Goal: Transaction & Acquisition: Purchase product/service

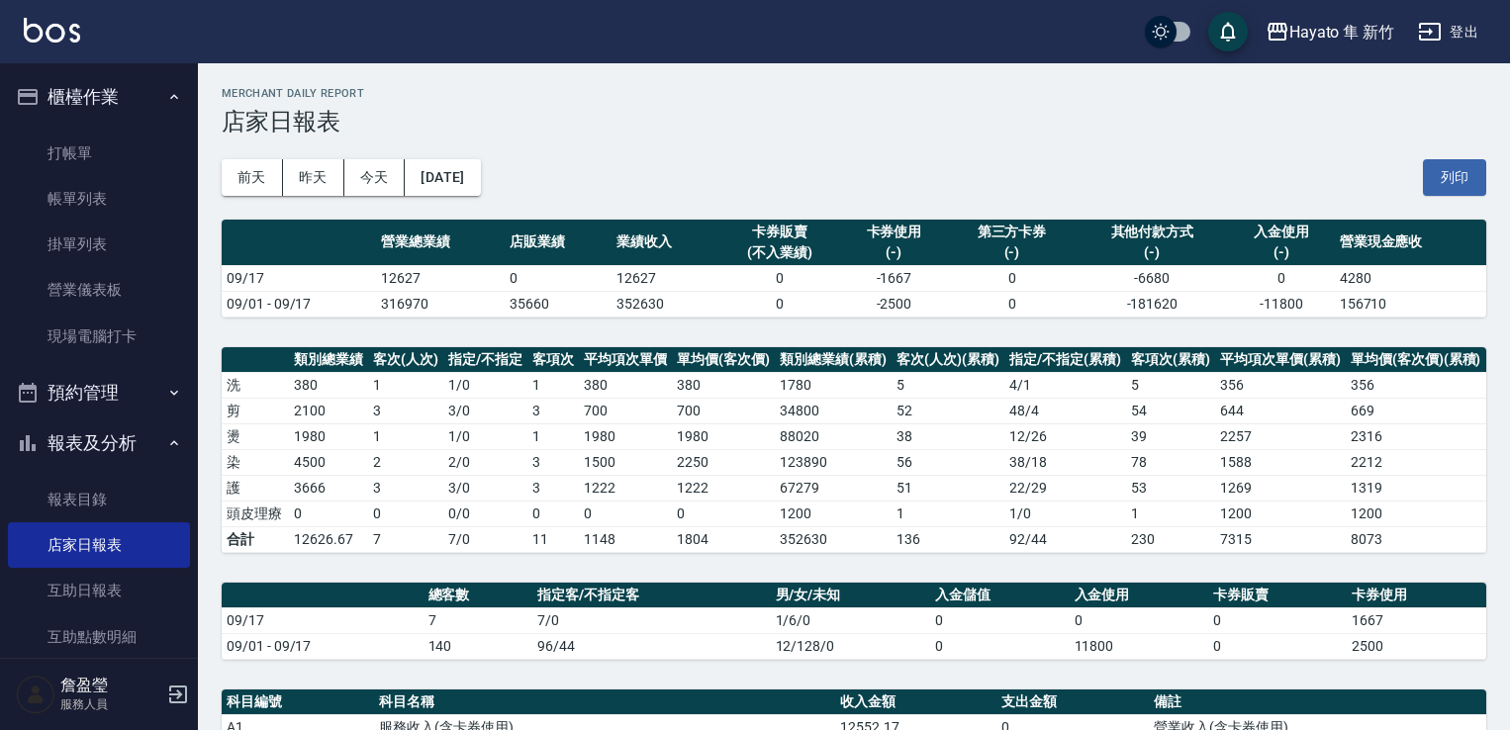
scroll to position [297, 0]
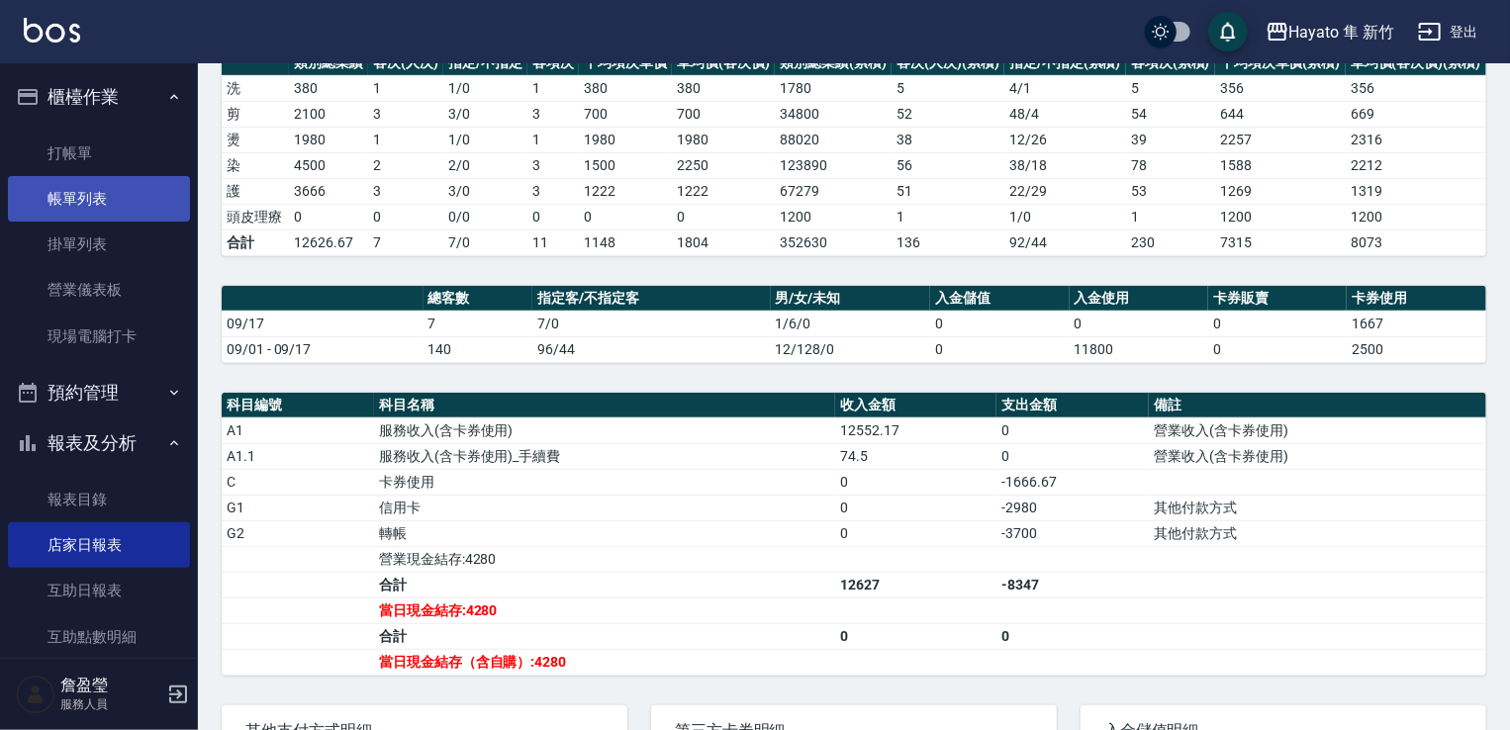
click at [91, 185] on link "帳單列表" at bounding box center [99, 199] width 182 height 46
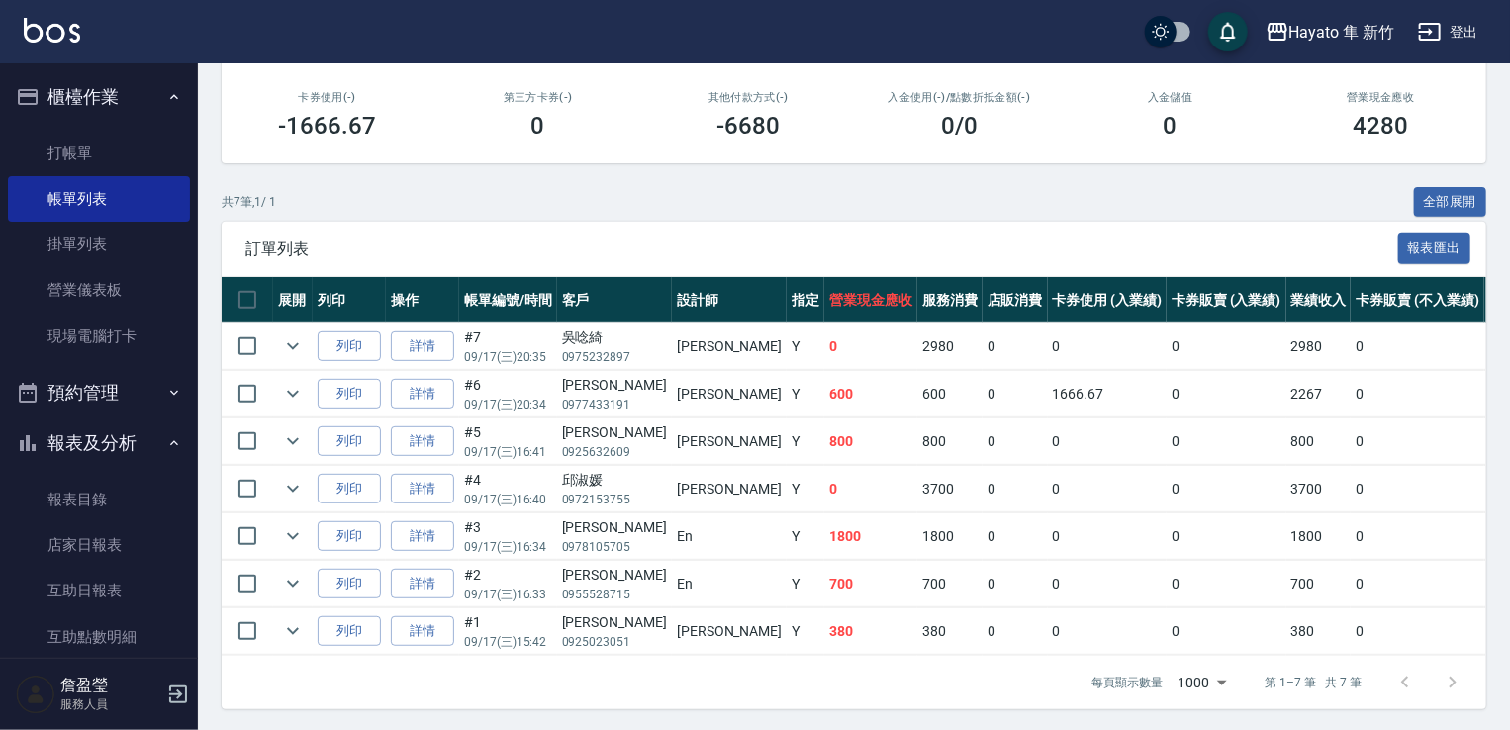
scroll to position [349, 0]
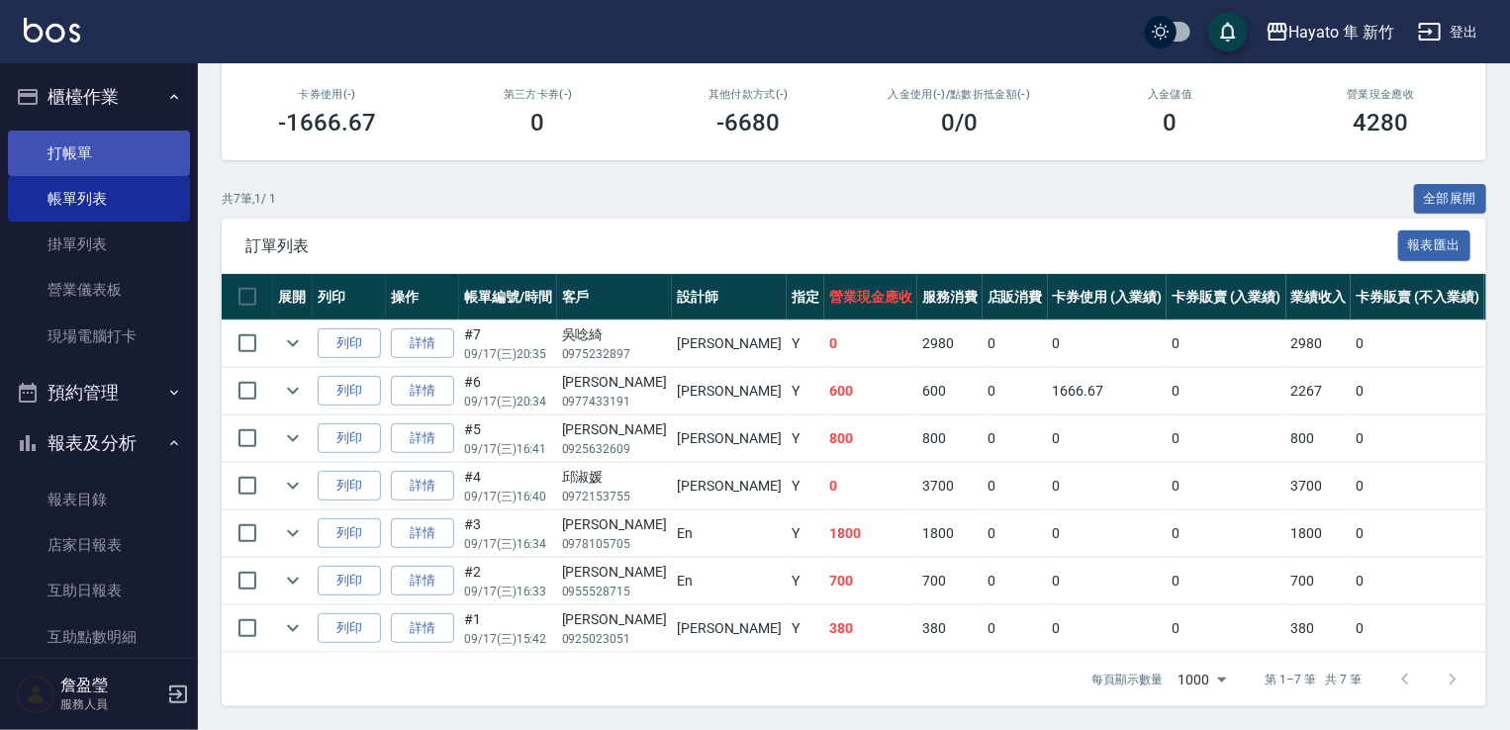
click at [73, 164] on link "打帳單" at bounding box center [99, 154] width 182 height 46
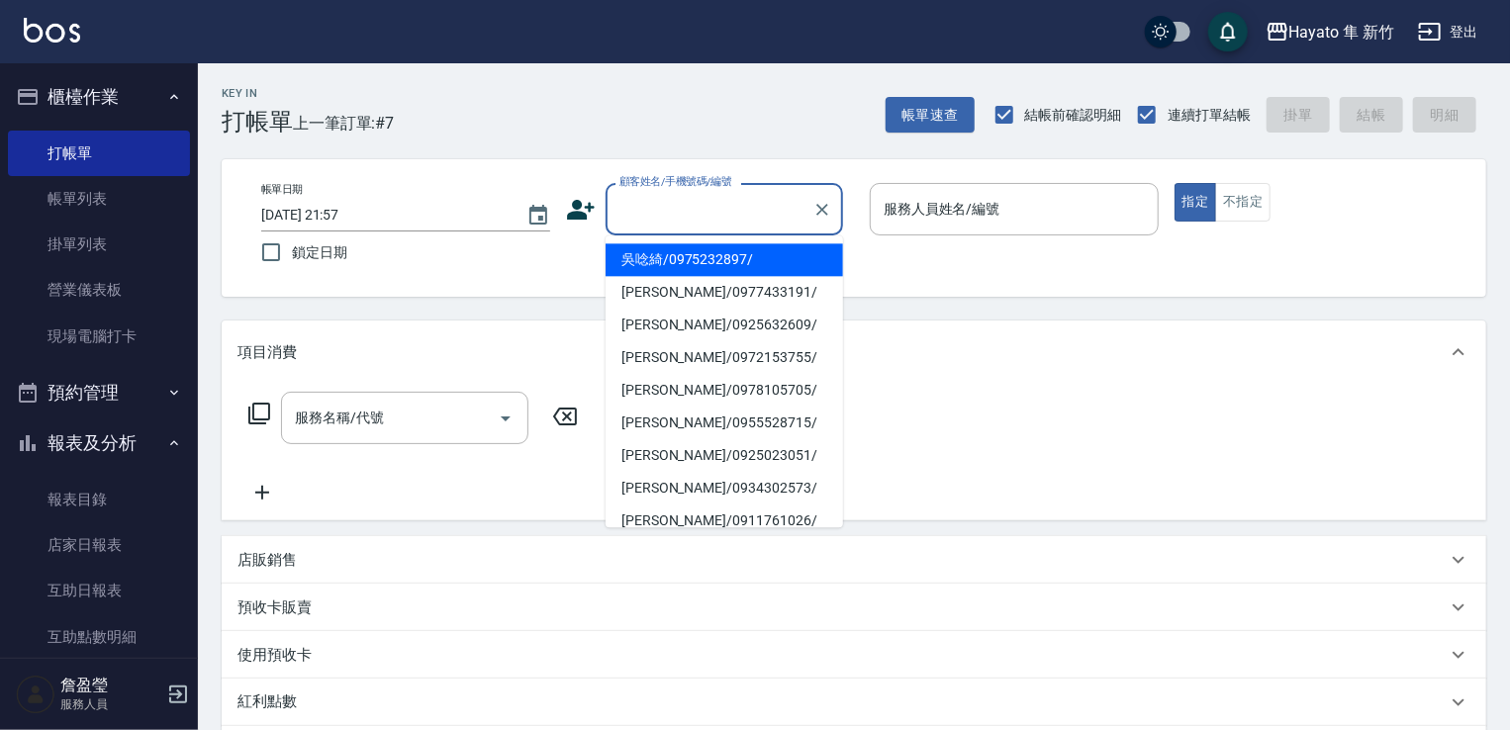
click at [640, 204] on input "顧客姓名/手機號碼/編號" at bounding box center [710, 209] width 190 height 35
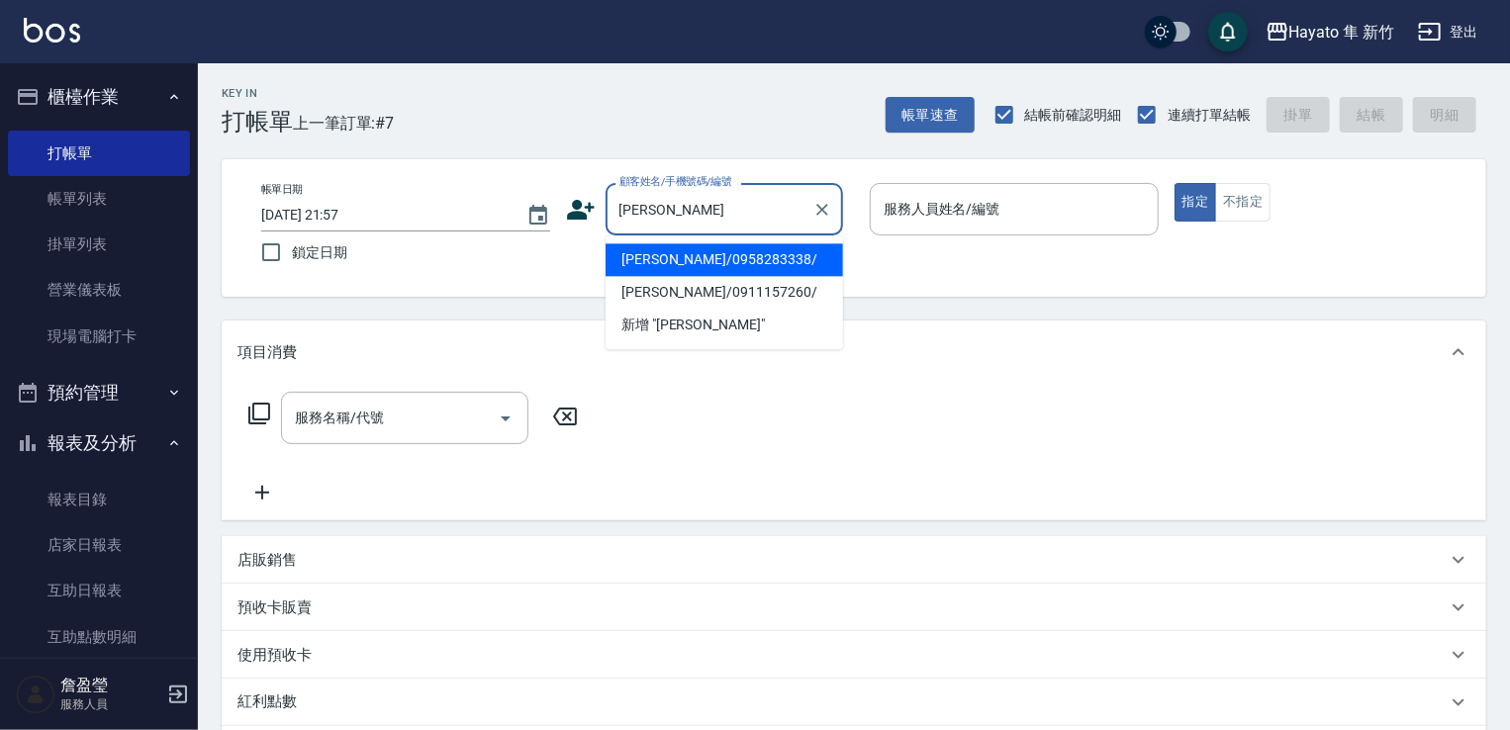
type input "[PERSON_NAME]"
click at [583, 210] on icon at bounding box center [581, 210] width 30 height 30
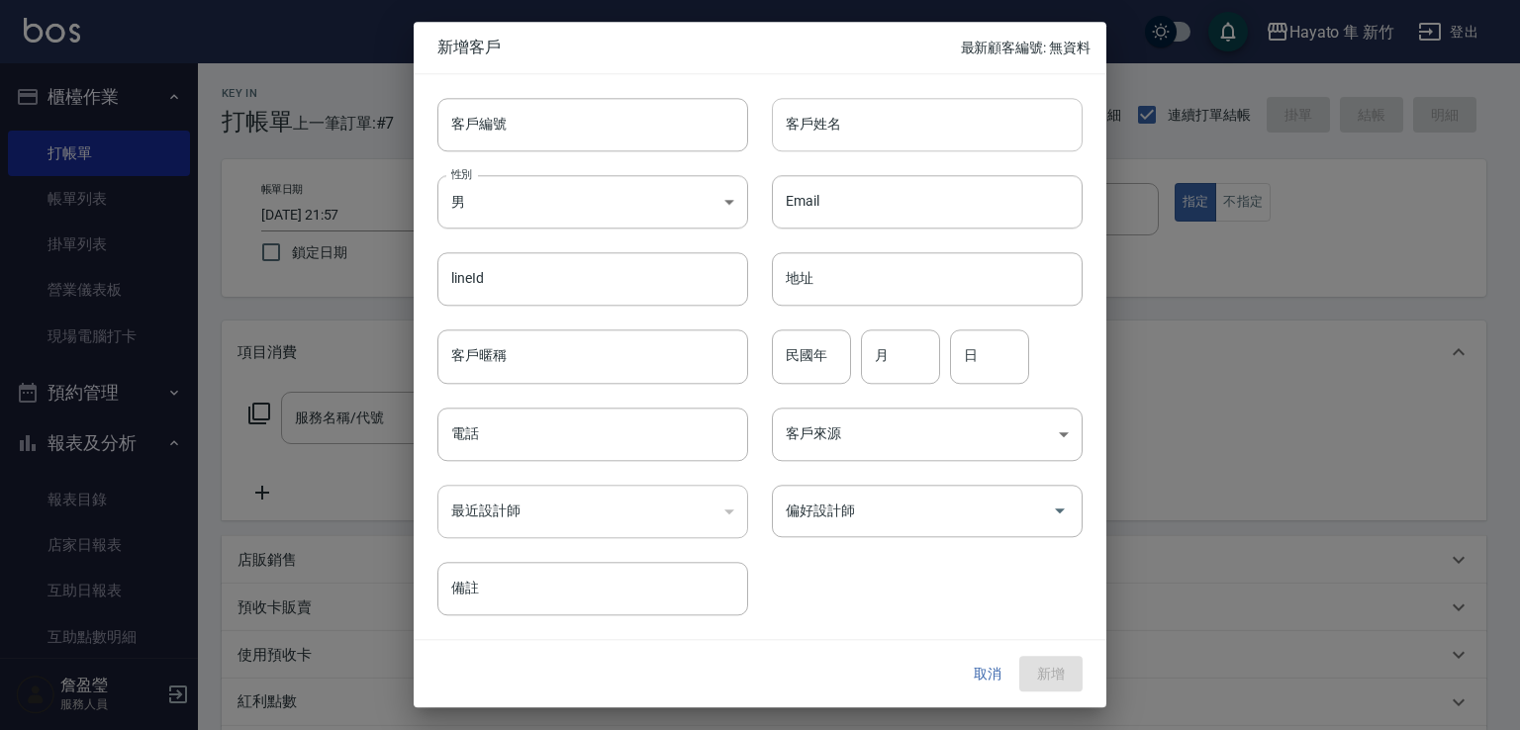
click at [800, 120] on input "客戶姓名" at bounding box center [927, 124] width 311 height 53
type input "[PERSON_NAME]"
click at [672, 217] on body "Hayato 隼 新竹 登出 櫃檯作業 打帳單 帳單列表 掛單列表 營業儀表板 現場電腦打卡 預約管理 預約管理 報表及分析 報表目錄 店家日報表 互助日報表…" at bounding box center [760, 518] width 1520 height 1036
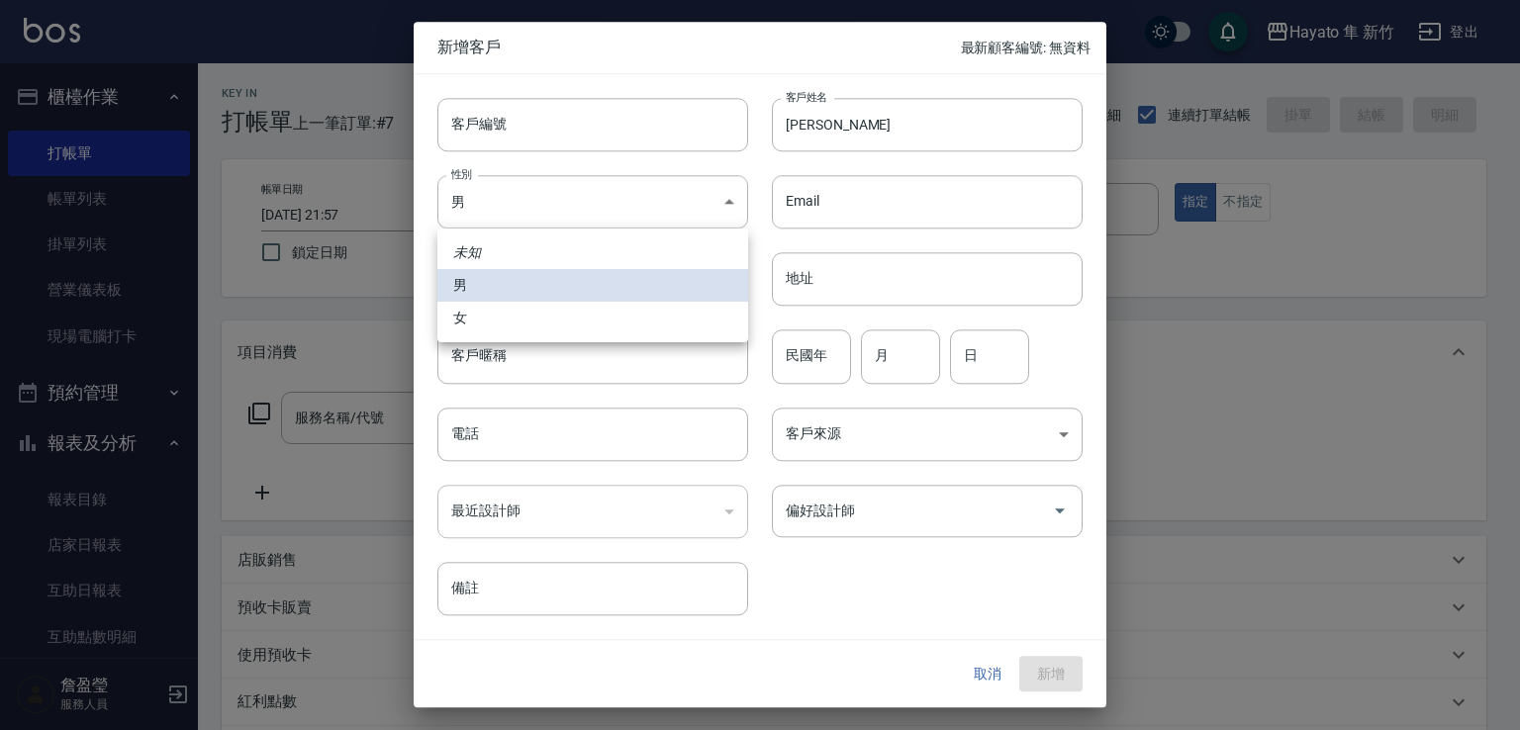
click at [637, 308] on li "女" at bounding box center [592, 318] width 311 height 33
type input "[DEMOGRAPHIC_DATA]"
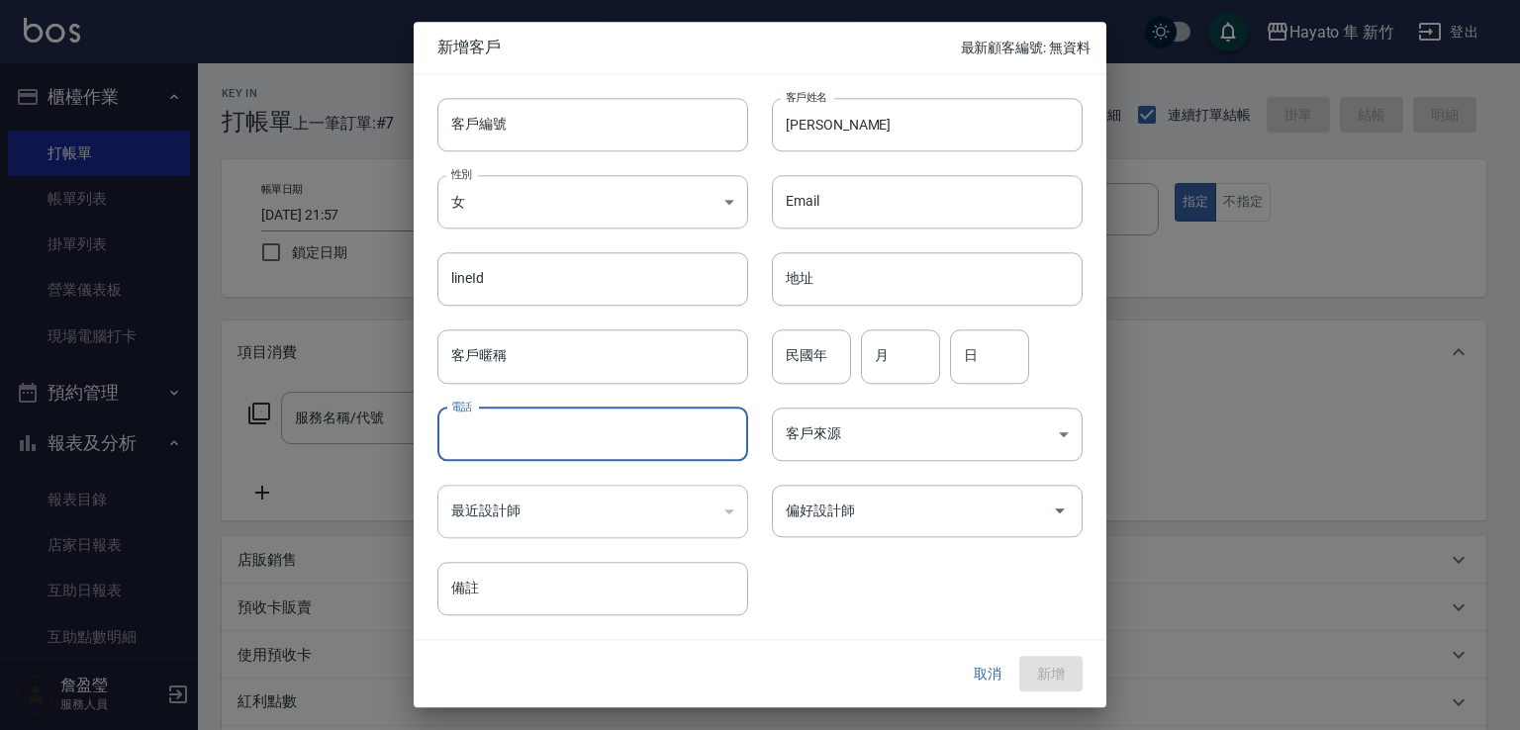
click at [586, 420] on input "電話" at bounding box center [592, 434] width 311 height 53
type input "0961050820"
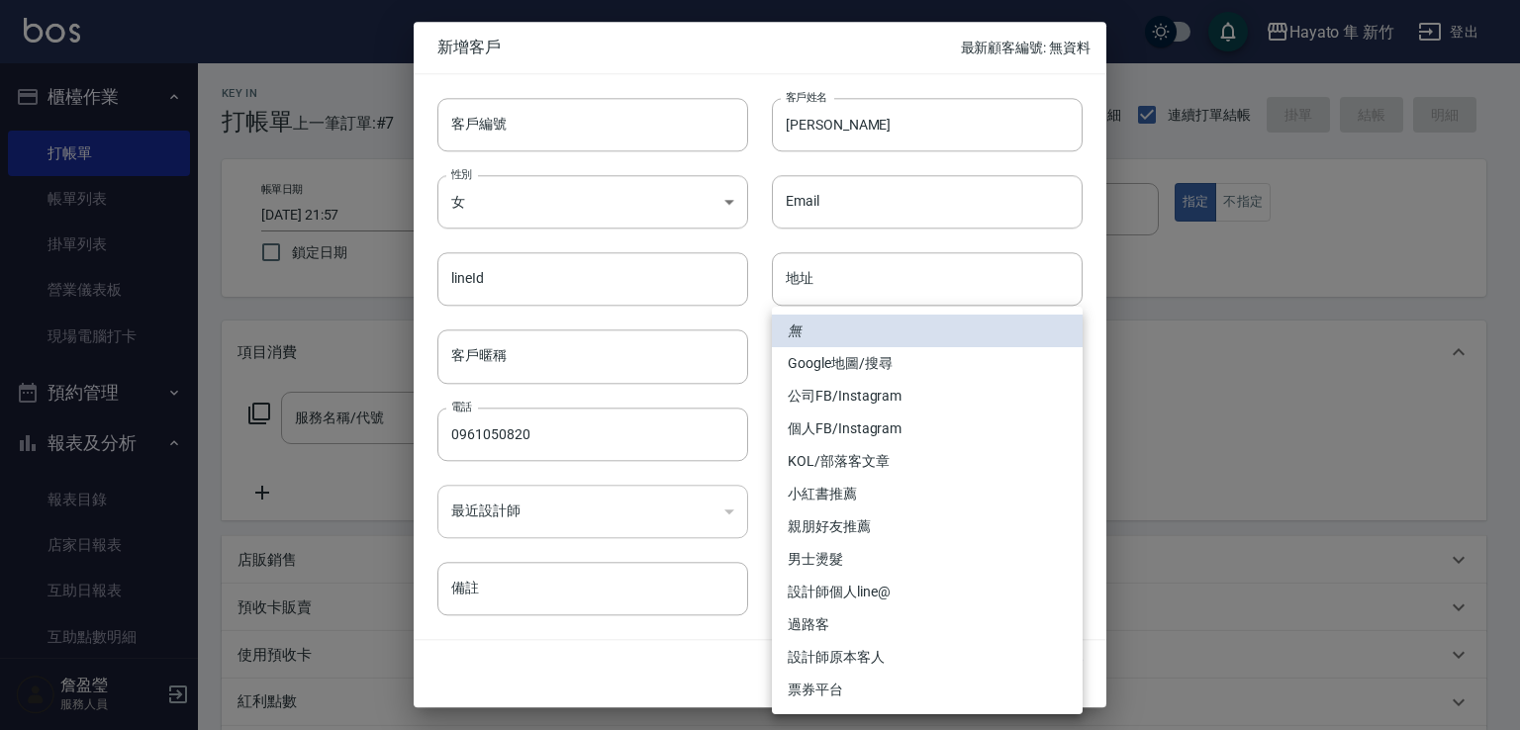
click at [969, 433] on body "Hayato 隼 新竹 登出 櫃檯作業 打帳單 帳單列表 掛單列表 營業儀表板 現場電腦打卡 預約管理 預約管理 報表及分析 報表目錄 店家日報表 互助日報表…" at bounding box center [760, 518] width 1520 height 1036
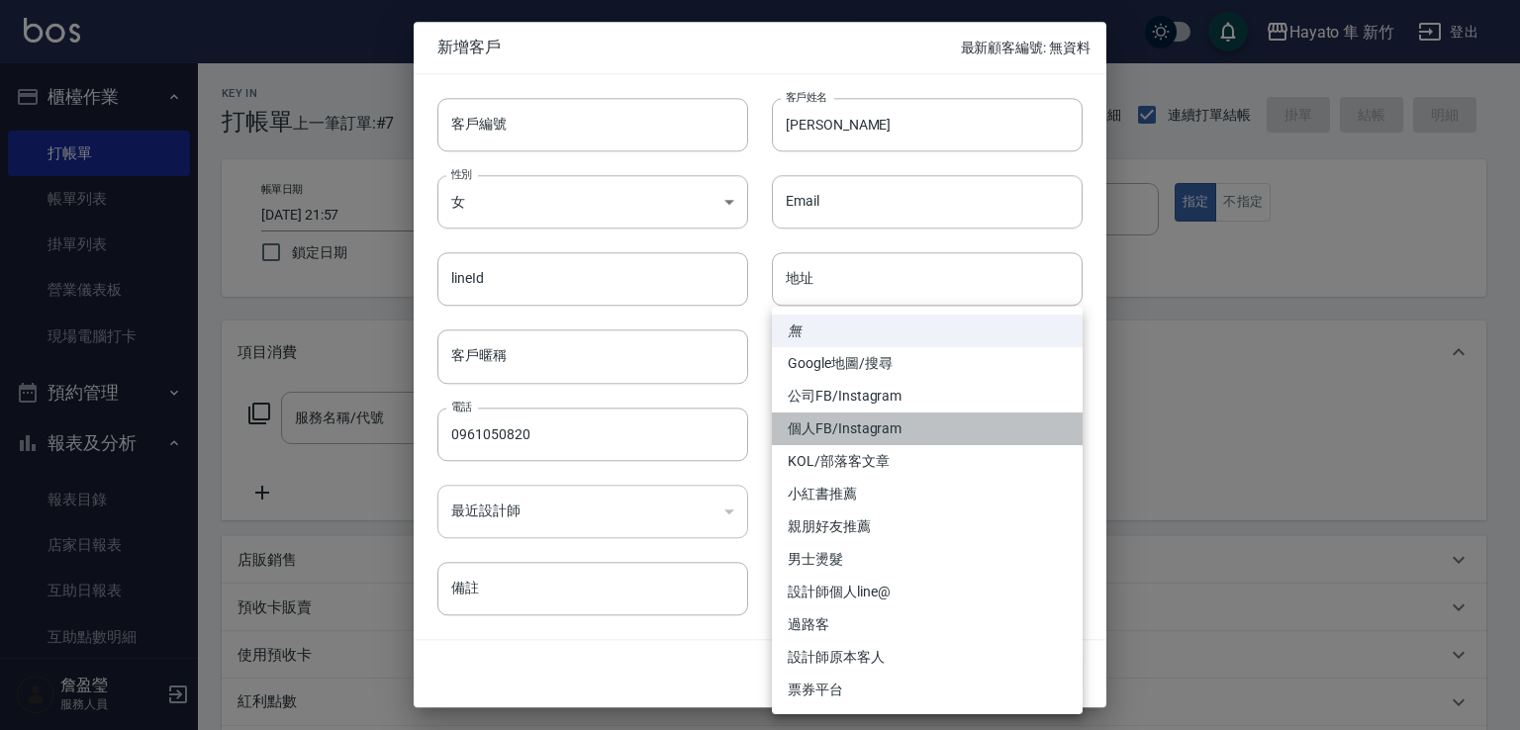
click at [969, 433] on li "個人FB/Instagram" at bounding box center [927, 429] width 311 height 33
type input "個人FB/Instagram"
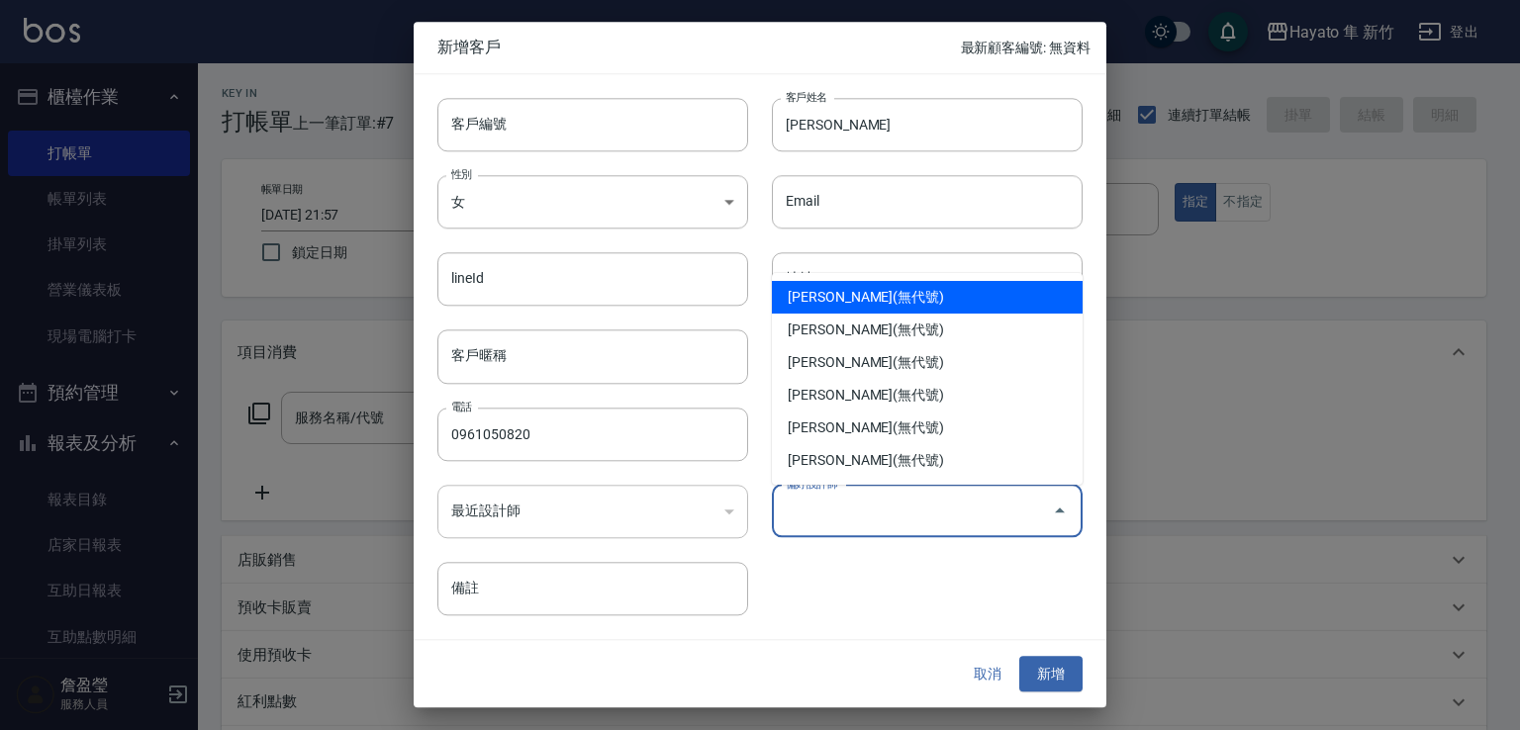
click at [925, 521] on input "偏好設計師" at bounding box center [912, 511] width 263 height 35
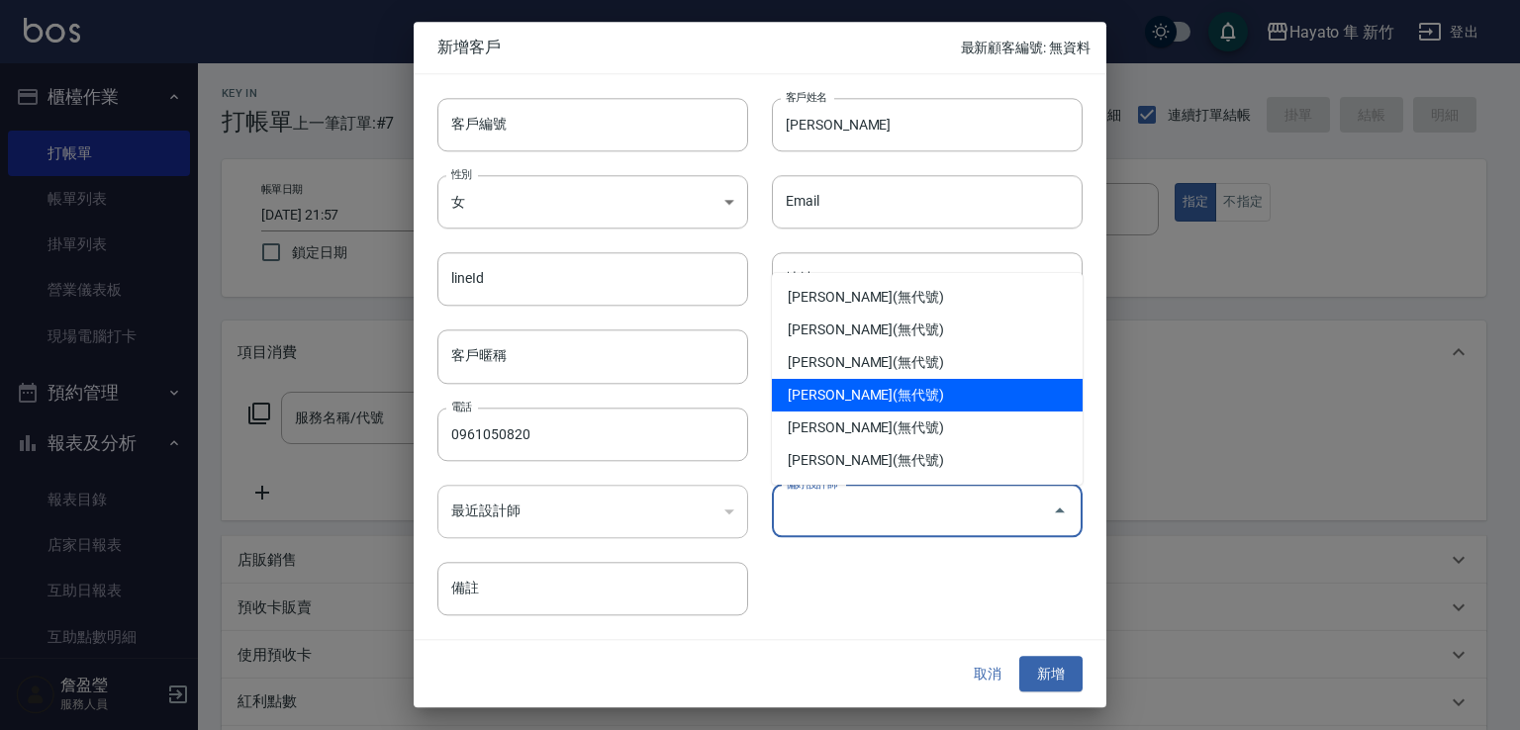
click at [851, 397] on li "[PERSON_NAME](無代號)" at bounding box center [927, 395] width 311 height 33
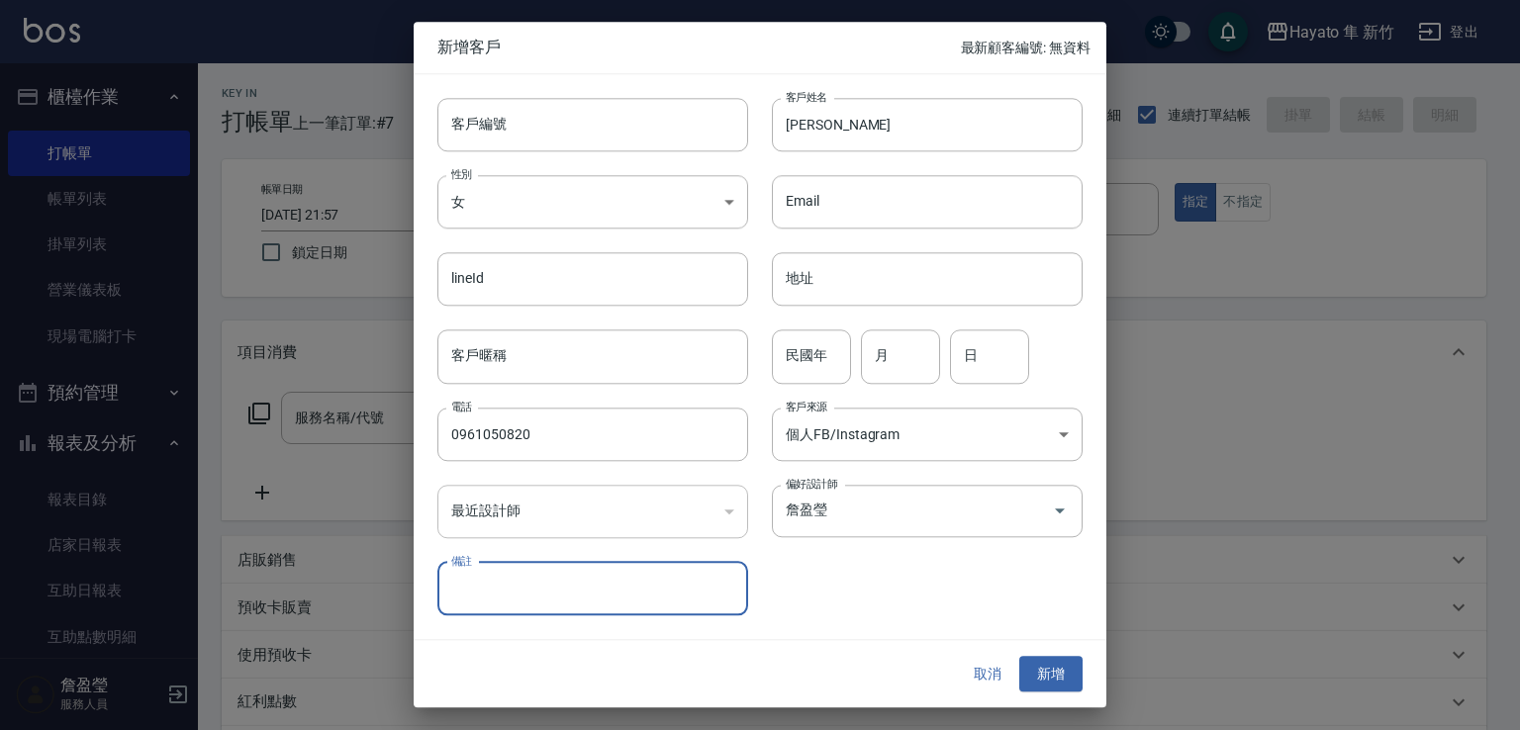
type input "詹盈瑩"
click at [1048, 680] on button "新增" at bounding box center [1050, 674] width 63 height 37
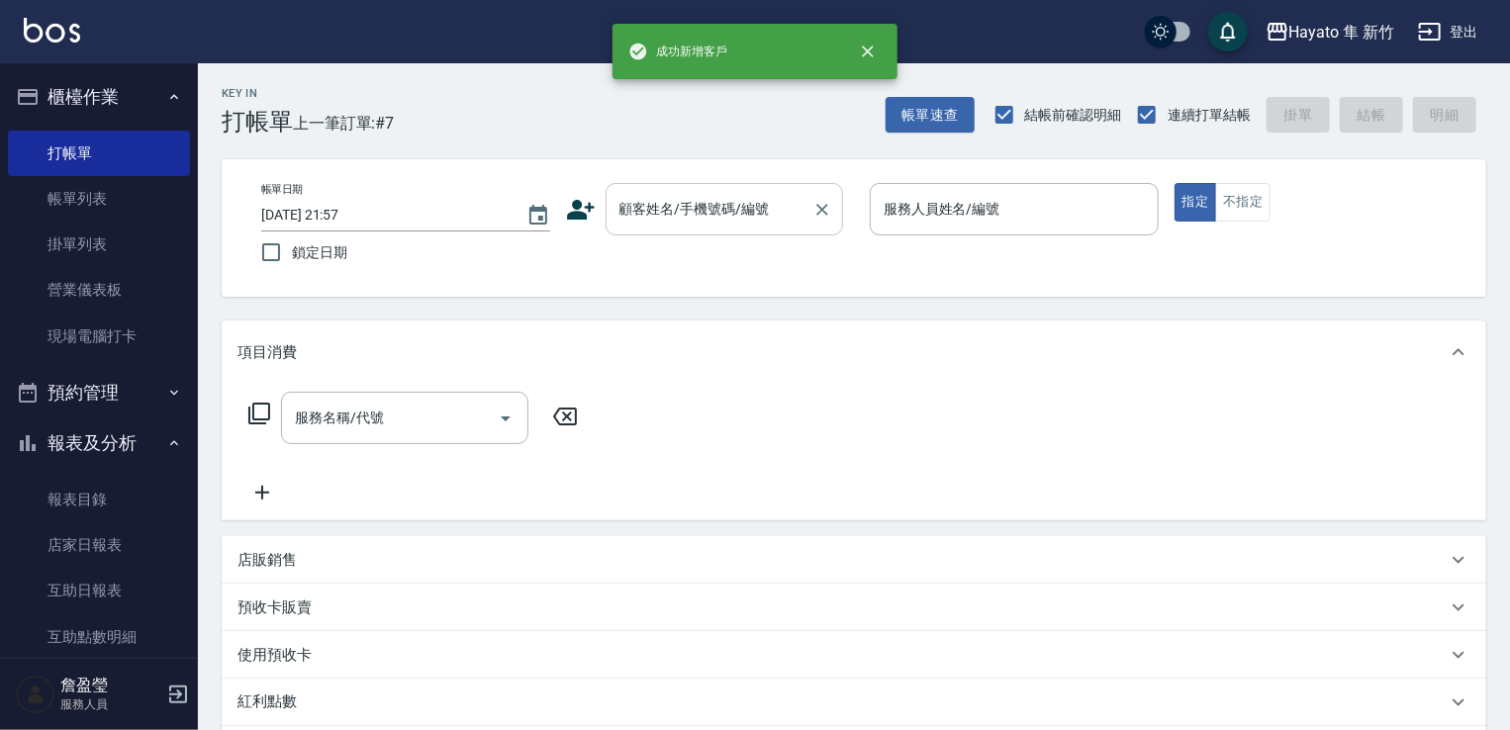
click at [749, 217] on input "顧客姓名/手機號碼/編號" at bounding box center [710, 209] width 190 height 35
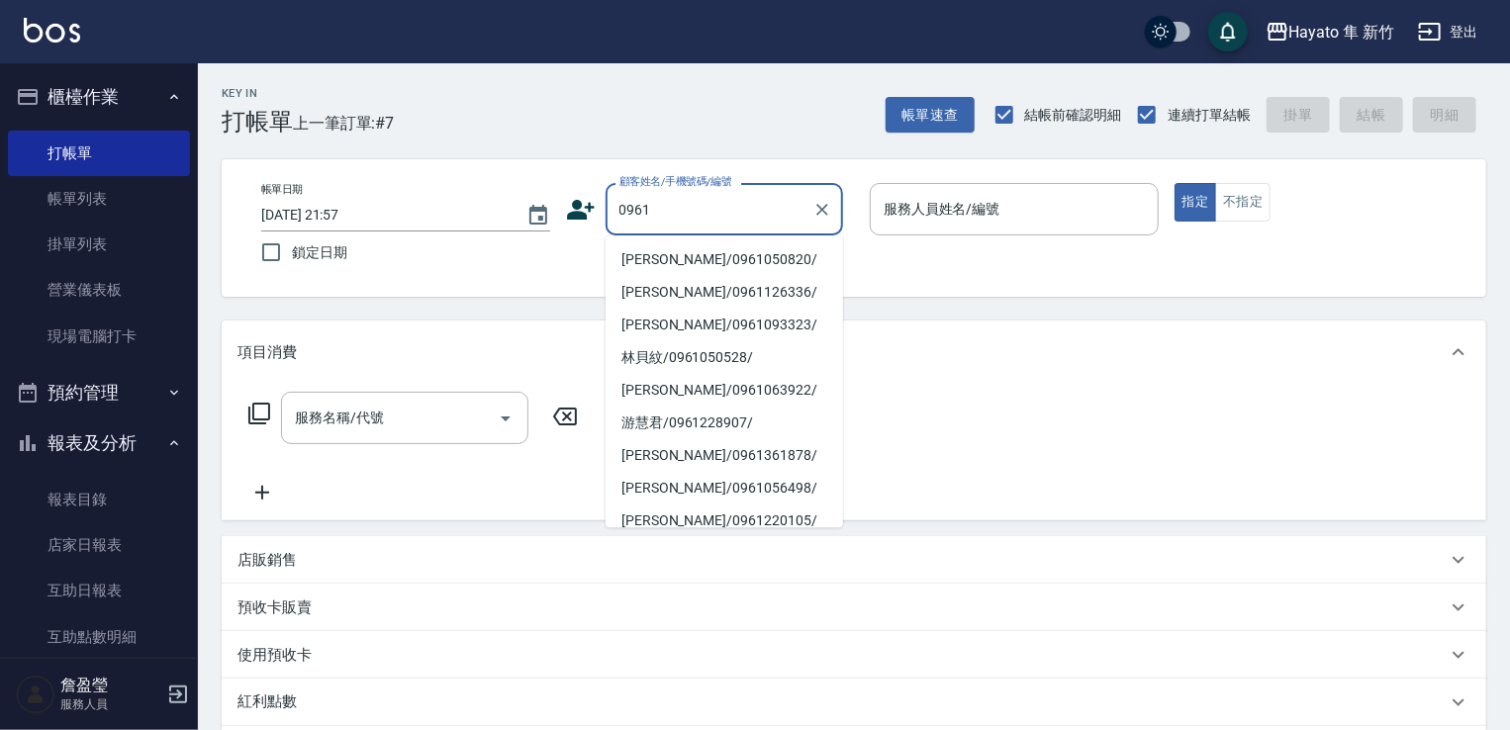
click at [630, 263] on li "[PERSON_NAME]/0961050820/" at bounding box center [725, 259] width 238 height 33
type input "[PERSON_NAME]/0961050820/"
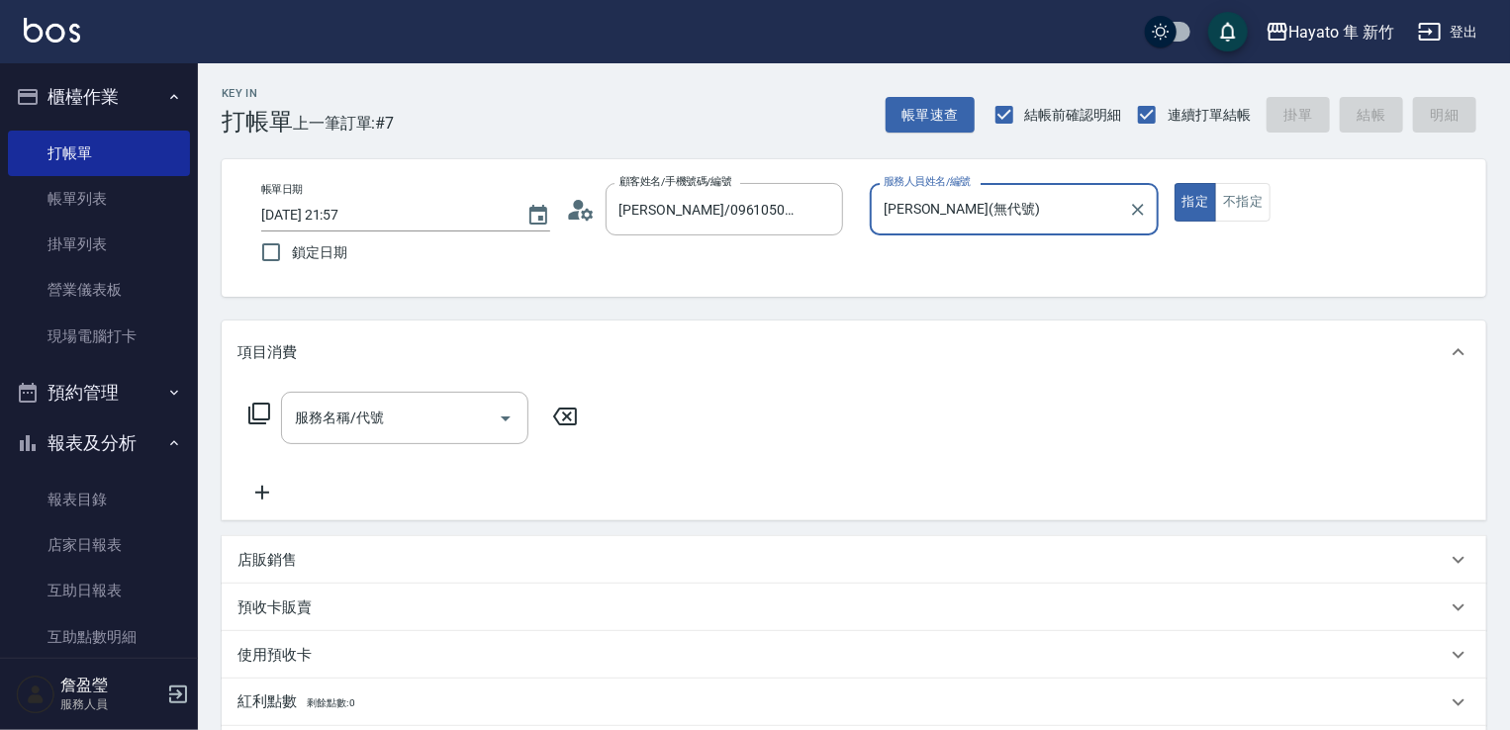
type input "[PERSON_NAME](無代號)"
click at [1239, 192] on button "不指定" at bounding box center [1242, 202] width 55 height 39
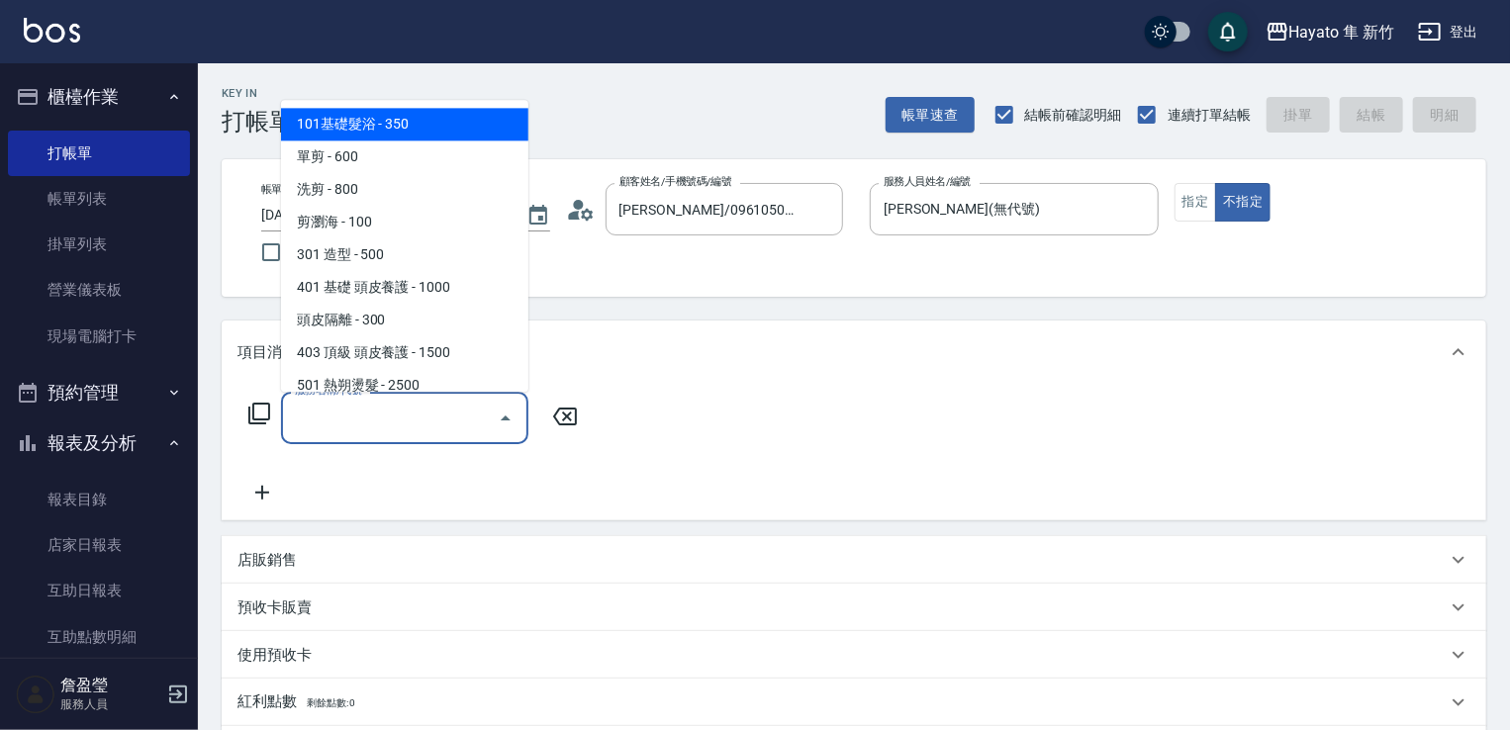
click at [396, 412] on input "服務名稱/代號" at bounding box center [390, 418] width 200 height 35
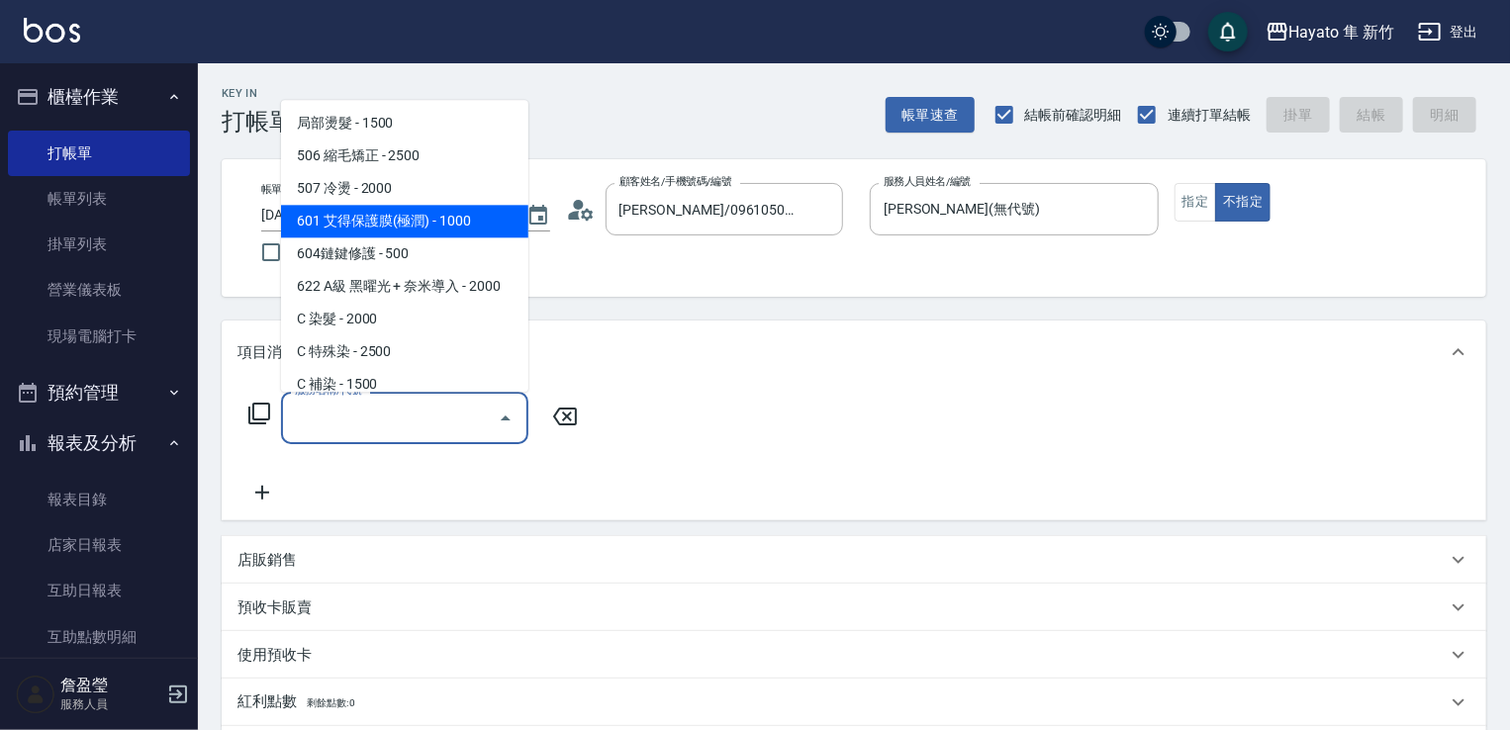
scroll to position [297, 0]
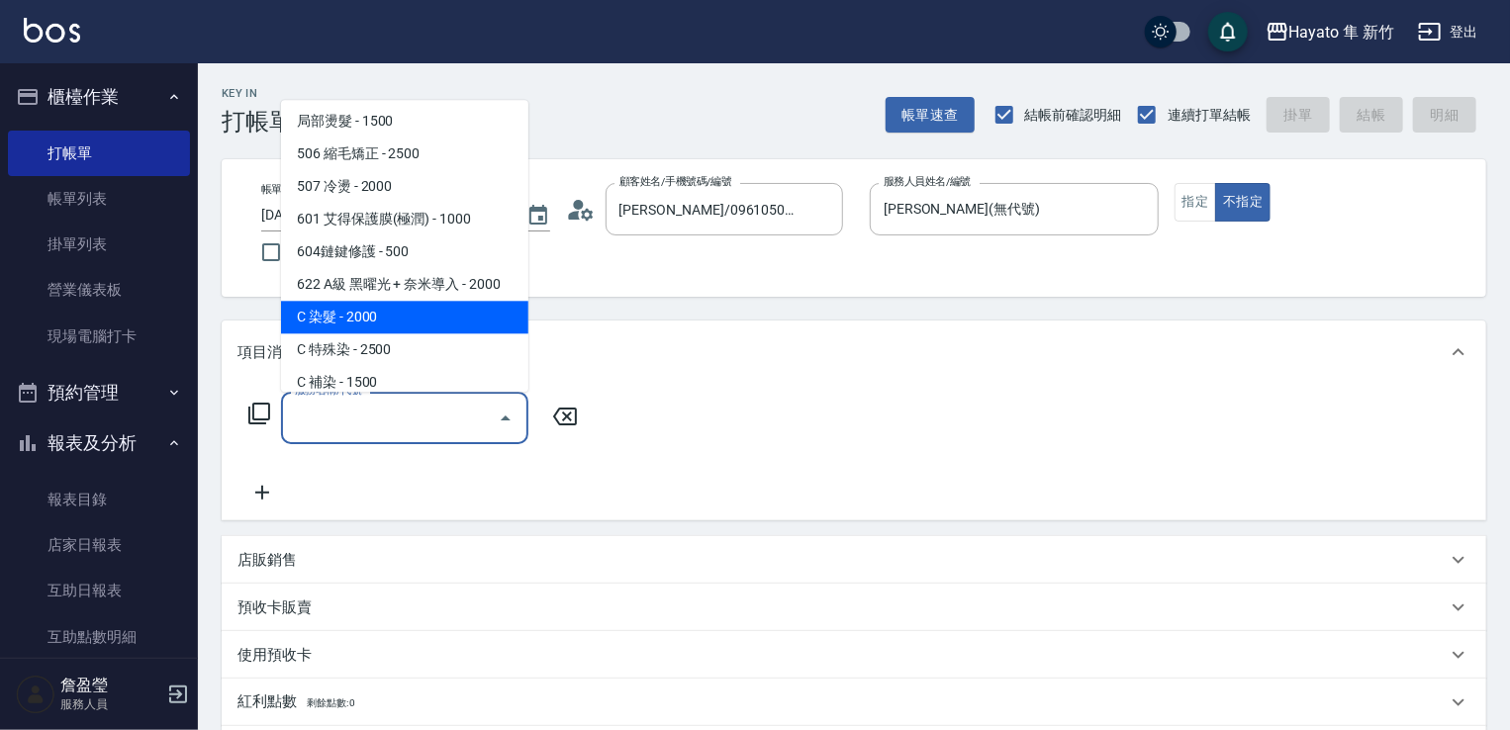
click at [348, 308] on span "C 染髮 - 2000" at bounding box center [404, 317] width 247 height 33
type input "C 染髮(701)"
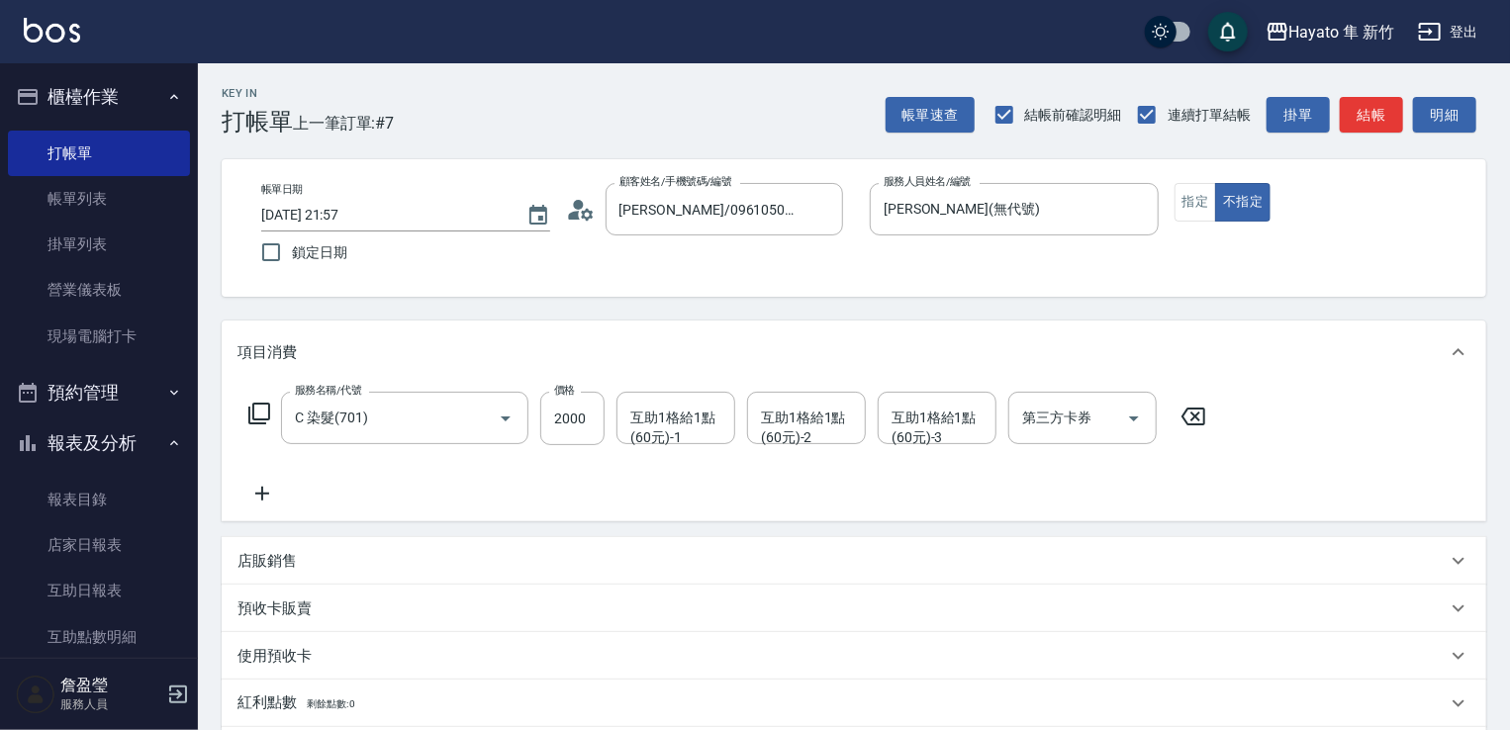
click at [254, 492] on icon at bounding box center [262, 494] width 49 height 24
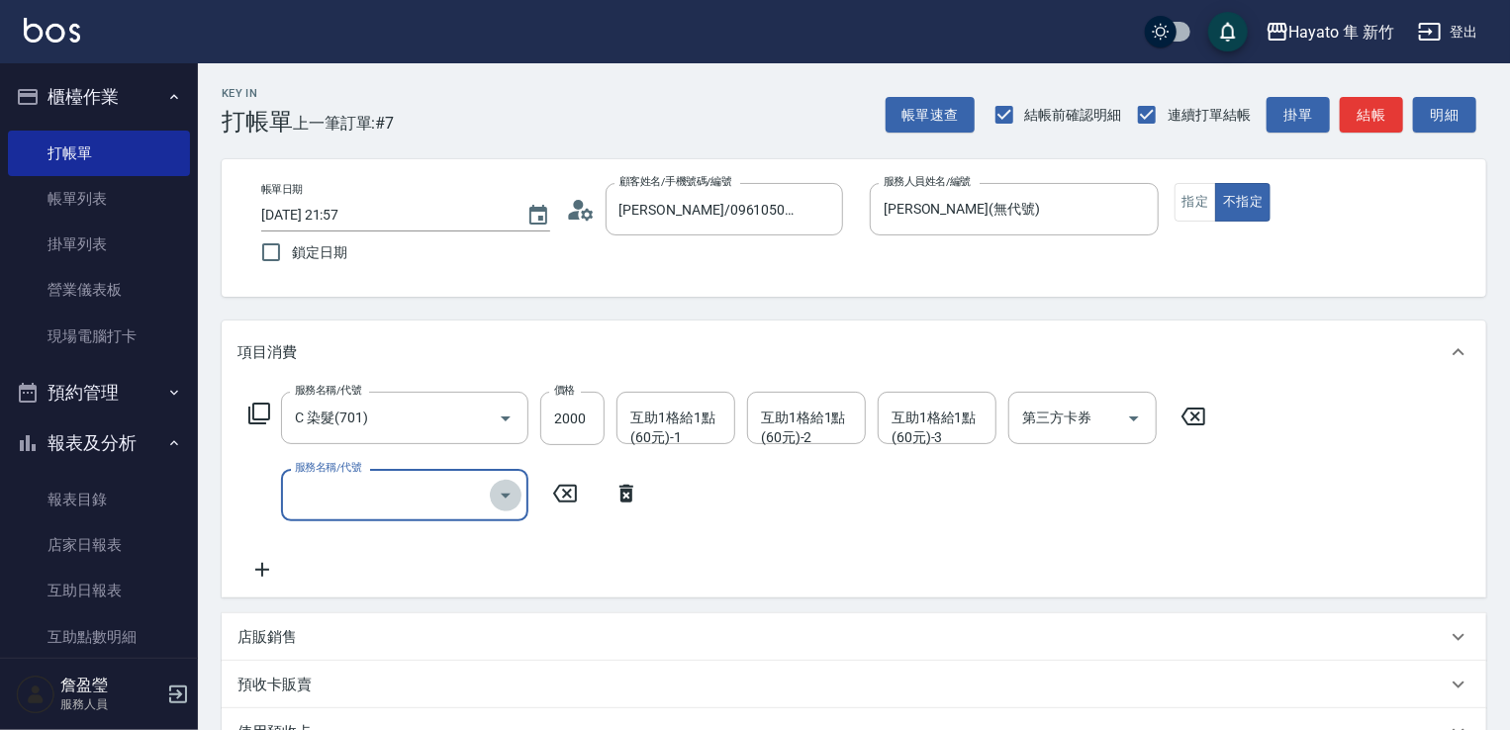
click at [514, 494] on icon "Open" at bounding box center [506, 496] width 24 height 24
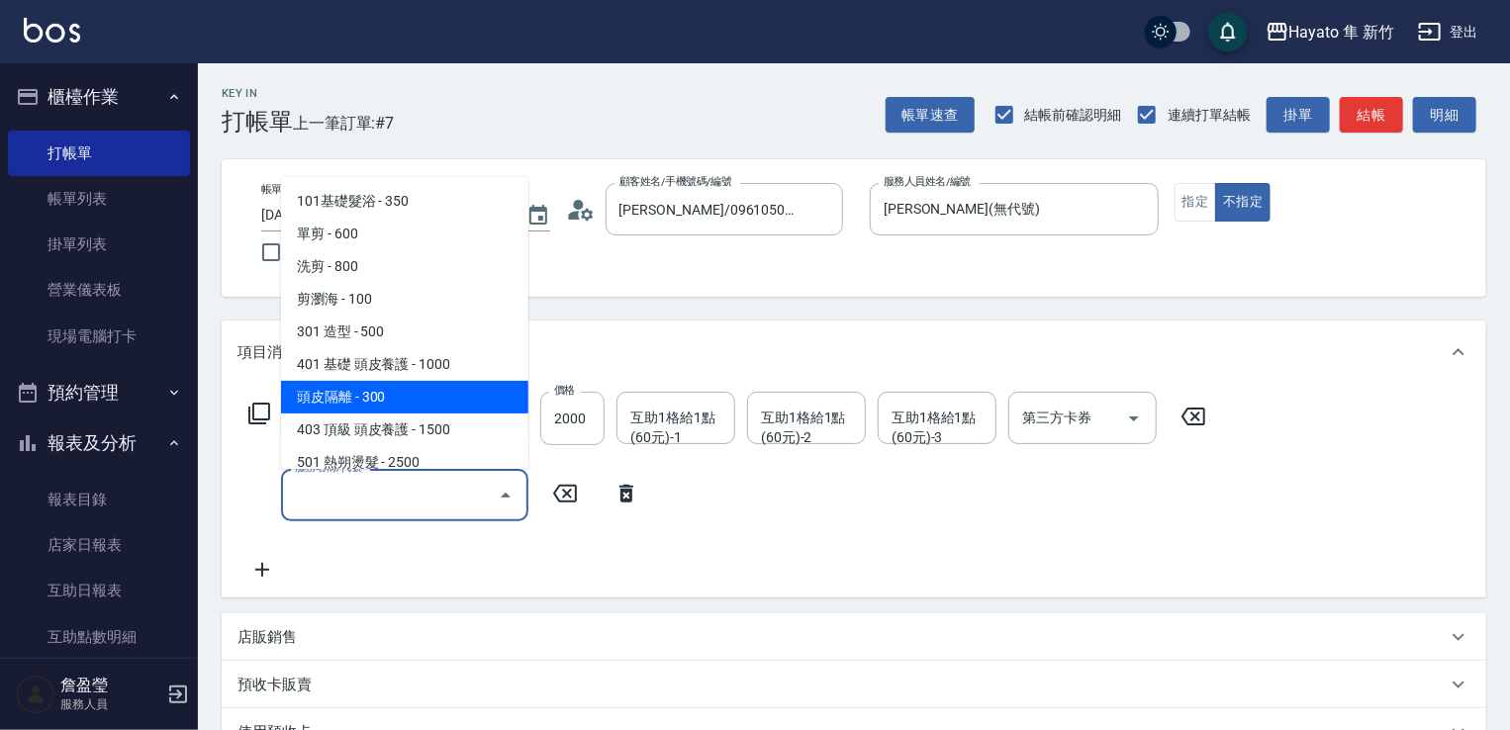
click at [444, 387] on span "頭皮隔離 - 300" at bounding box center [404, 397] width 247 height 33
type input "頭皮隔離(402)"
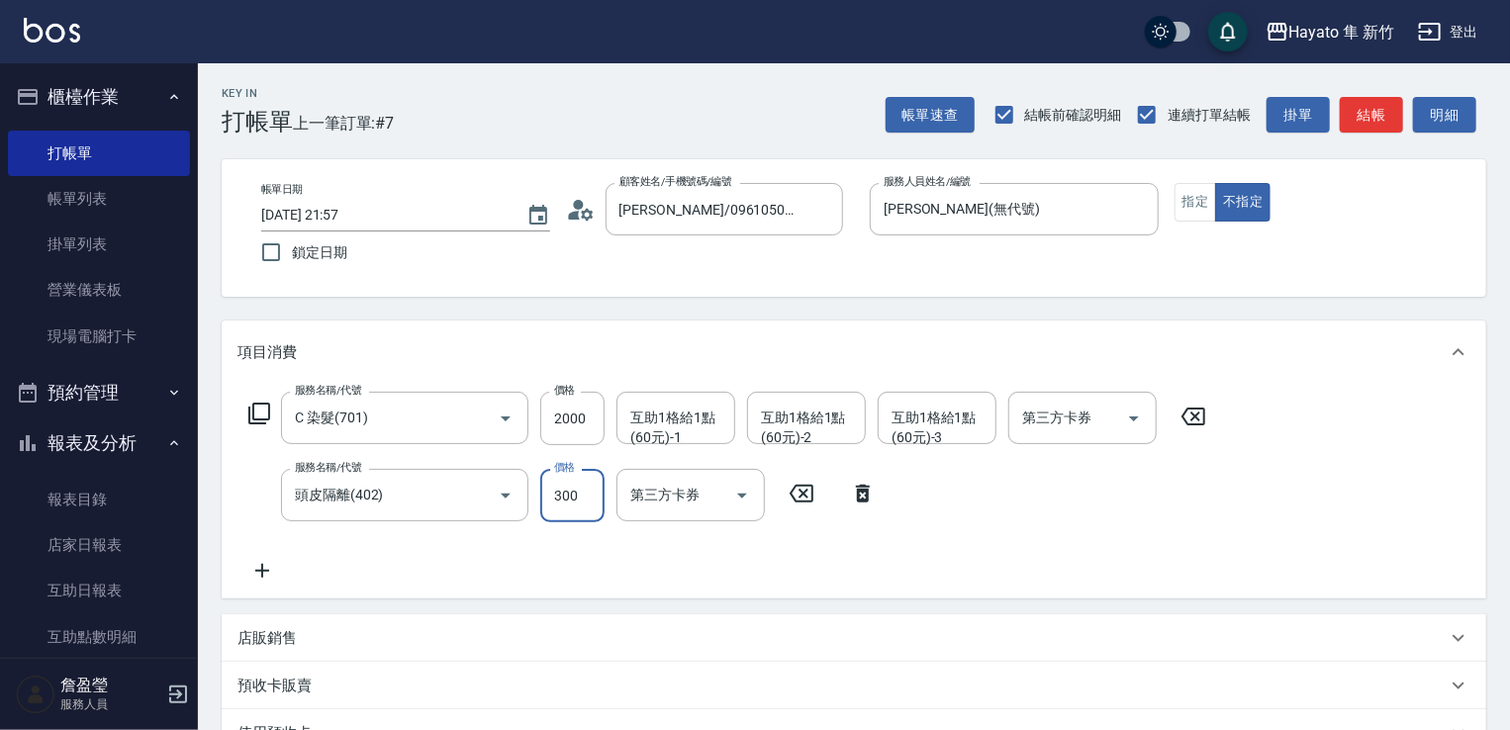
click at [560, 494] on input "300" at bounding box center [572, 495] width 64 height 53
click at [507, 433] on button "Open" at bounding box center [506, 419] width 32 height 32
type input "200"
click at [509, 421] on icon "Open" at bounding box center [506, 419] width 24 height 24
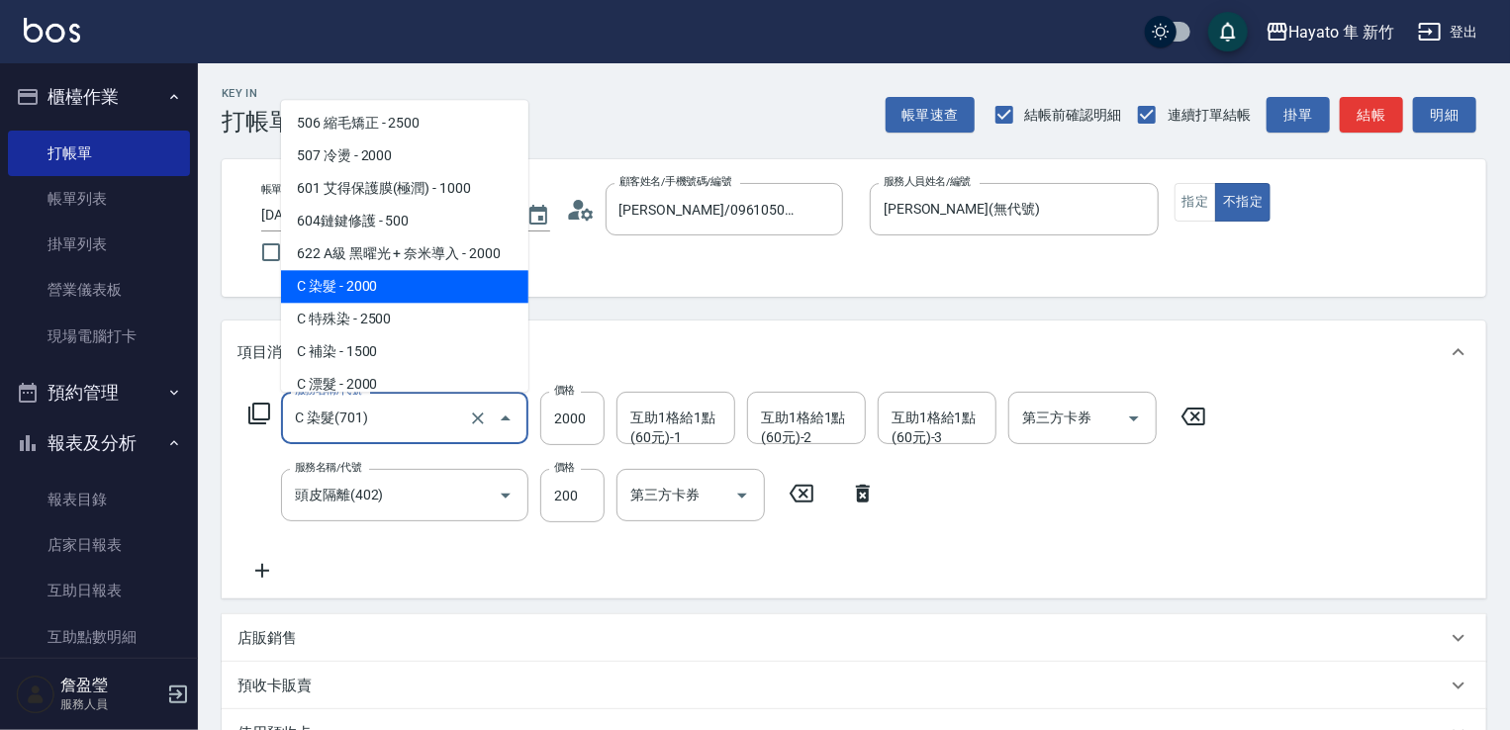
scroll to position [344, 0]
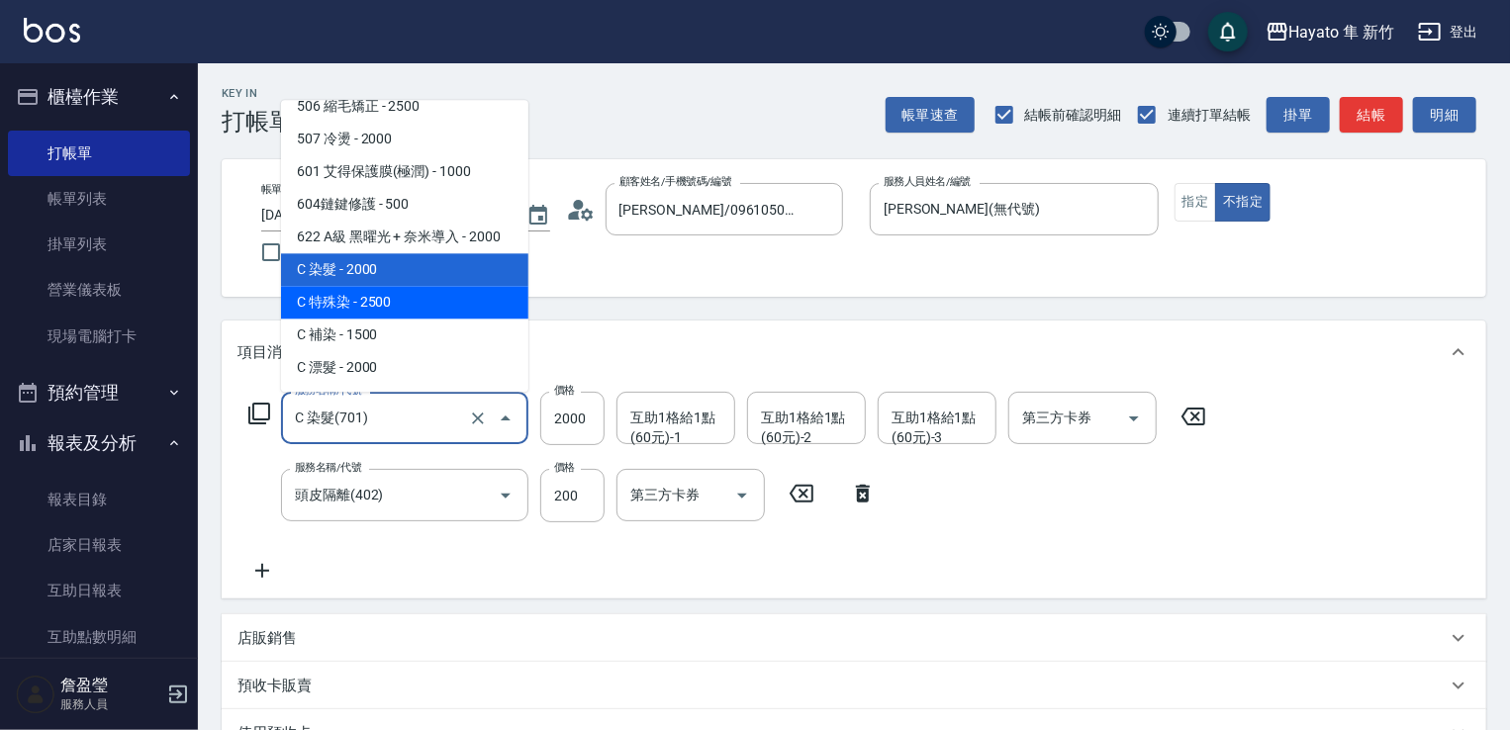
click at [397, 304] on span "C 特殊染 - 2500" at bounding box center [404, 302] width 247 height 33
type input "C 特殊染(703)"
type input "2500"
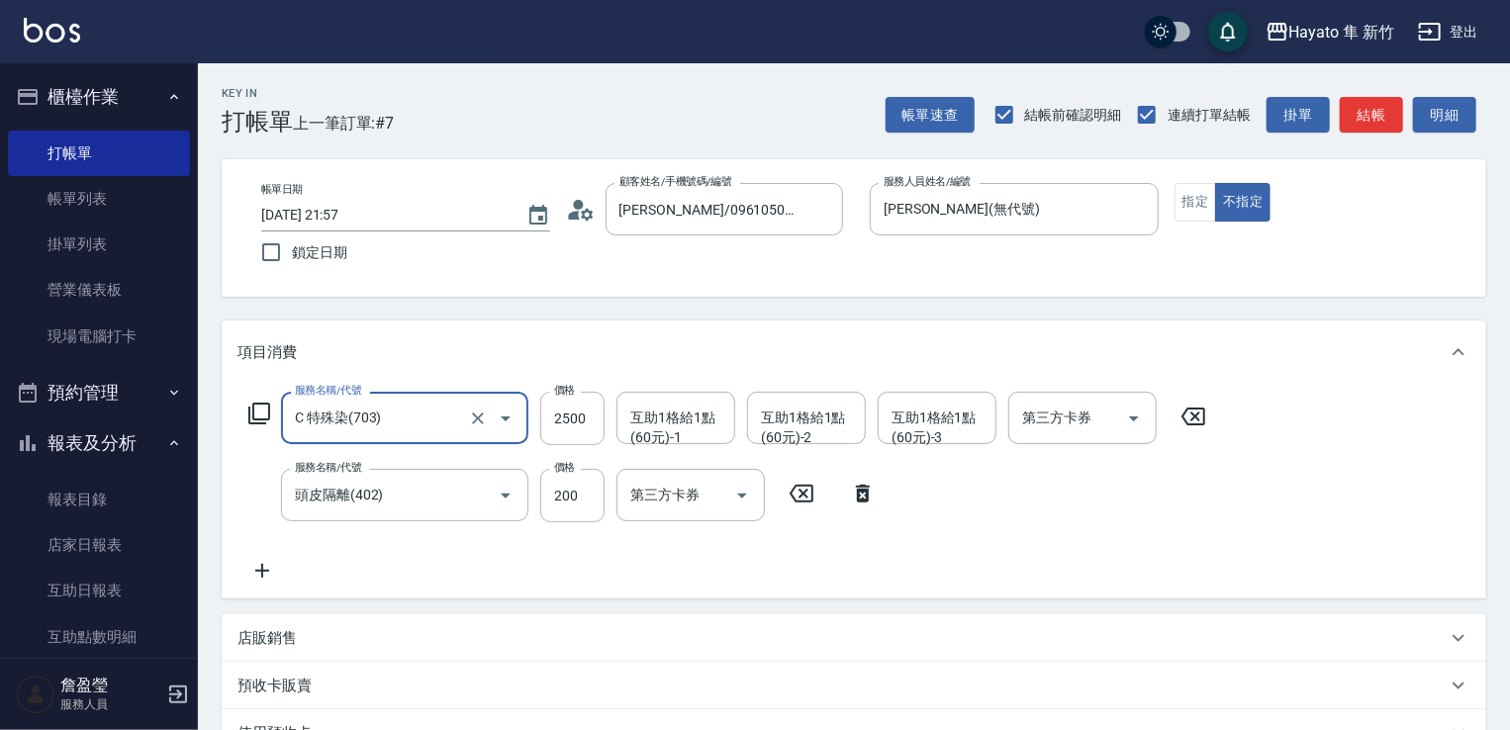
click at [558, 575] on div "服務名稱/代號 C 特殊染(703) 服務名稱/代號 價格 2500 價格 互助1格給1點(60元)-1 互助1格給1點(60元)-1 互助1格給1點(60元…" at bounding box center [728, 487] width 981 height 191
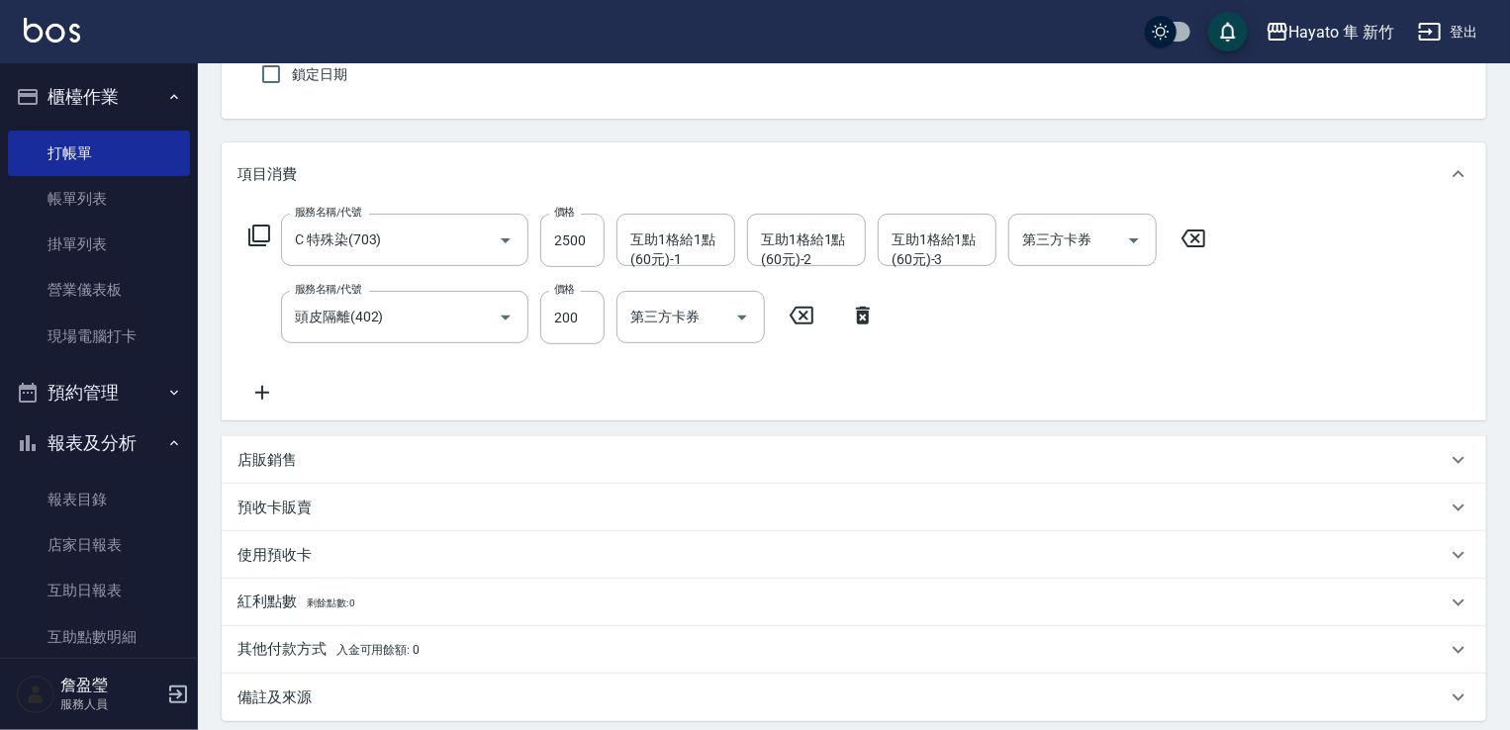
scroll to position [198, 0]
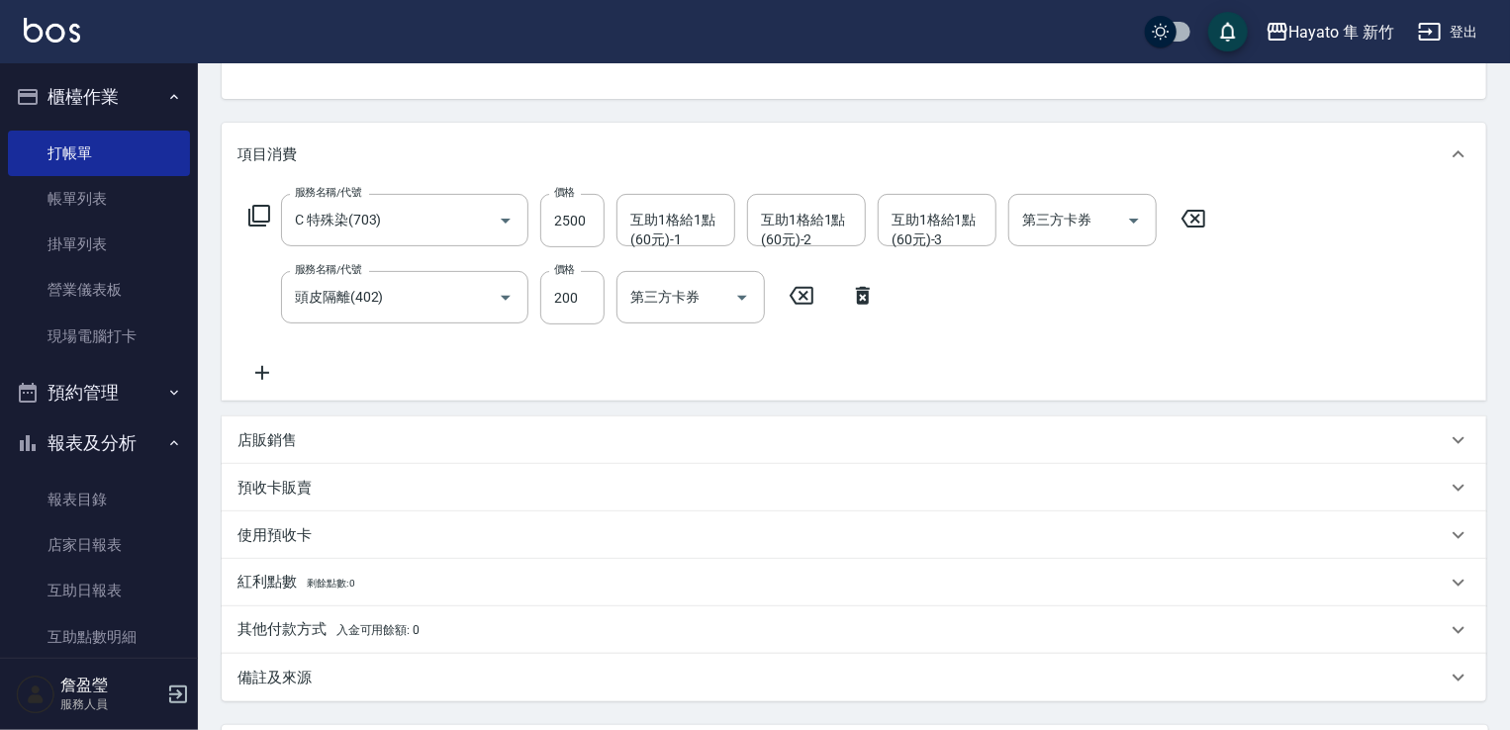
click at [344, 439] on div "店販銷售" at bounding box center [842, 441] width 1209 height 21
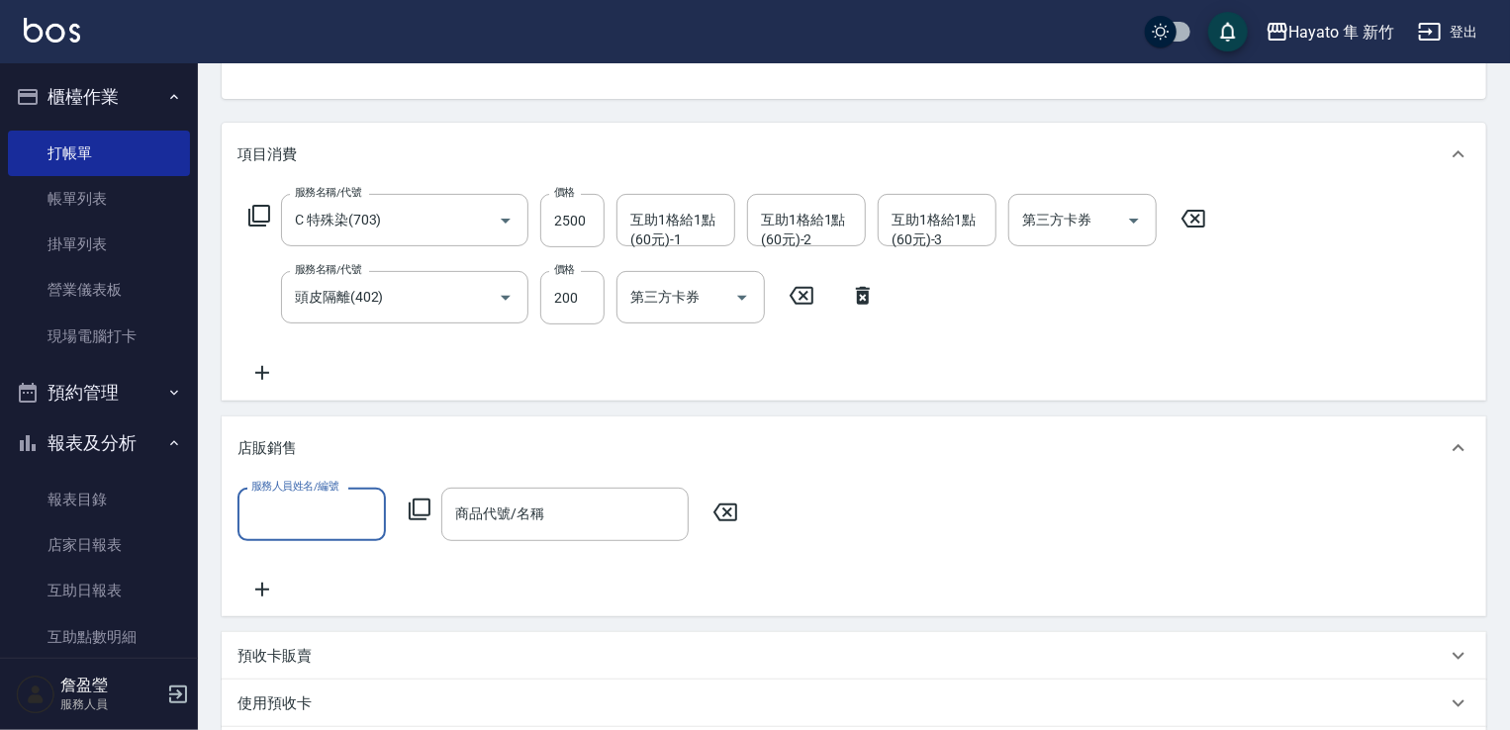
scroll to position [0, 0]
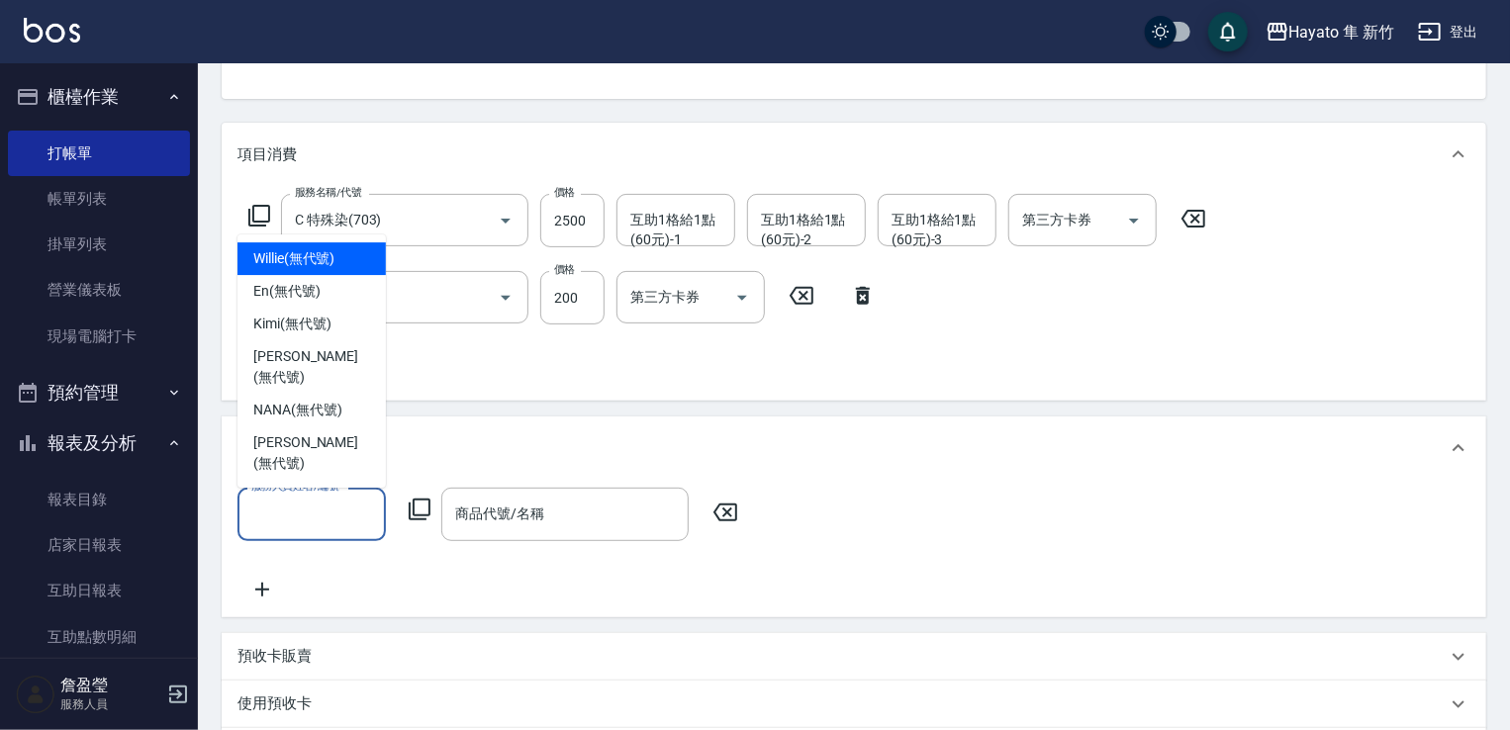
click at [340, 504] on input "服務人員姓名/編號" at bounding box center [311, 514] width 131 height 35
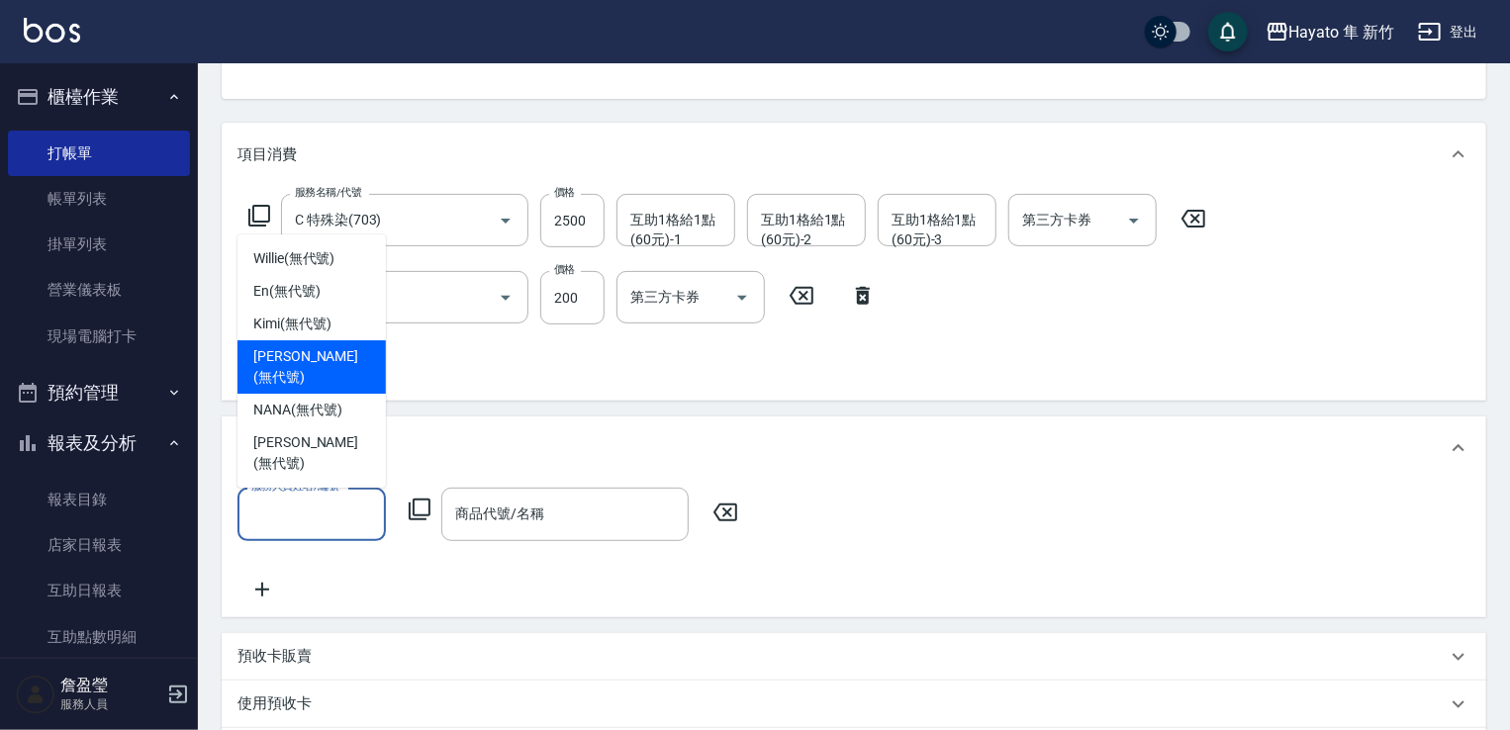
drag, startPoint x: 281, startPoint y: 392, endPoint x: 350, endPoint y: 434, distance: 80.8
click at [285, 388] on span "[PERSON_NAME] (無代號)" at bounding box center [311, 367] width 117 height 42
type input "[PERSON_NAME](無代號)"
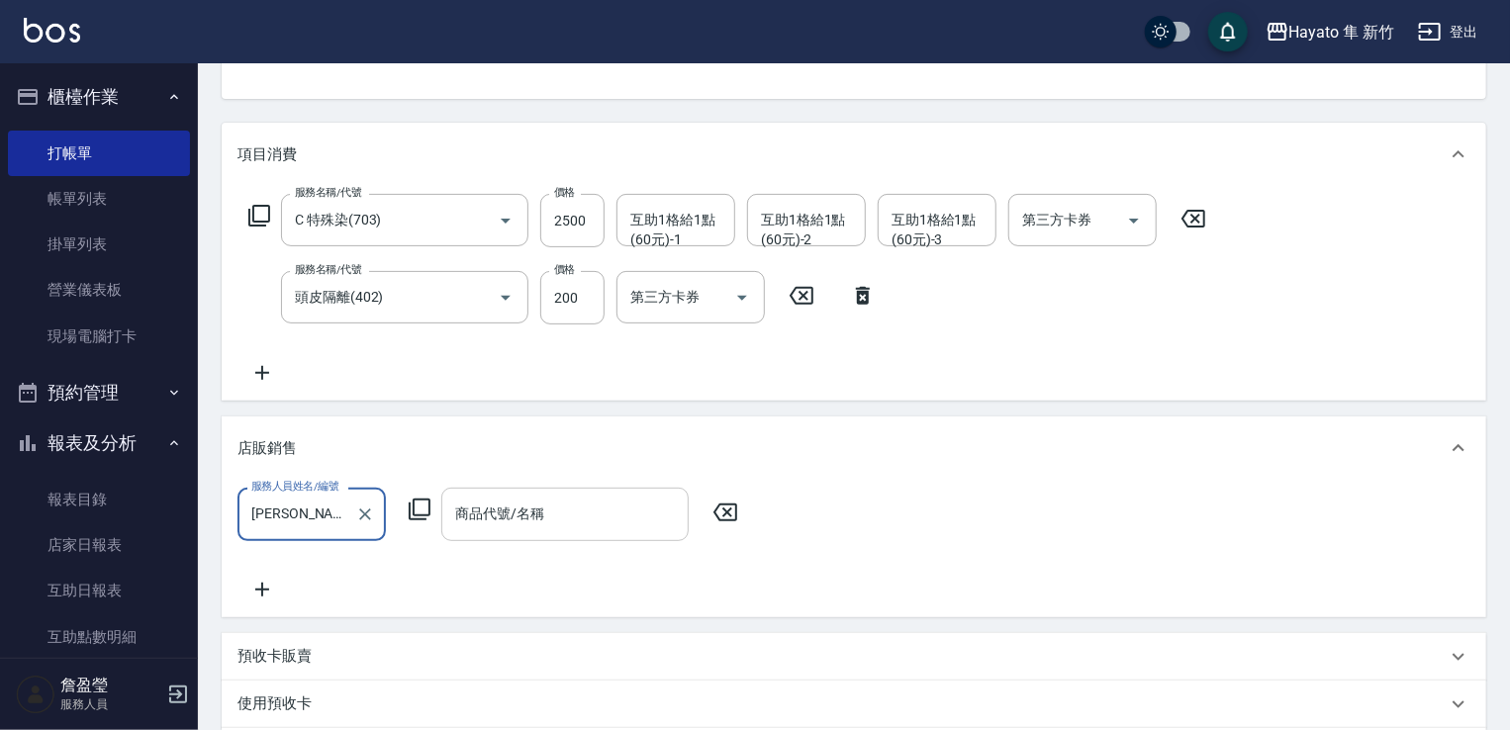
click at [514, 520] on input "商品代號/名稱" at bounding box center [565, 514] width 230 height 35
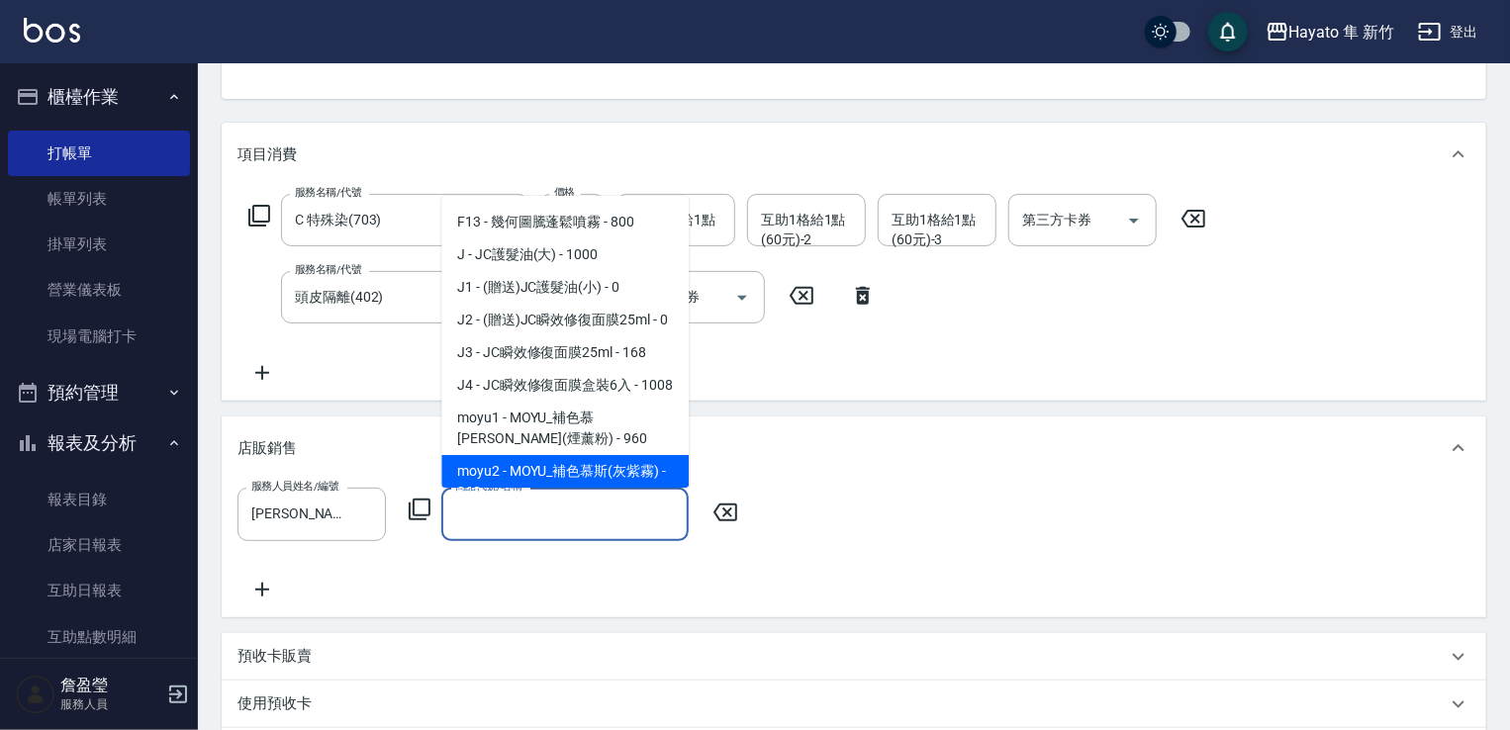
scroll to position [99, 0]
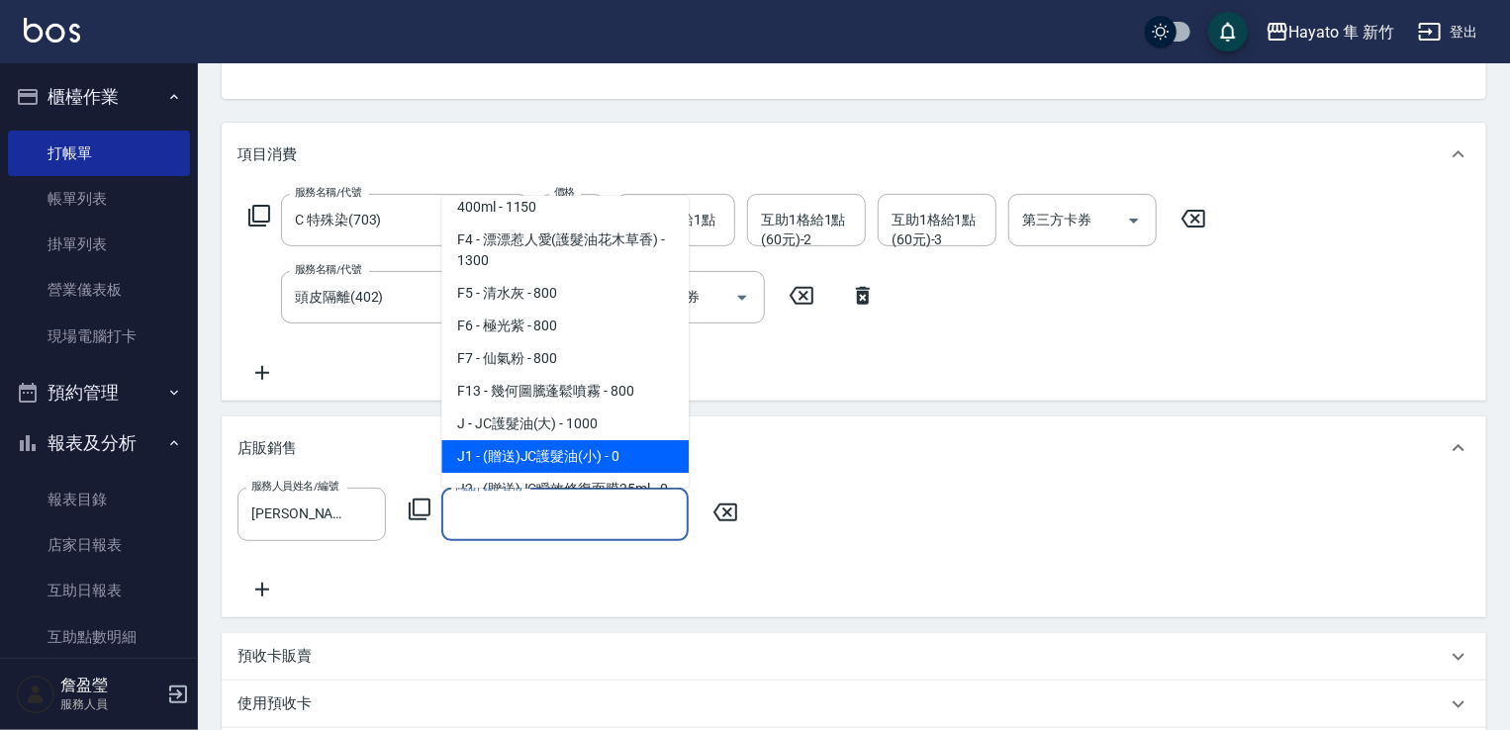
click at [527, 456] on span "J1 - (贈送)JC護髮油(小) - 0" at bounding box center [564, 456] width 247 height 33
type input "(贈送)JC護髮油(小)"
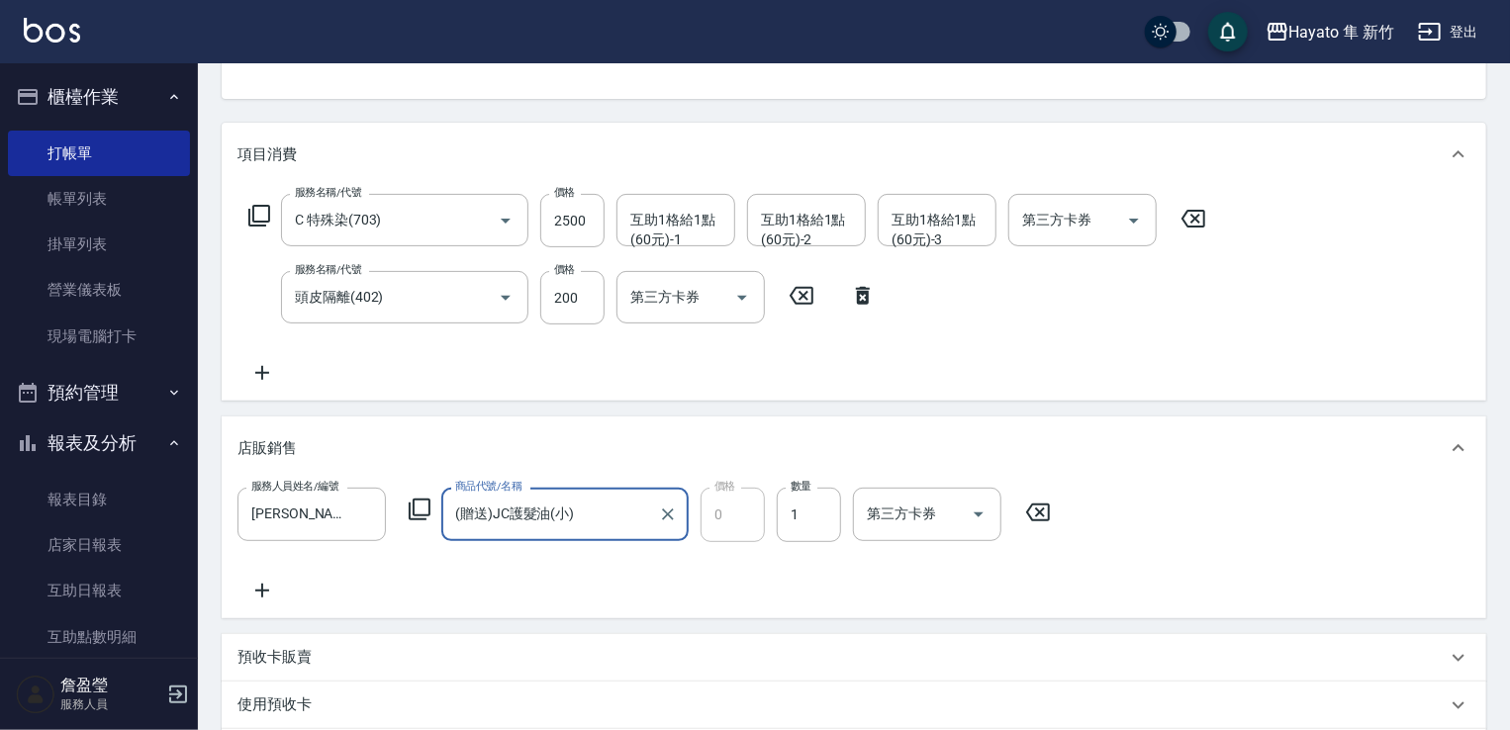
click at [685, 600] on div "服務人員姓名/編號 [PERSON_NAME](無代號) 服務人員姓名/編號 商品代號/名稱 (贈送)JC護髮油(小) 商品代號/名稱 價格 0 價格 數量 …" at bounding box center [854, 545] width 1233 height 114
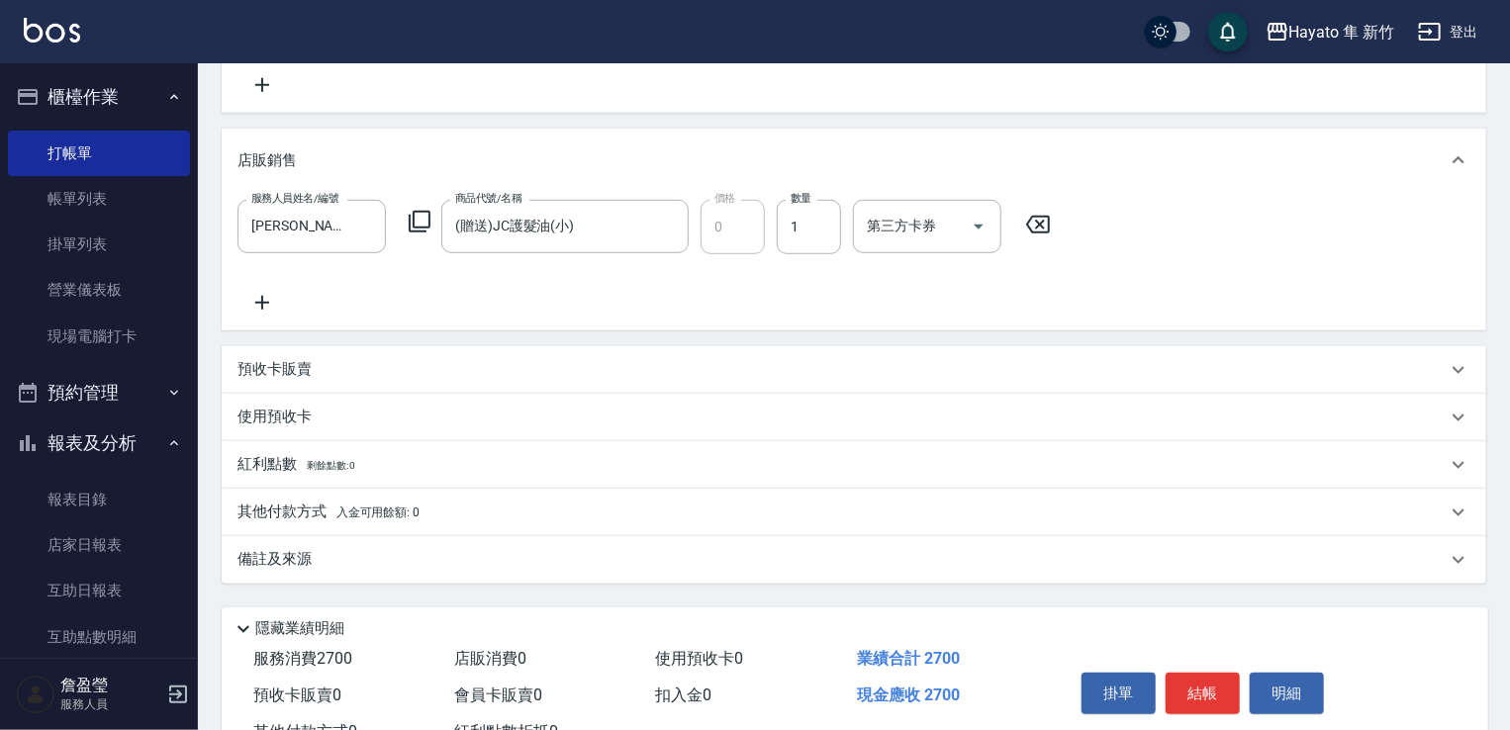
scroll to position [495, 0]
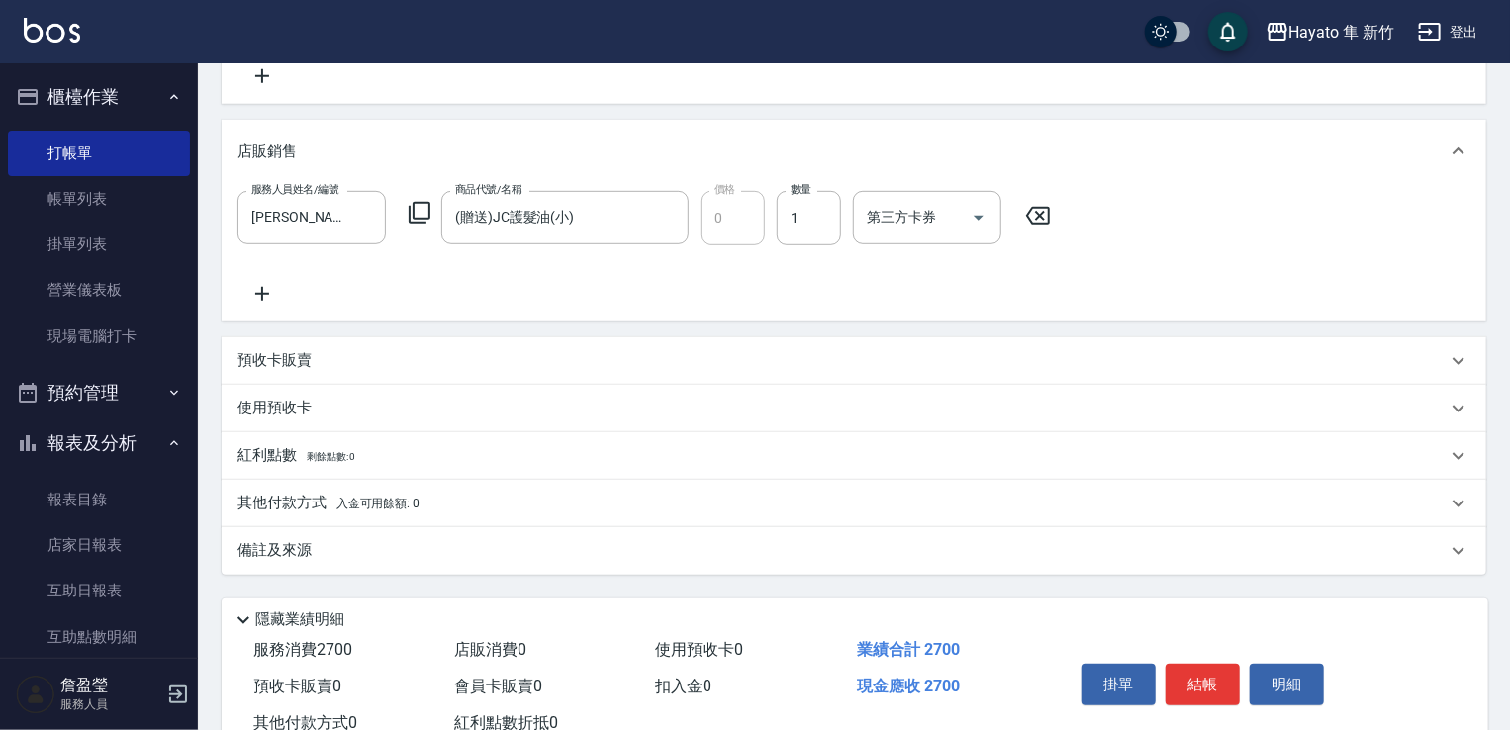
drag, startPoint x: 325, startPoint y: 547, endPoint x: 489, endPoint y: 587, distance: 169.0
click at [336, 550] on div "備註及來源" at bounding box center [842, 550] width 1209 height 21
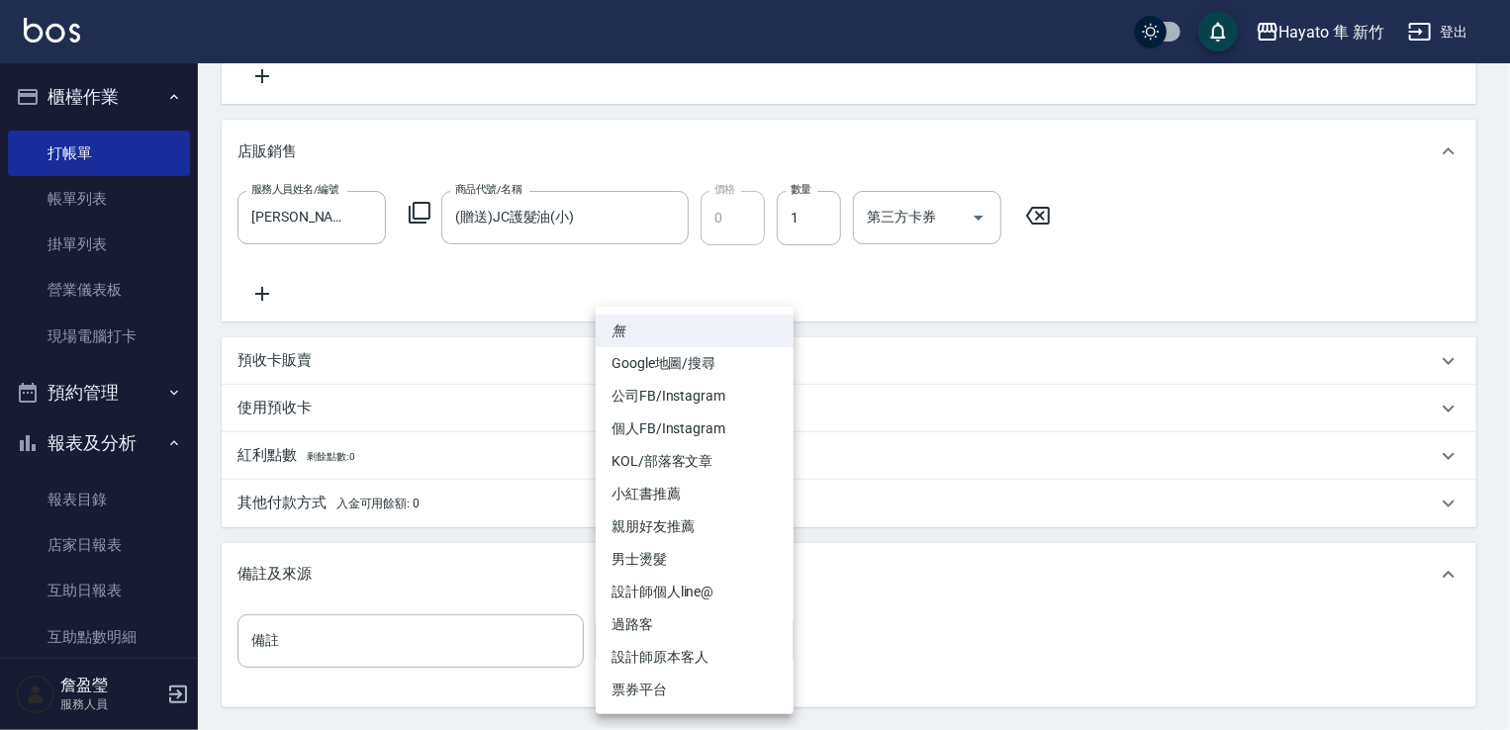
click at [731, 634] on body "Hayato 隼 新竹 登出 櫃檯作業 打帳單 帳單列表 掛單列表 營業儀表板 現場電腦打卡 預約管理 預約管理 報表及分析 報表目錄 店家日報表 互助日報表…" at bounding box center [755, 213] width 1510 height 1417
click at [693, 421] on li "個人FB/Instagram" at bounding box center [695, 429] width 198 height 33
type input "個人FB/Instagram"
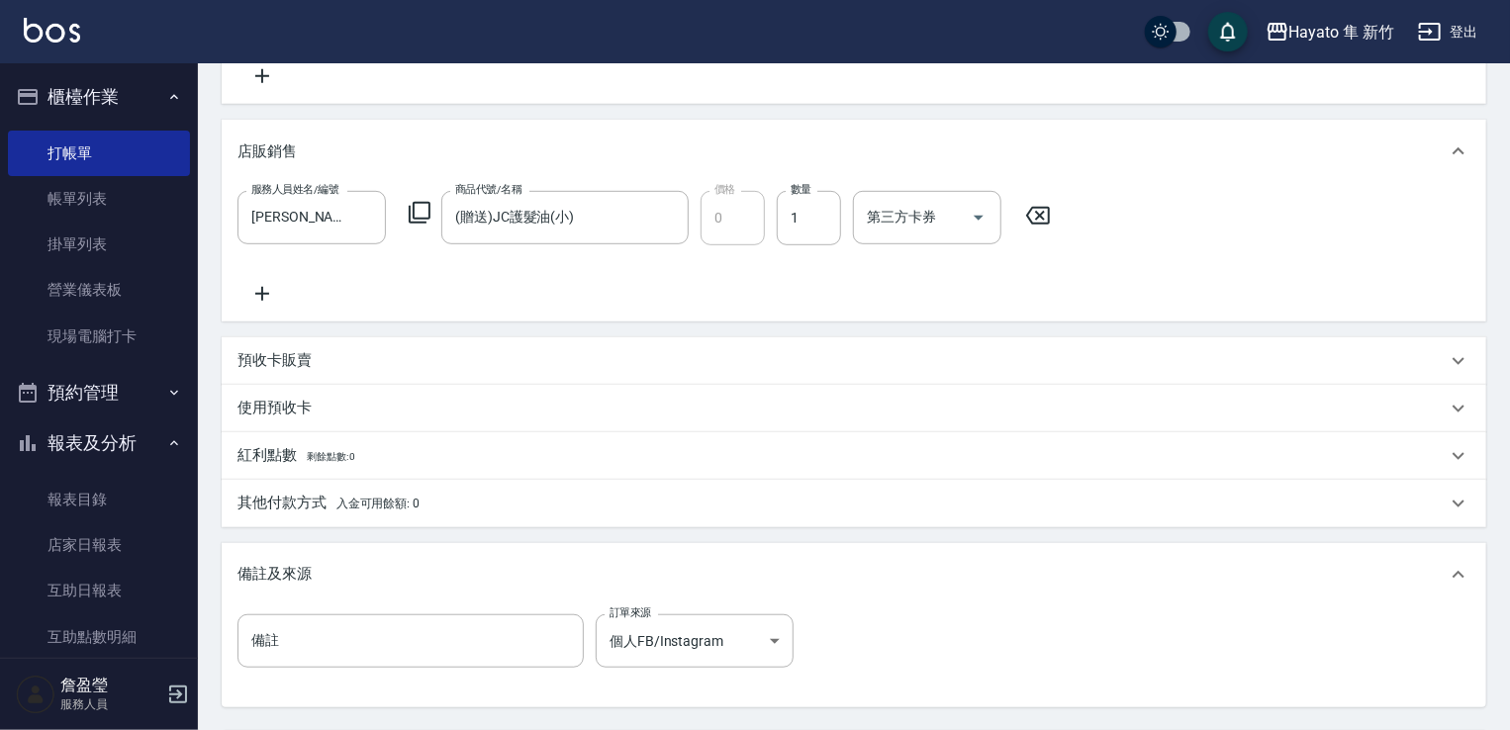
click at [903, 642] on div "備註 備註 訂單來源 個人FB/Instagram 個人FB/Instagram 訂單來源" at bounding box center [854, 653] width 1233 height 77
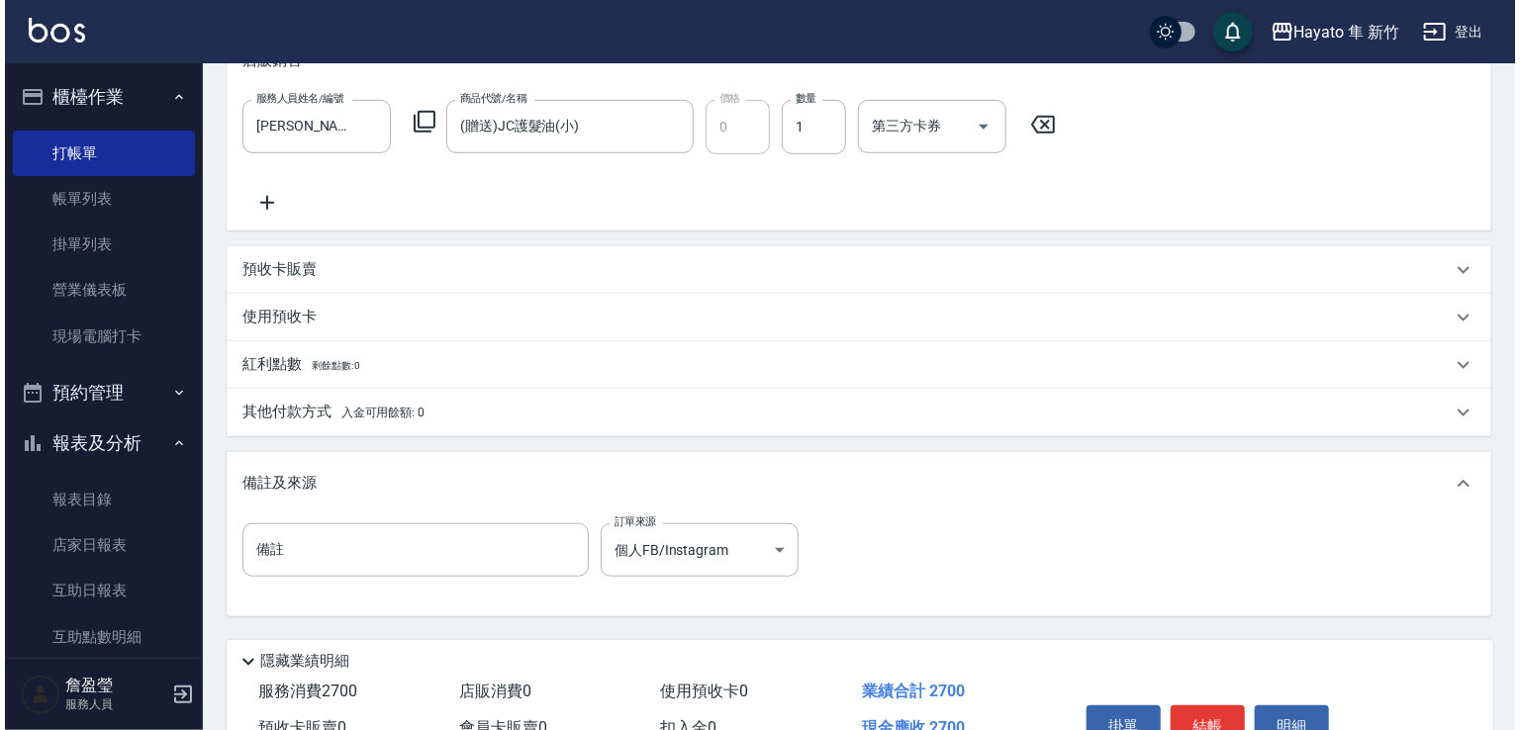
scroll to position [693, 0]
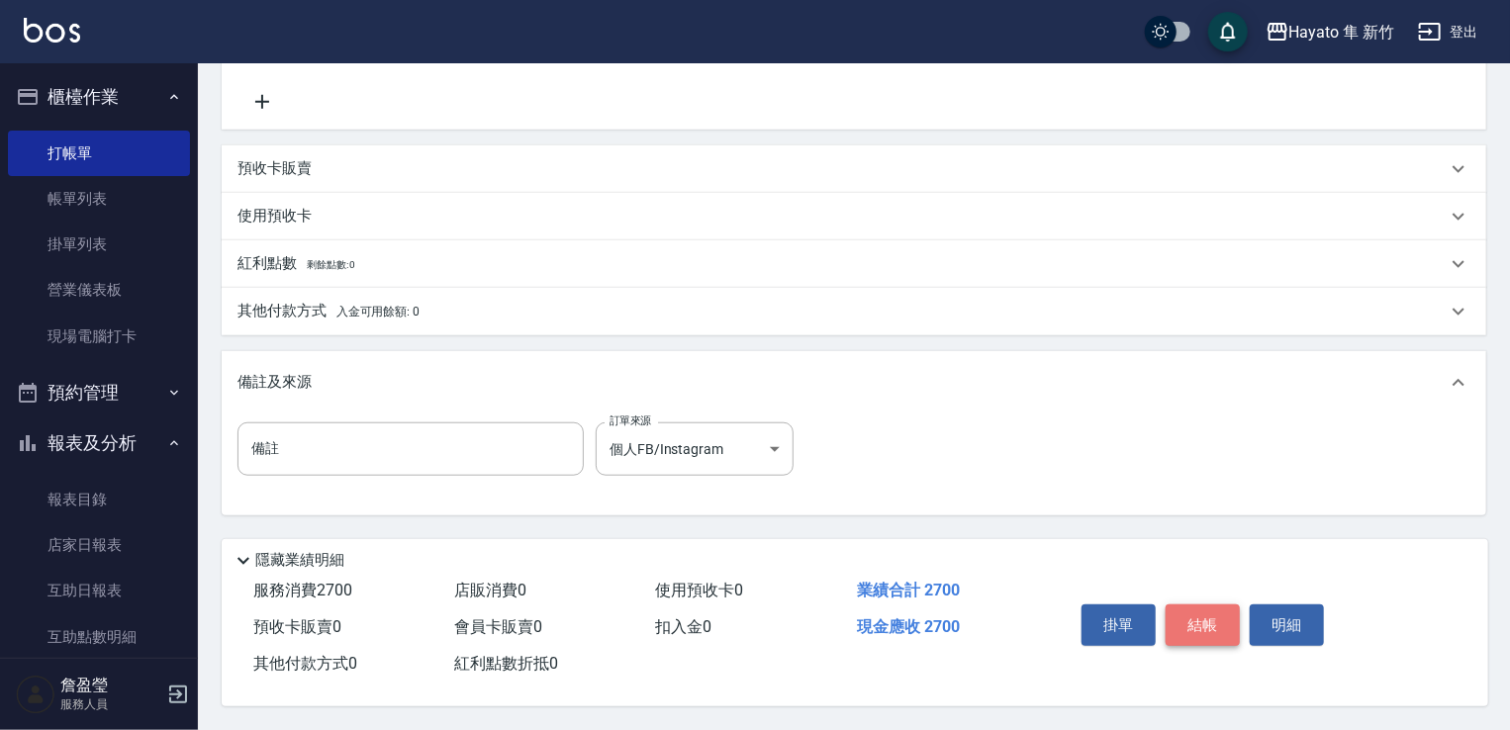
click at [1219, 613] on button "結帳" at bounding box center [1203, 626] width 74 height 42
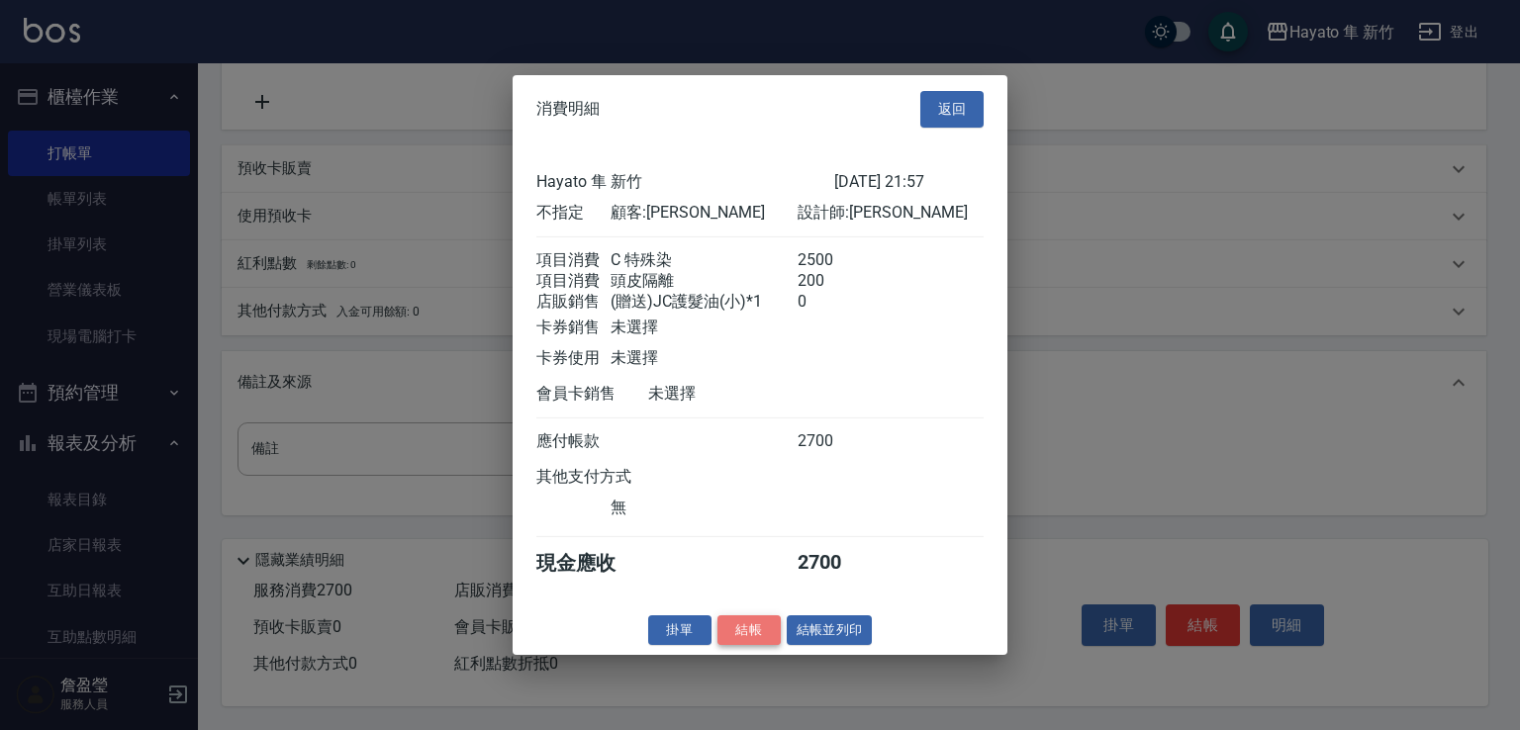
click at [731, 640] on button "結帳" at bounding box center [749, 630] width 63 height 31
type input "[DATE] 21:59"
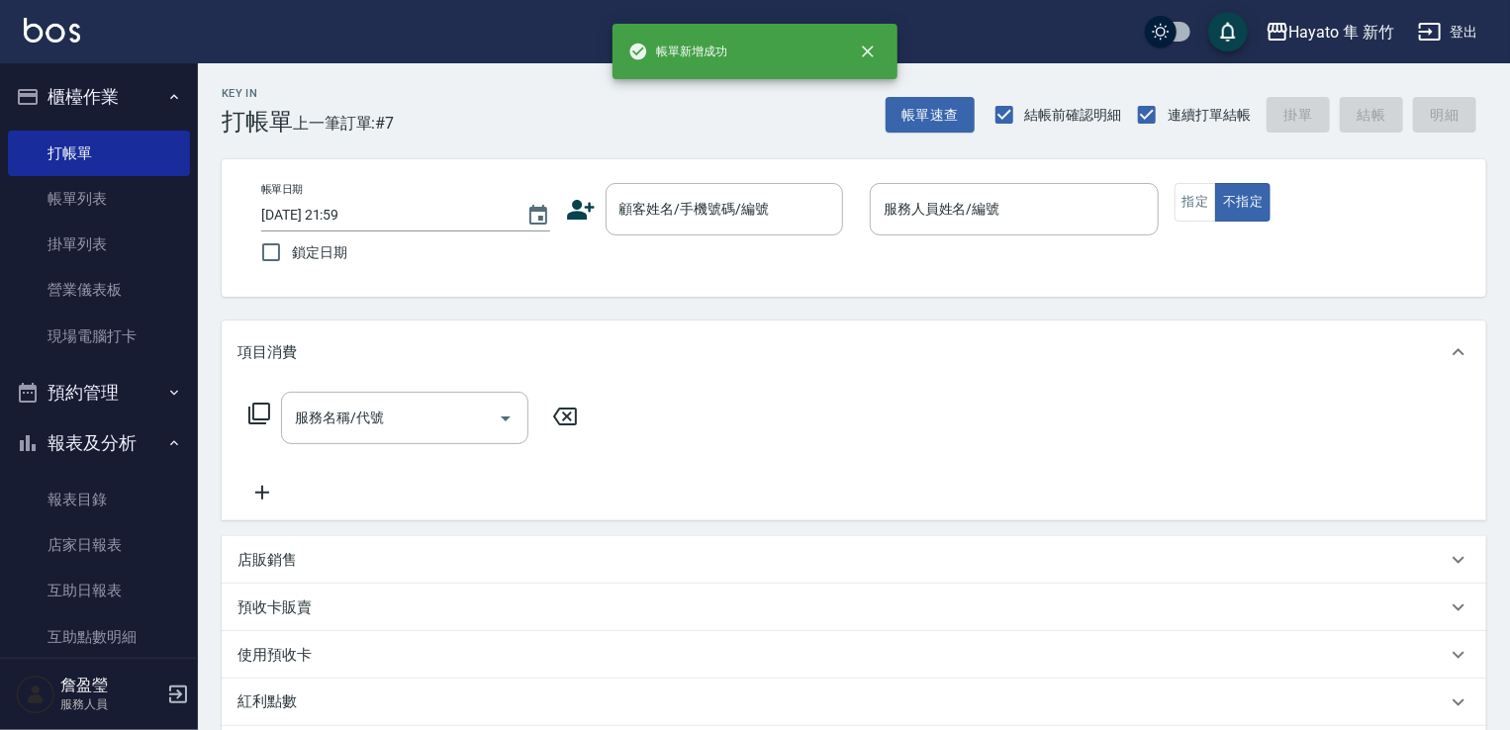
scroll to position [0, 0]
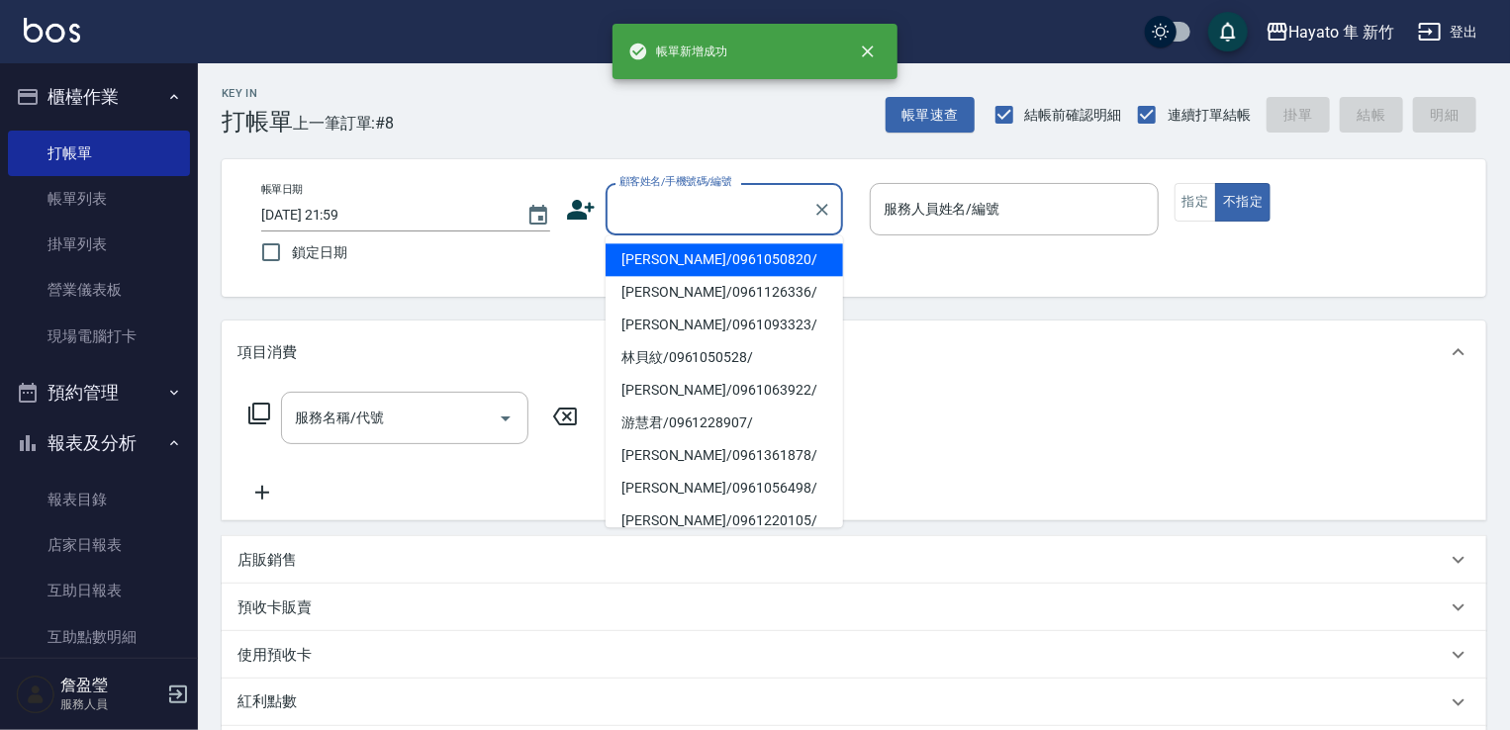
click at [682, 216] on input "顧客姓名/手機號碼/編號" at bounding box center [710, 209] width 190 height 35
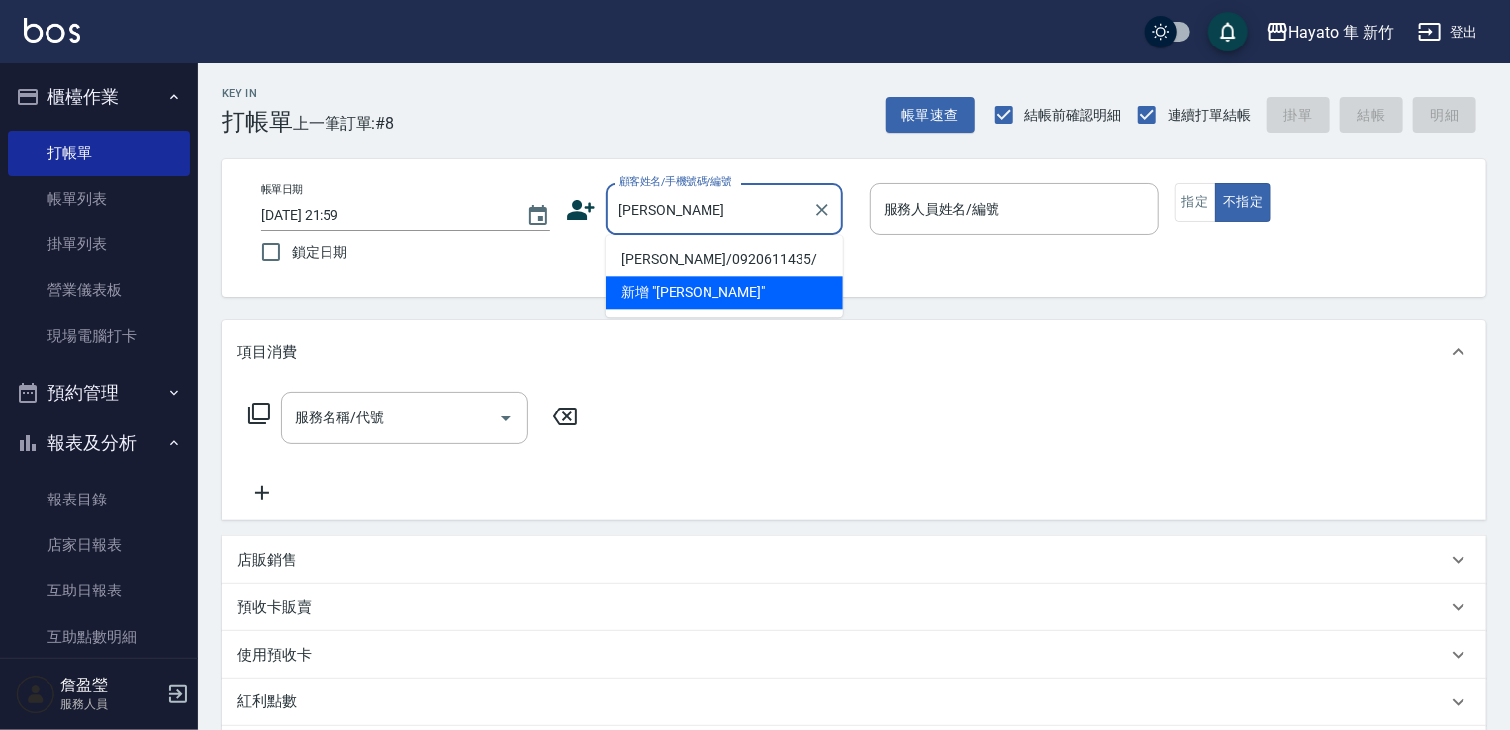
click at [694, 273] on li "[PERSON_NAME]/0920611435/" at bounding box center [725, 259] width 238 height 33
type input "[PERSON_NAME]/0920611435/"
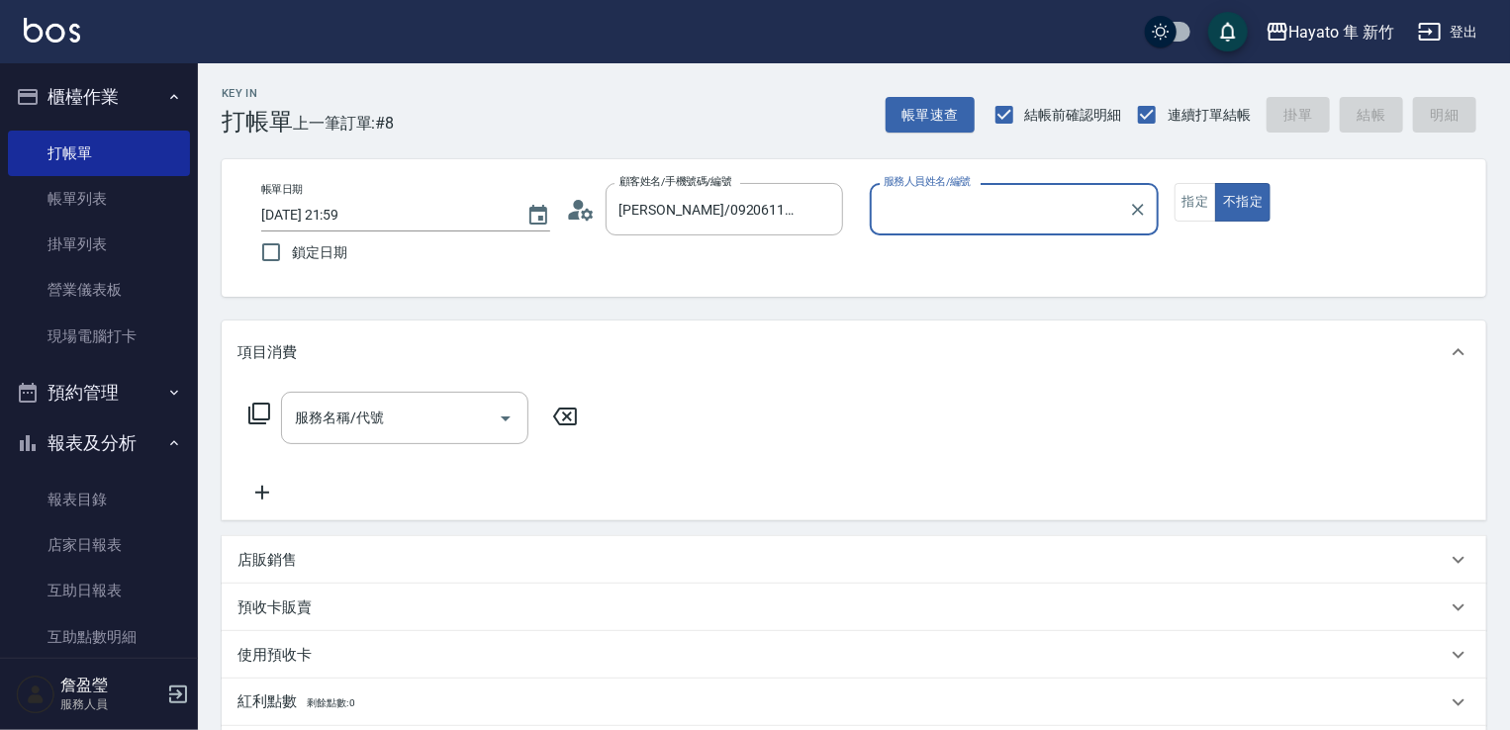
type input "[PERSON_NAME](無代號)"
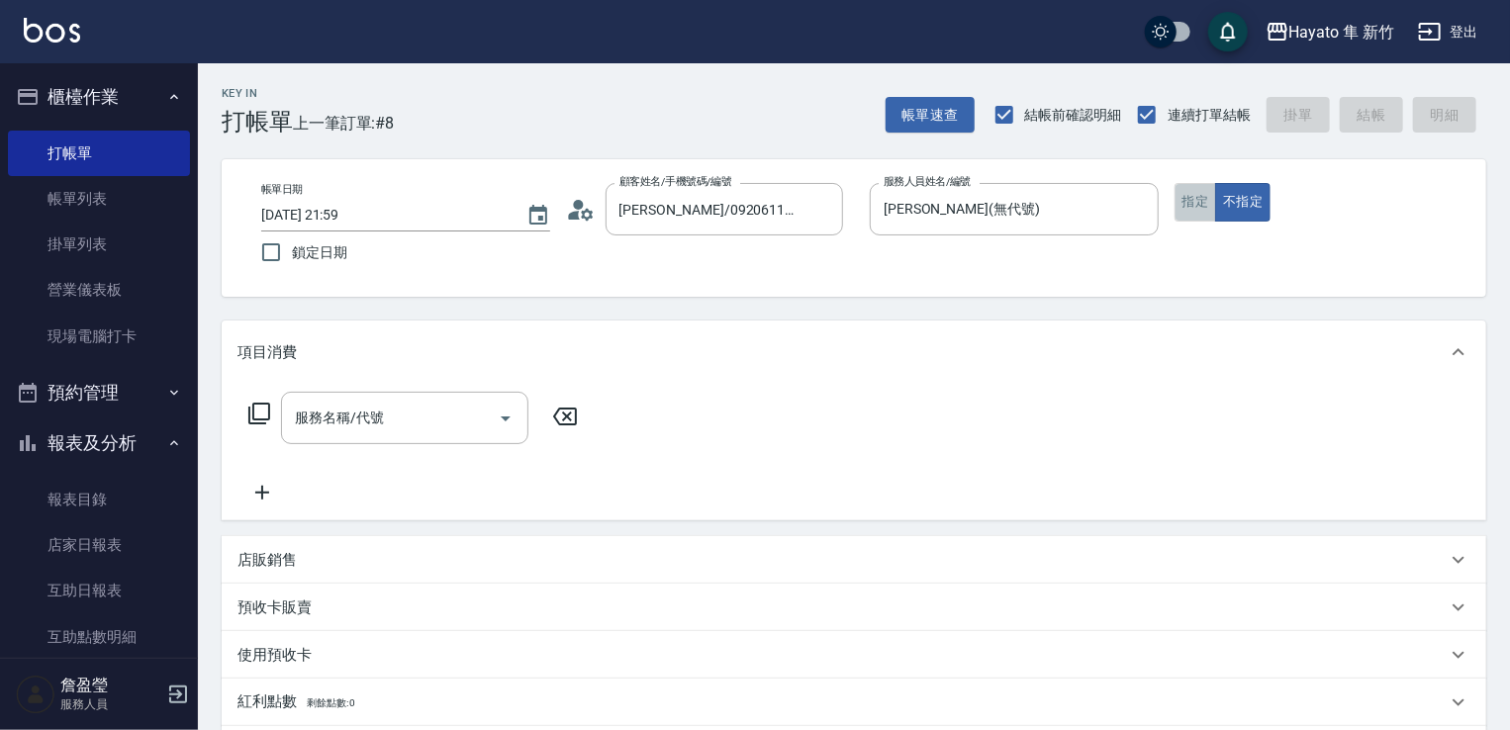
click at [1182, 202] on button "指定" at bounding box center [1196, 202] width 43 height 39
click at [411, 439] on div "服務名稱/代號" at bounding box center [404, 418] width 247 height 52
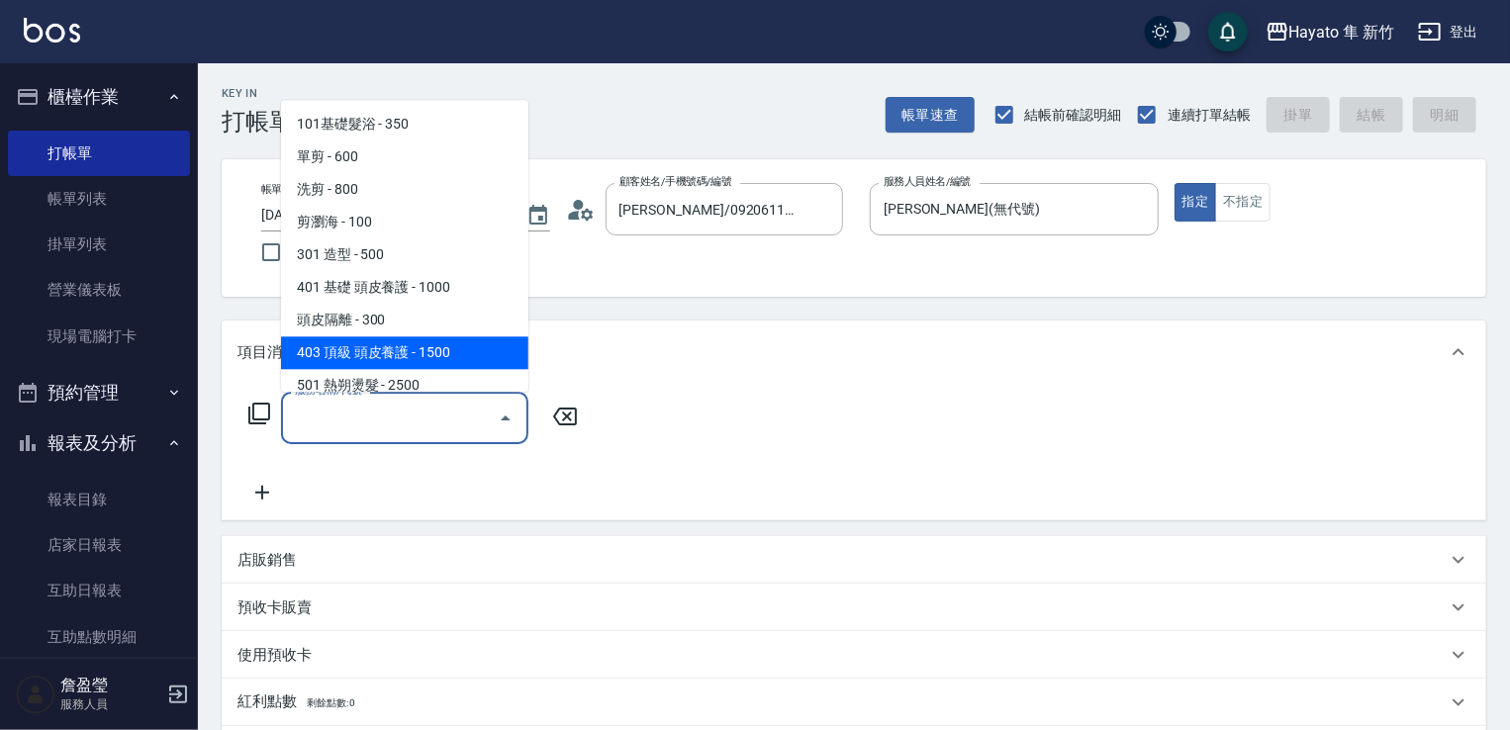
scroll to position [344, 0]
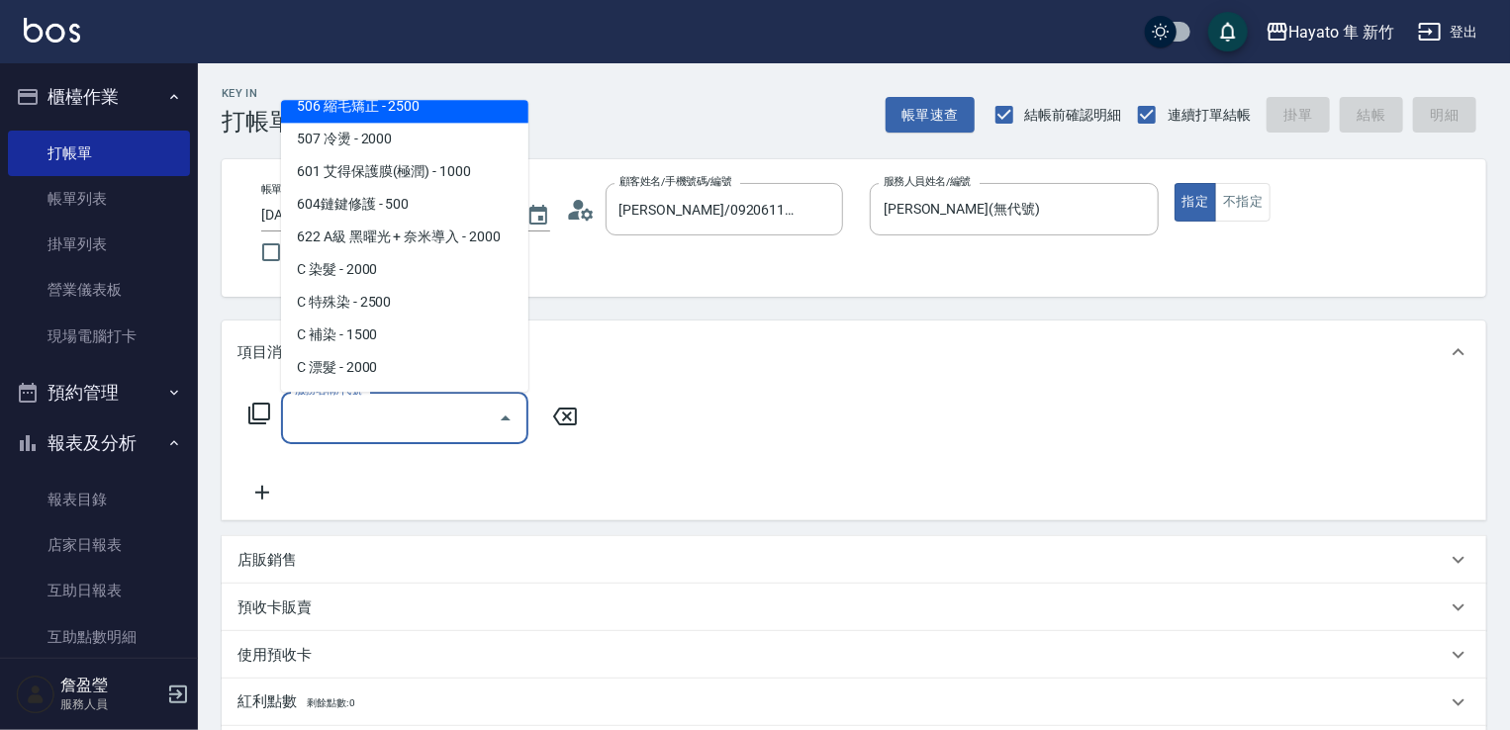
click at [358, 106] on span "506 縮毛矯正 - 2500" at bounding box center [404, 106] width 247 height 33
type input "506 縮毛矯正 (506)"
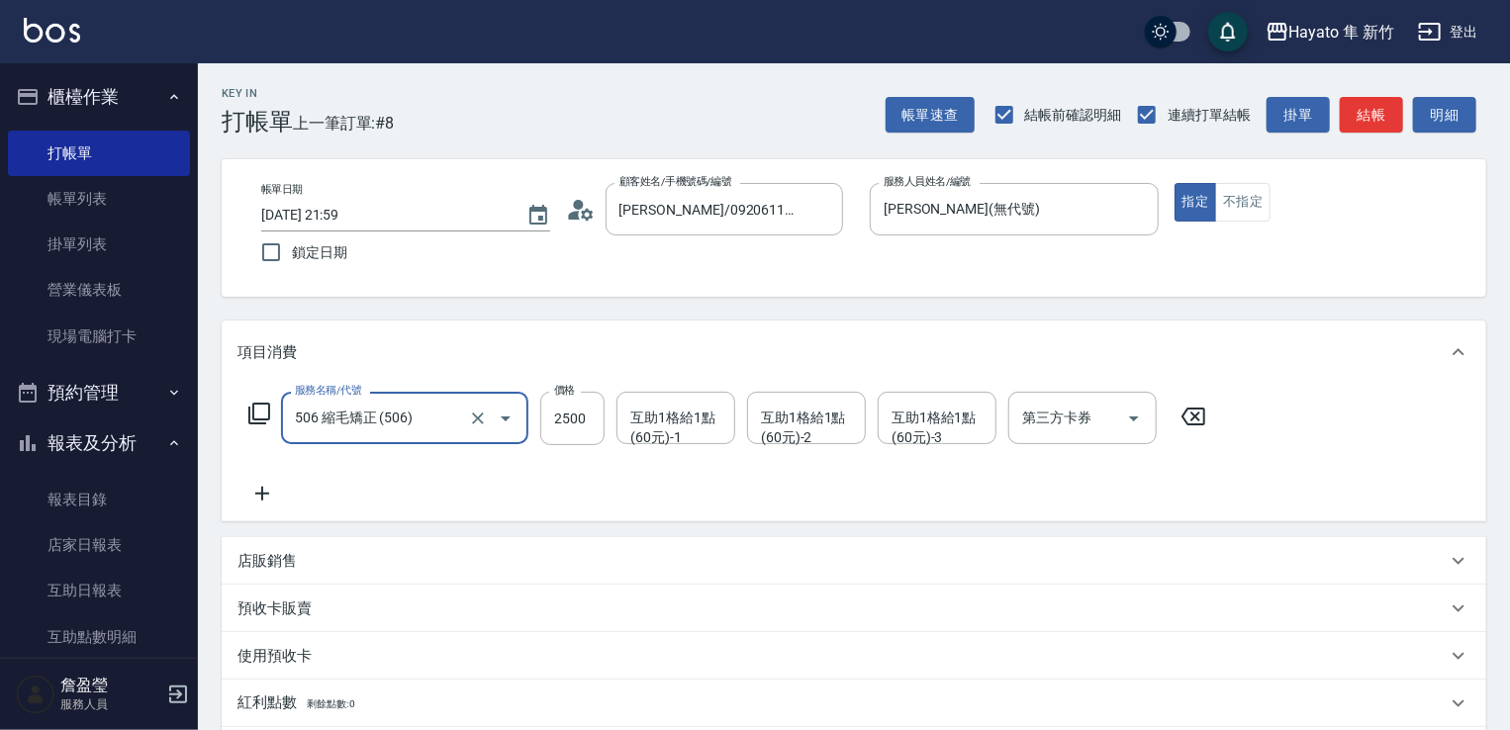
click at [296, 572] on div "店販銷售" at bounding box center [854, 561] width 1265 height 48
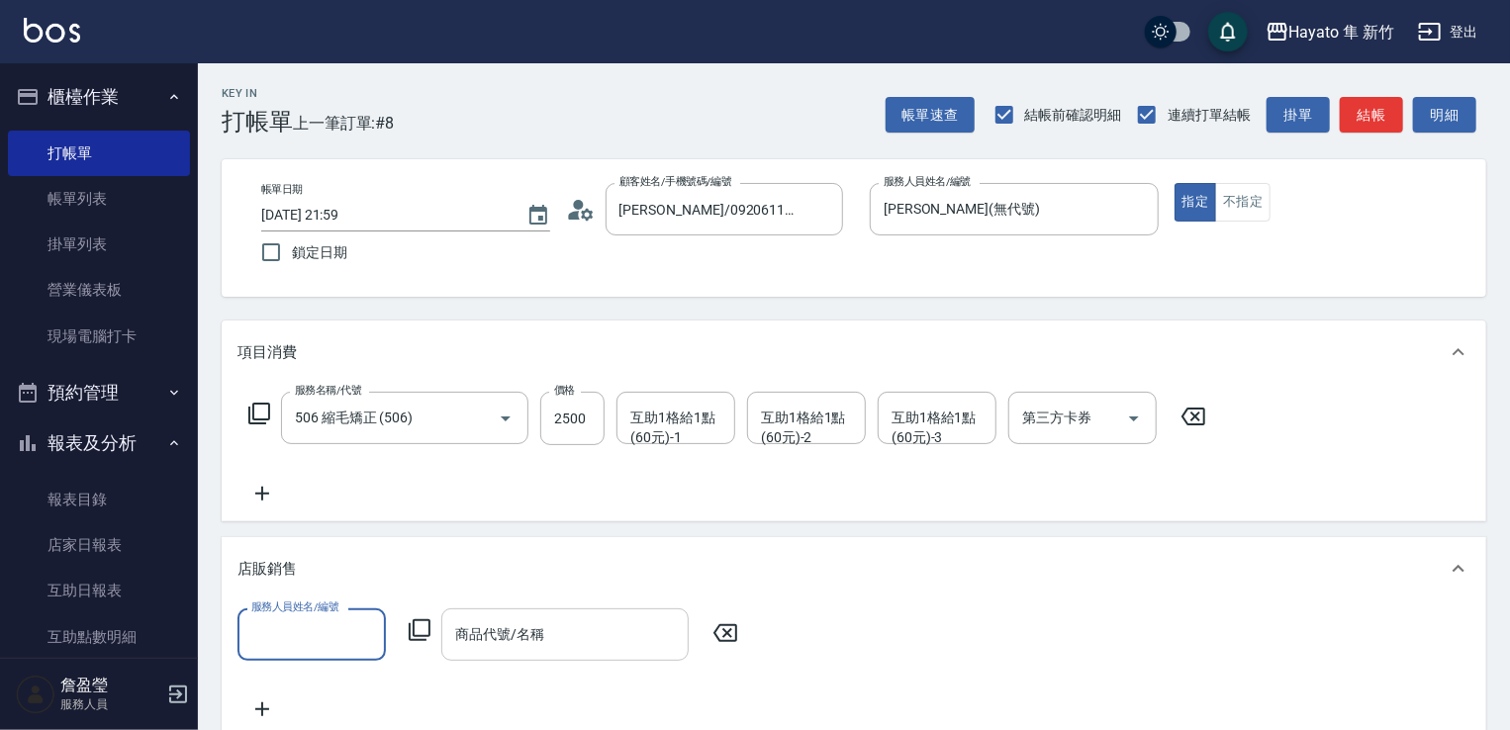
scroll to position [0, 0]
click at [289, 619] on input "服務人員姓名/編號" at bounding box center [311, 635] width 131 height 35
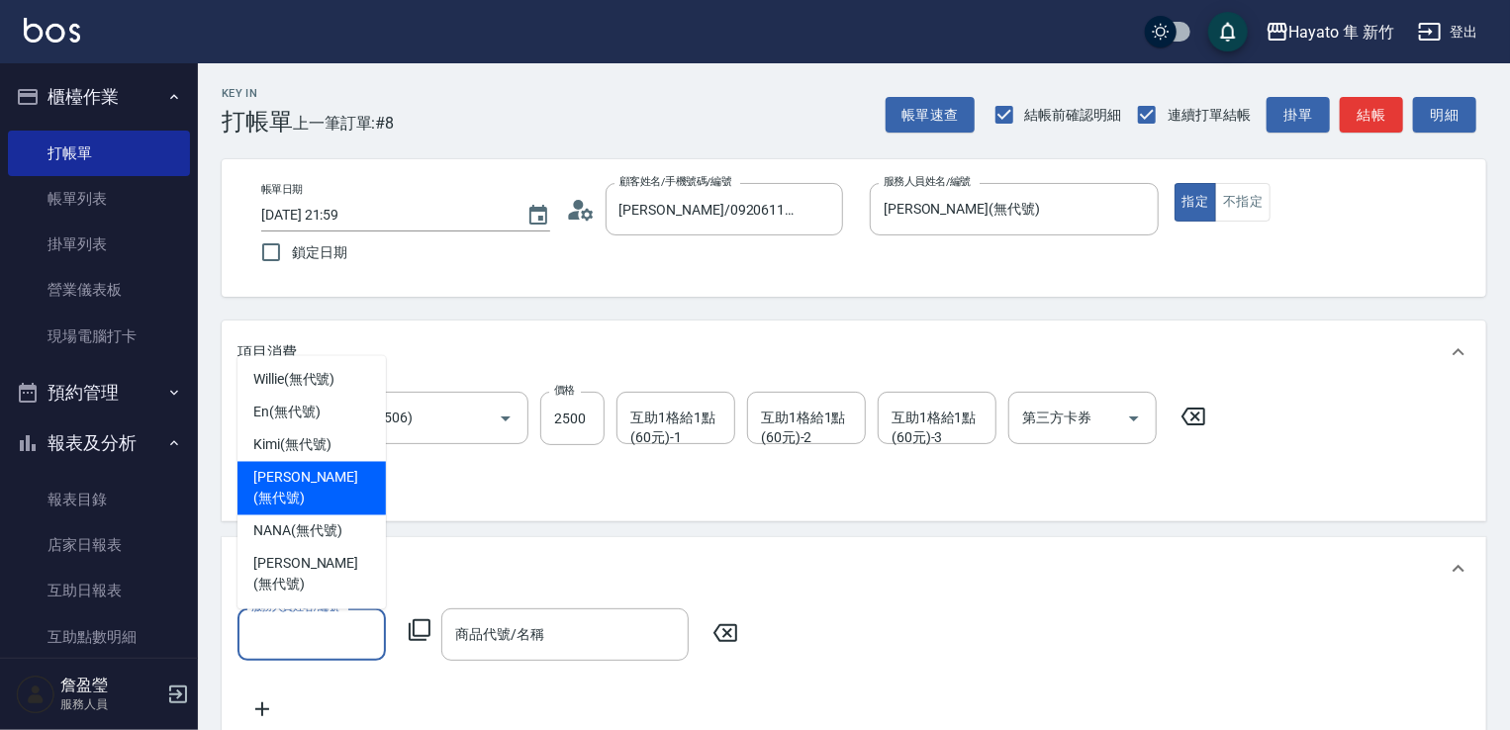
click at [291, 510] on span "[PERSON_NAME] (無代號)" at bounding box center [311, 489] width 117 height 42
type input "[PERSON_NAME](無代號)"
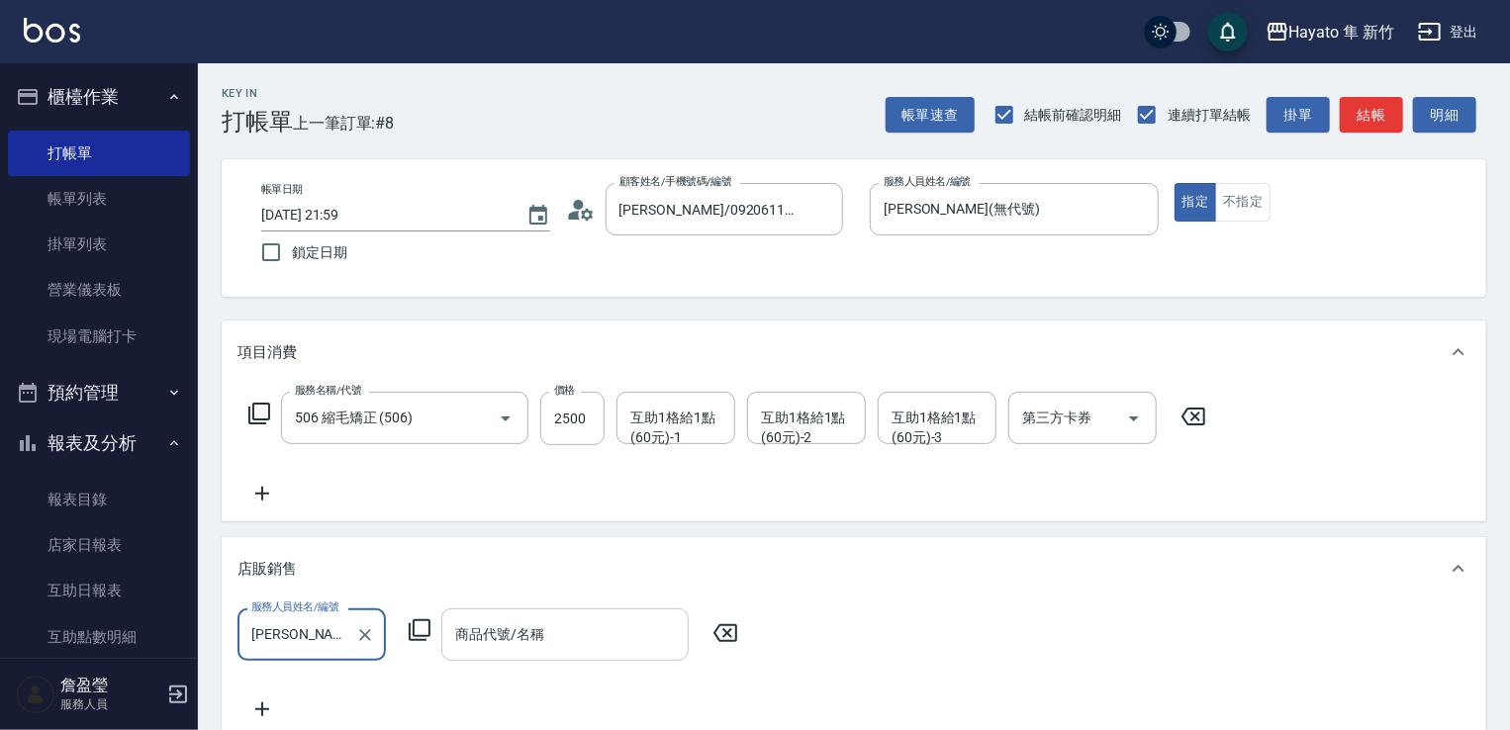
click at [523, 631] on input "商品代號/名稱" at bounding box center [565, 635] width 230 height 35
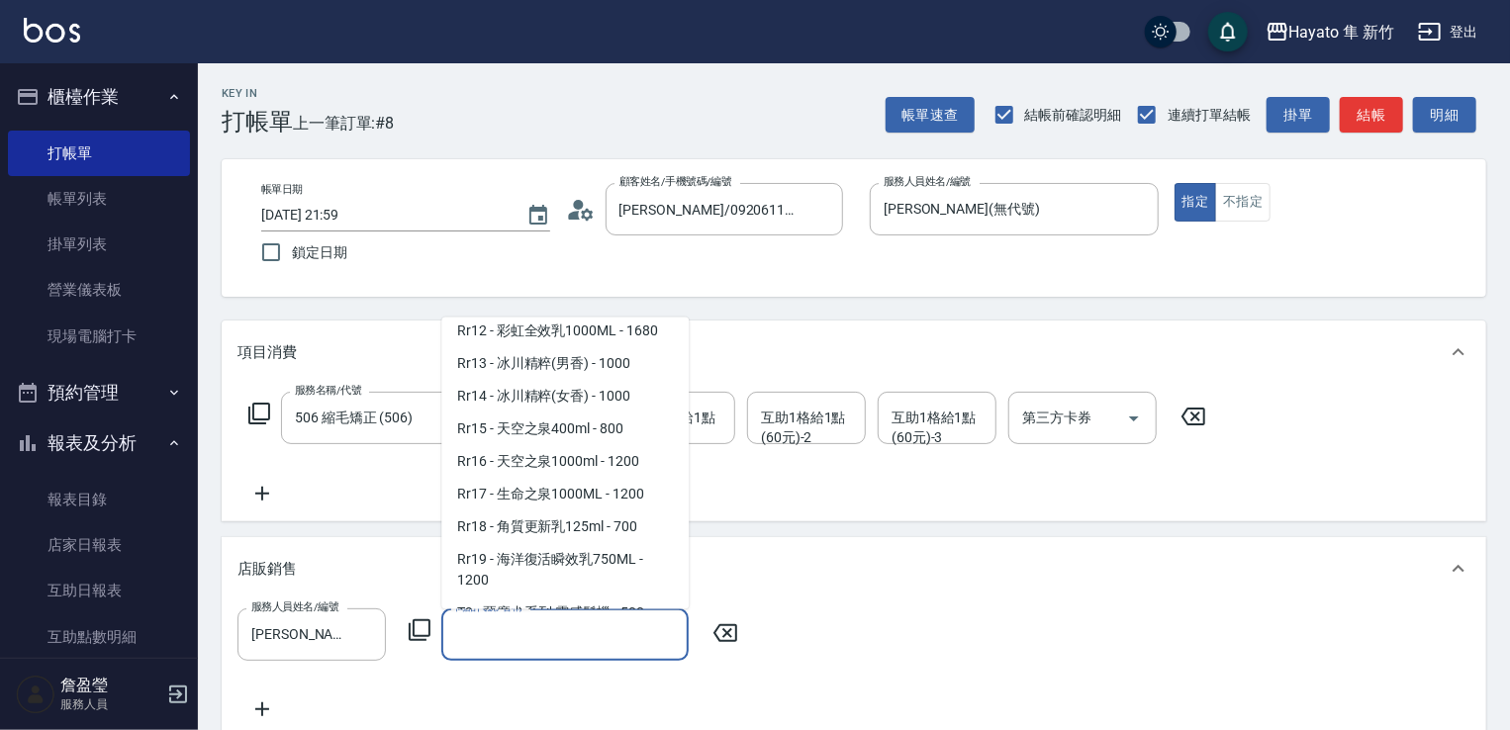
scroll to position [1089, 0]
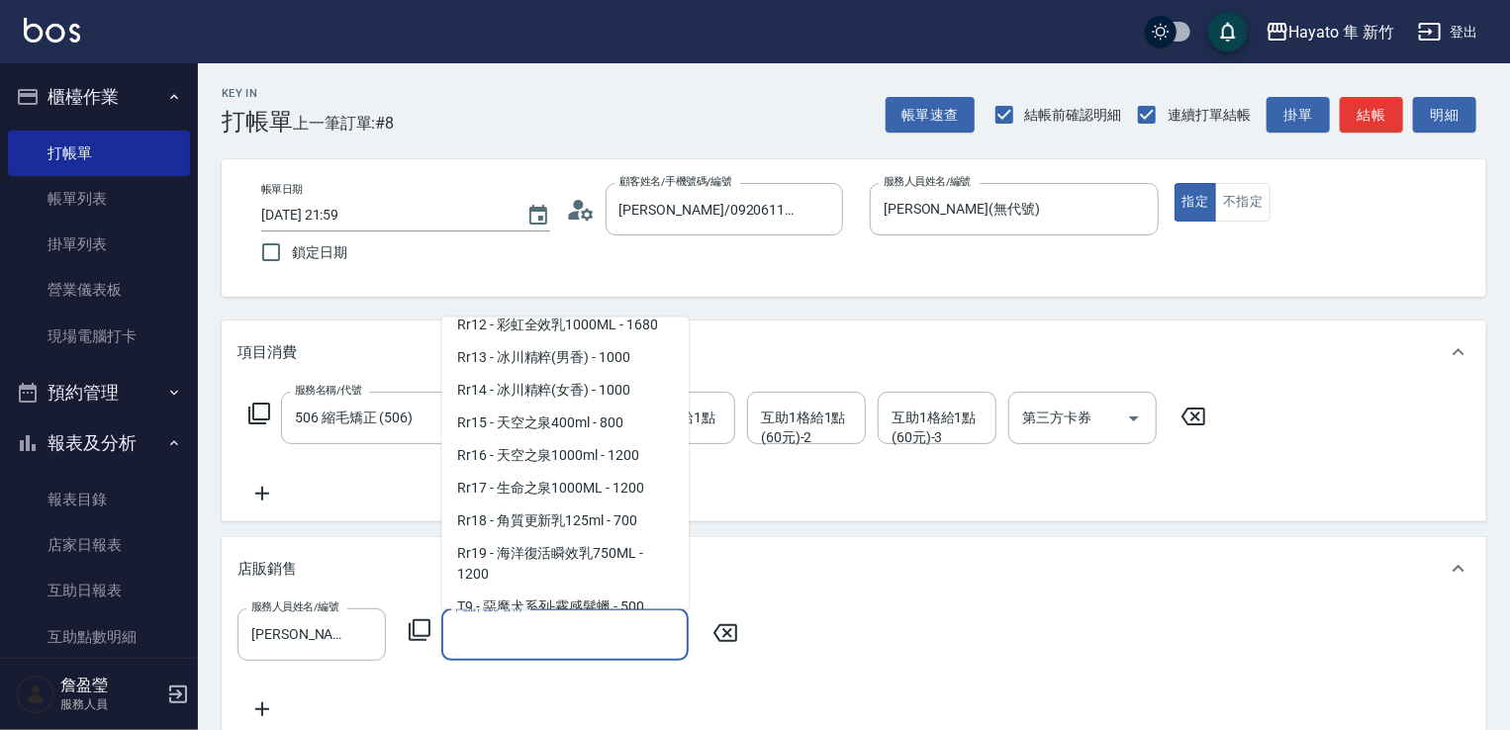
click at [600, 578] on span "Rr19 - 海洋復活瞬效乳750ML - 1200" at bounding box center [564, 562] width 247 height 53
type input "海洋復活瞬效乳750ML"
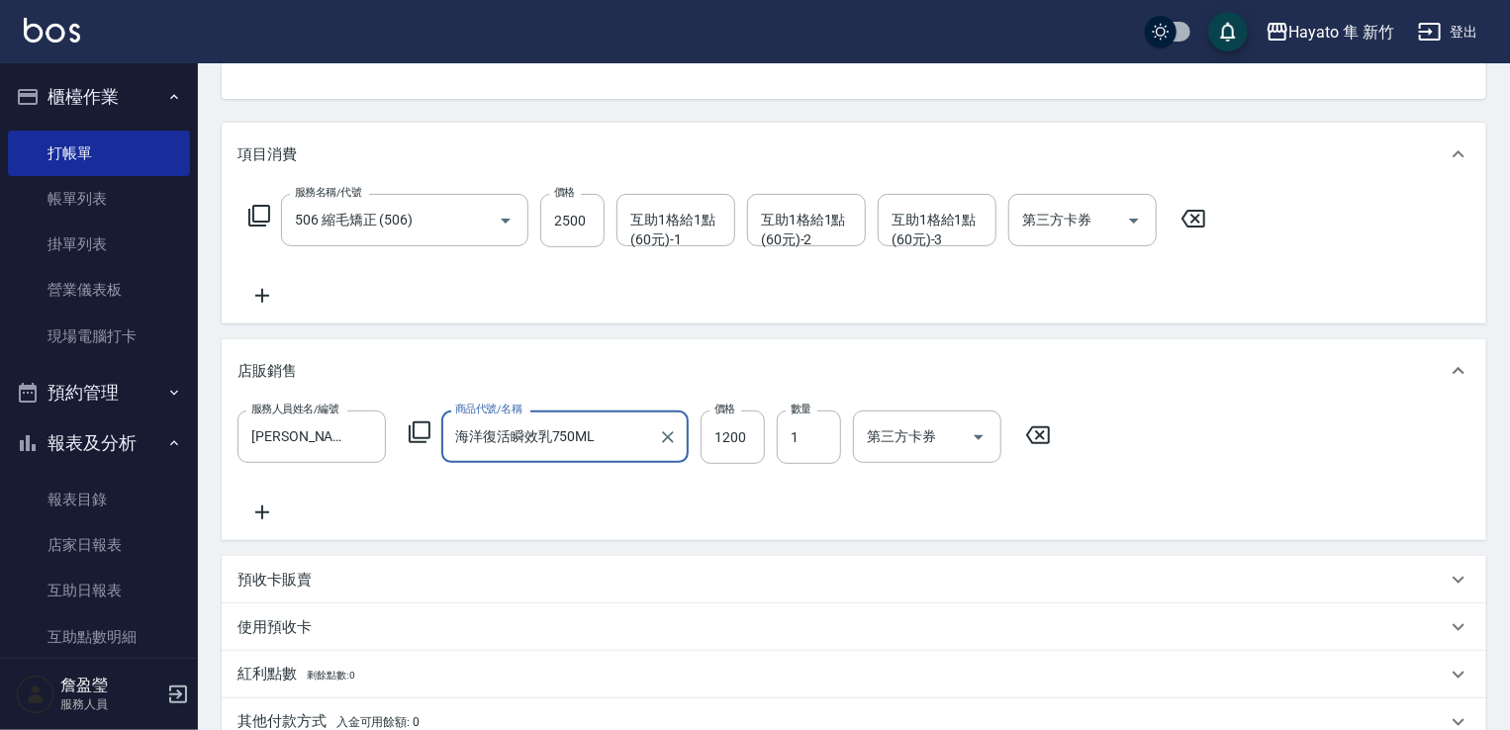
scroll to position [297, 0]
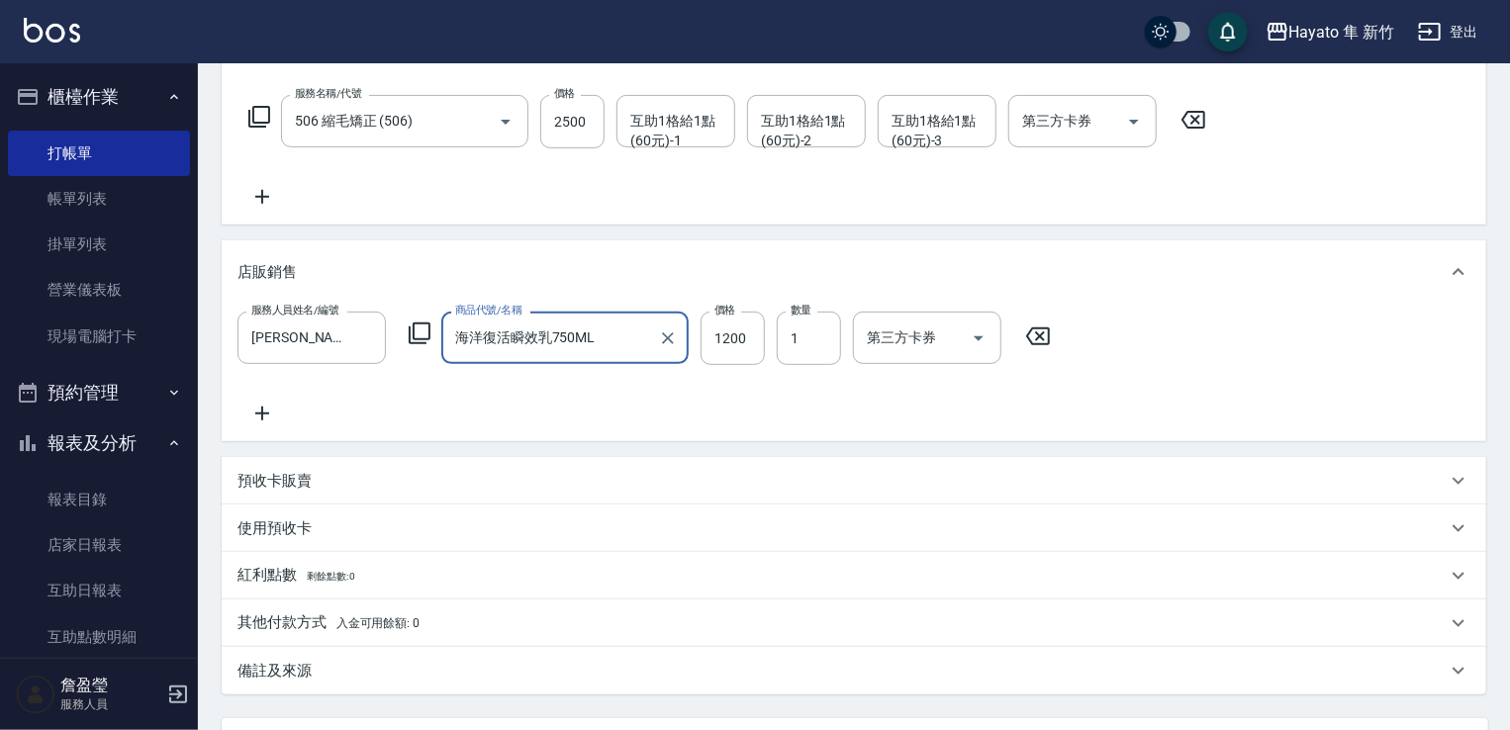
click at [297, 631] on p "其他付款方式 入金可用餘額: 0" at bounding box center [329, 624] width 182 height 22
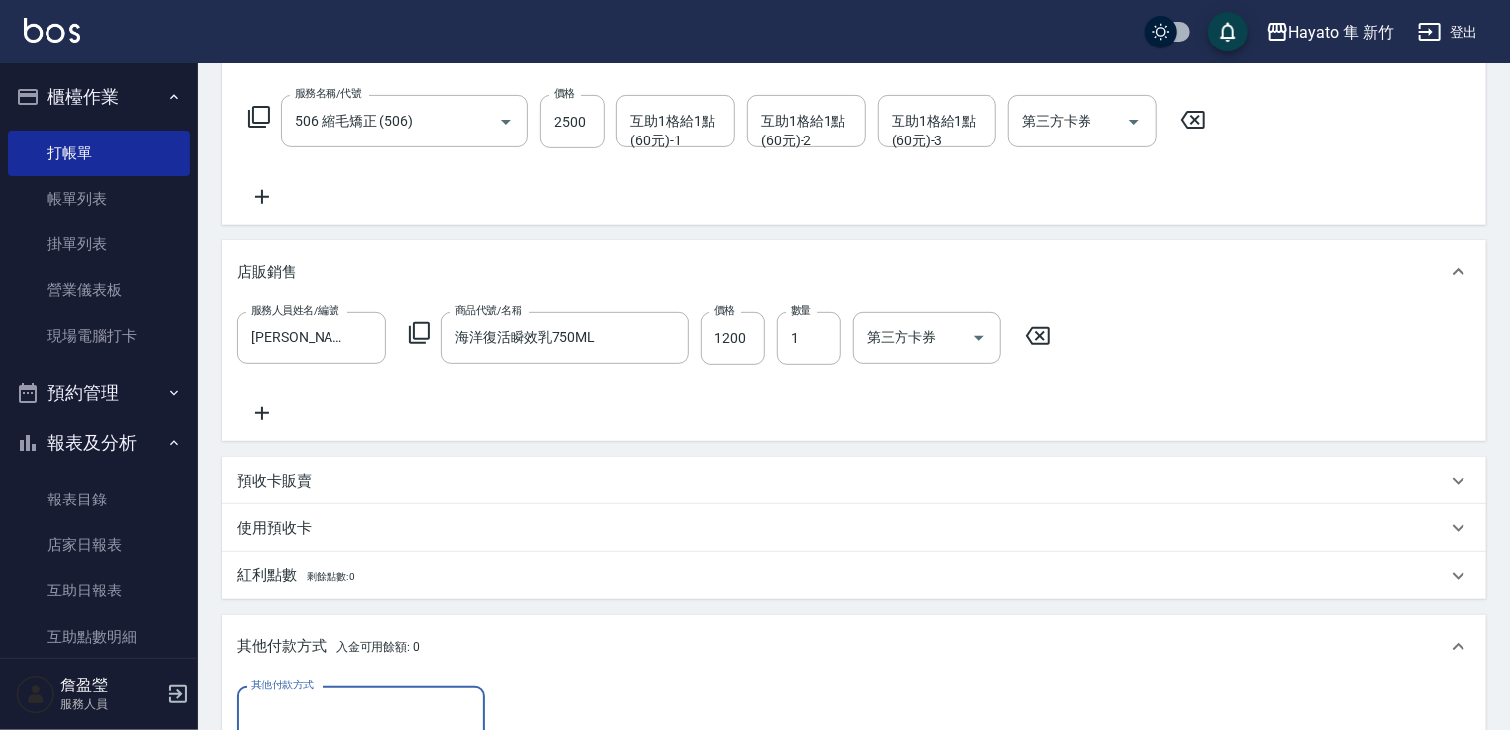
scroll to position [0, 0]
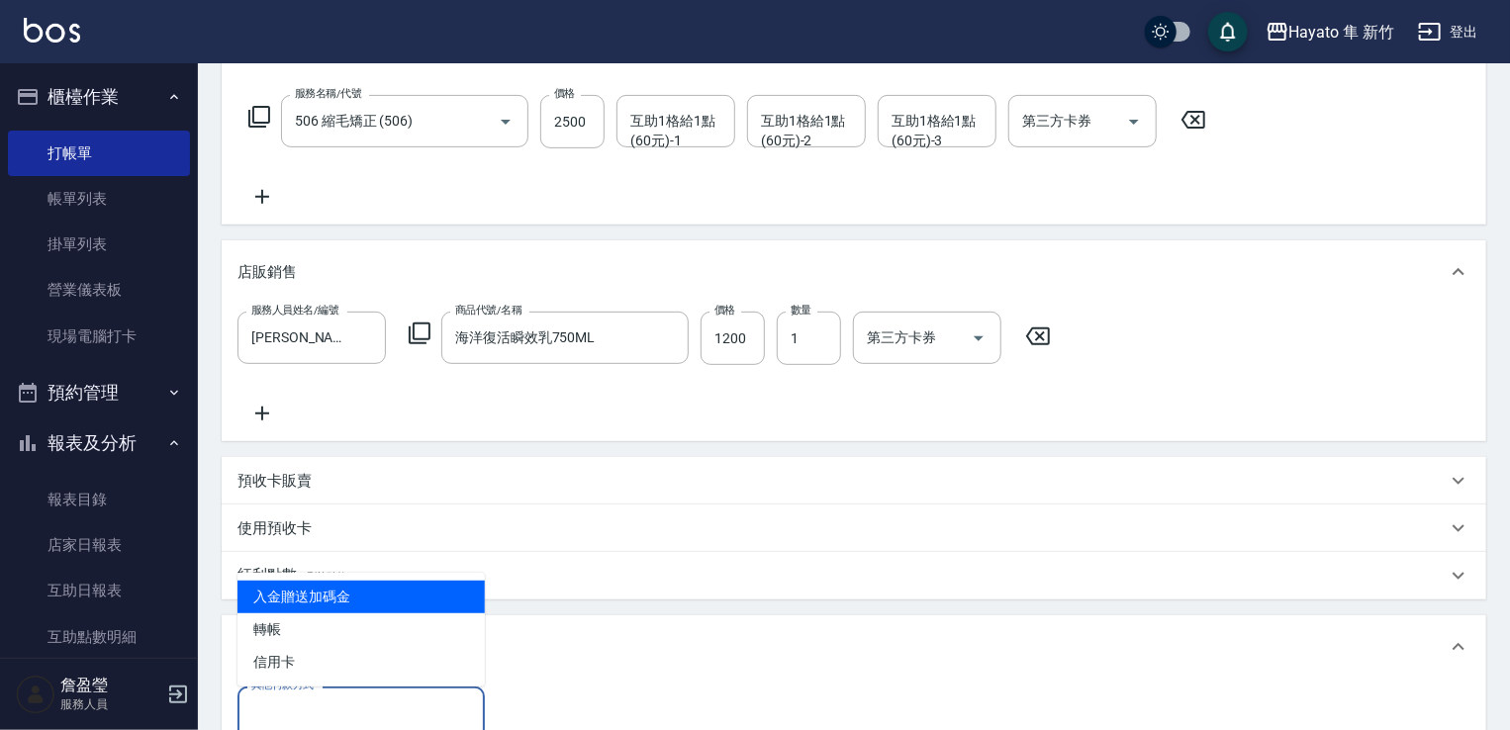
click at [382, 702] on input "其他付款方式" at bounding box center [361, 713] width 230 height 35
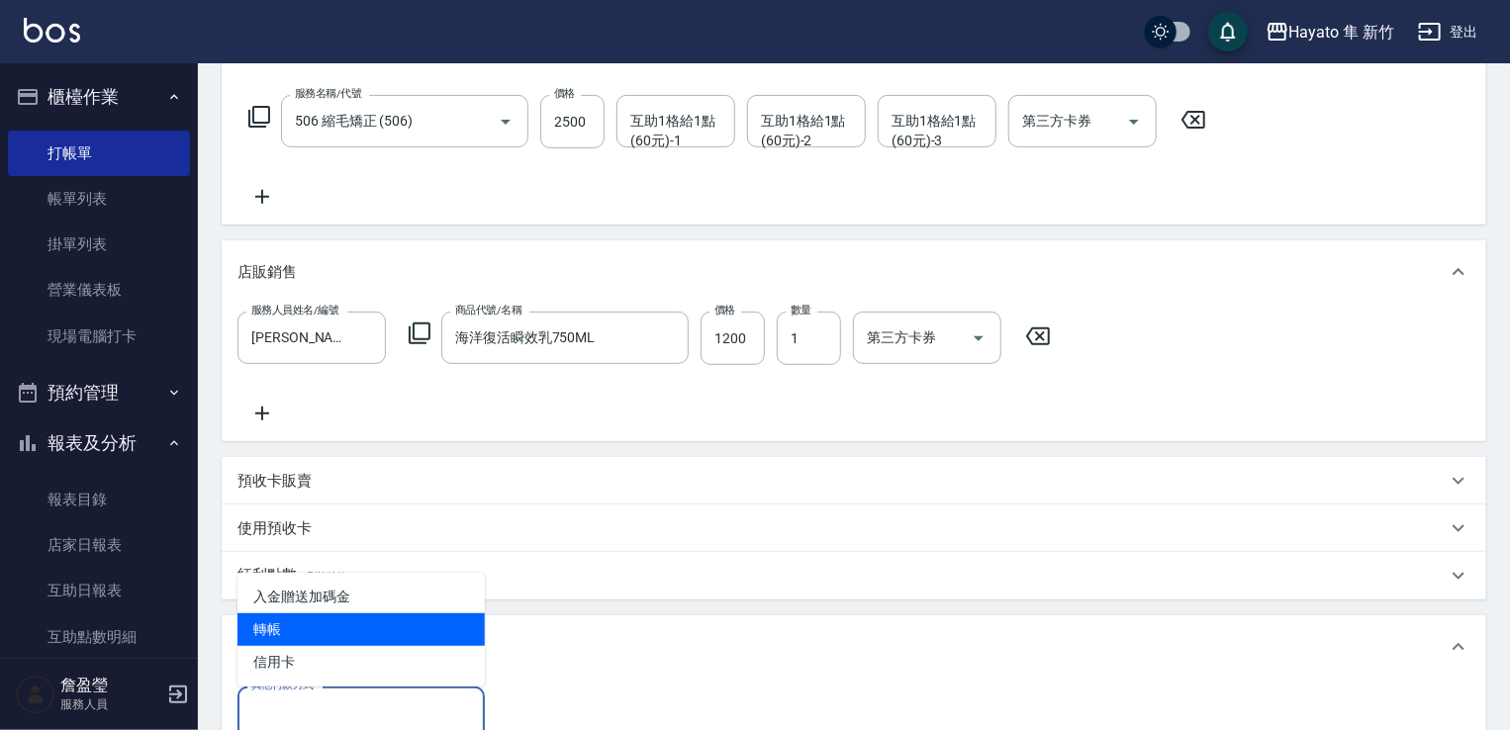
click at [370, 626] on span "轉帳" at bounding box center [361, 630] width 247 height 33
type input "轉帳"
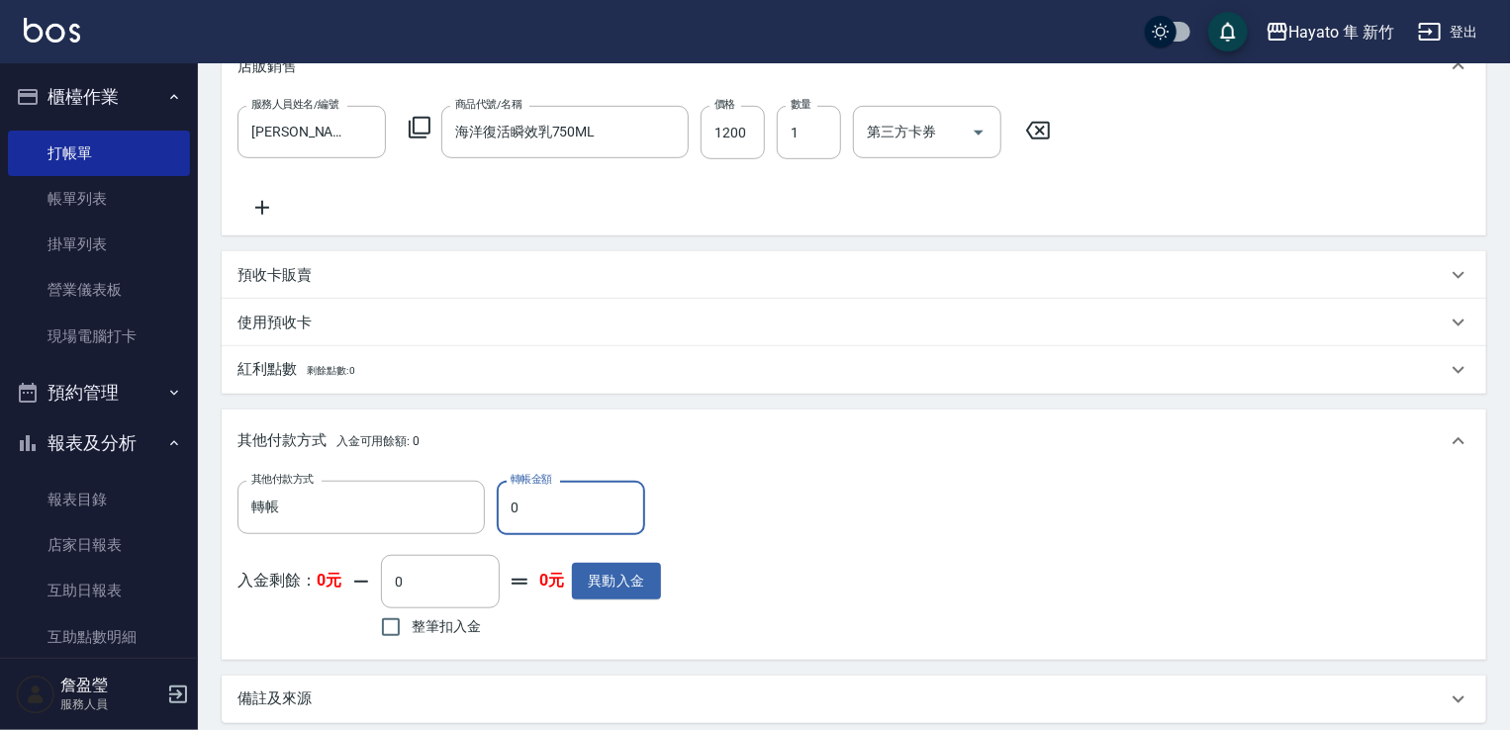
scroll to position [506, 0]
drag, startPoint x: 534, startPoint y: 512, endPoint x: 495, endPoint y: 507, distance: 39.9
click at [495, 507] on div "其他付款方式 轉帳 其他付款方式 轉帳金額 0 轉帳金額" at bounding box center [450, 504] width 424 height 53
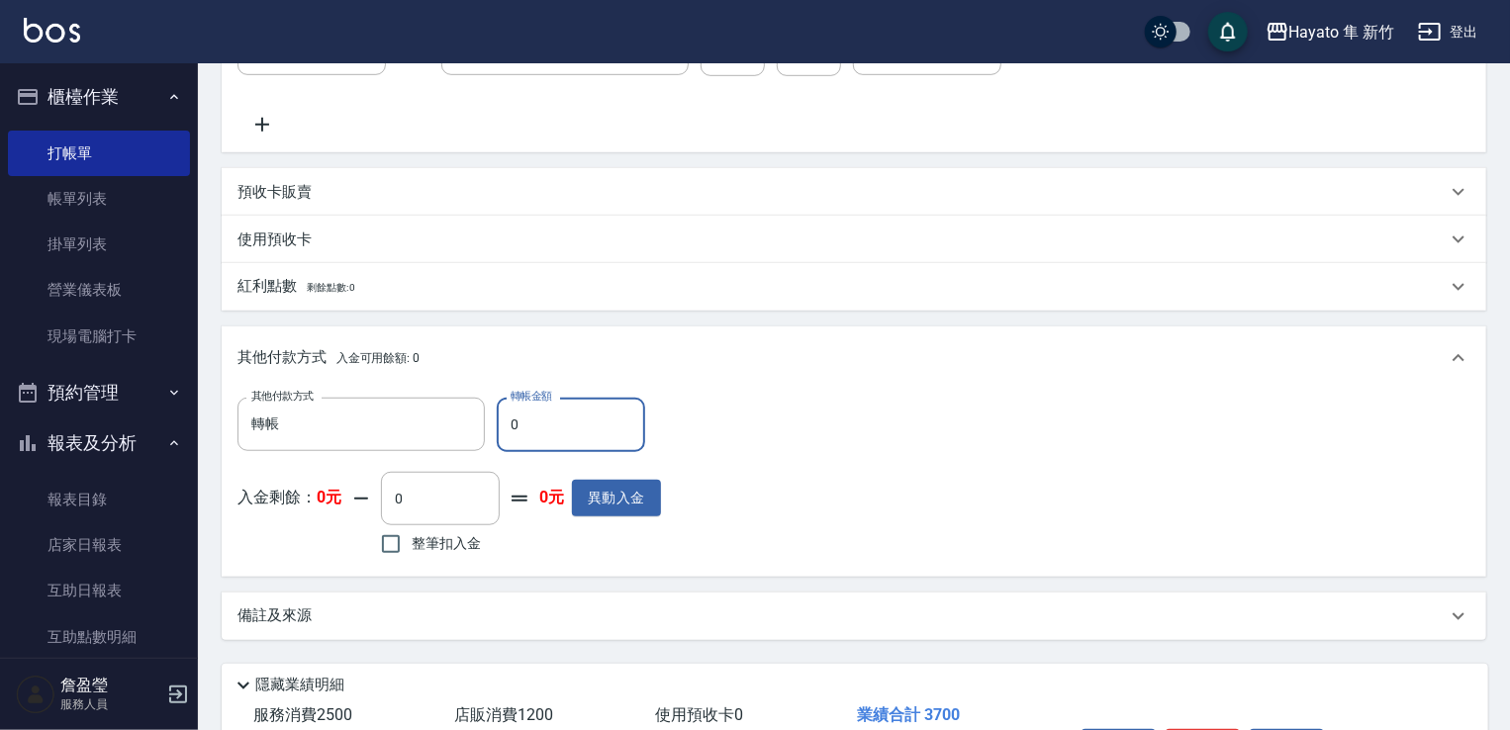
scroll to position [704, 0]
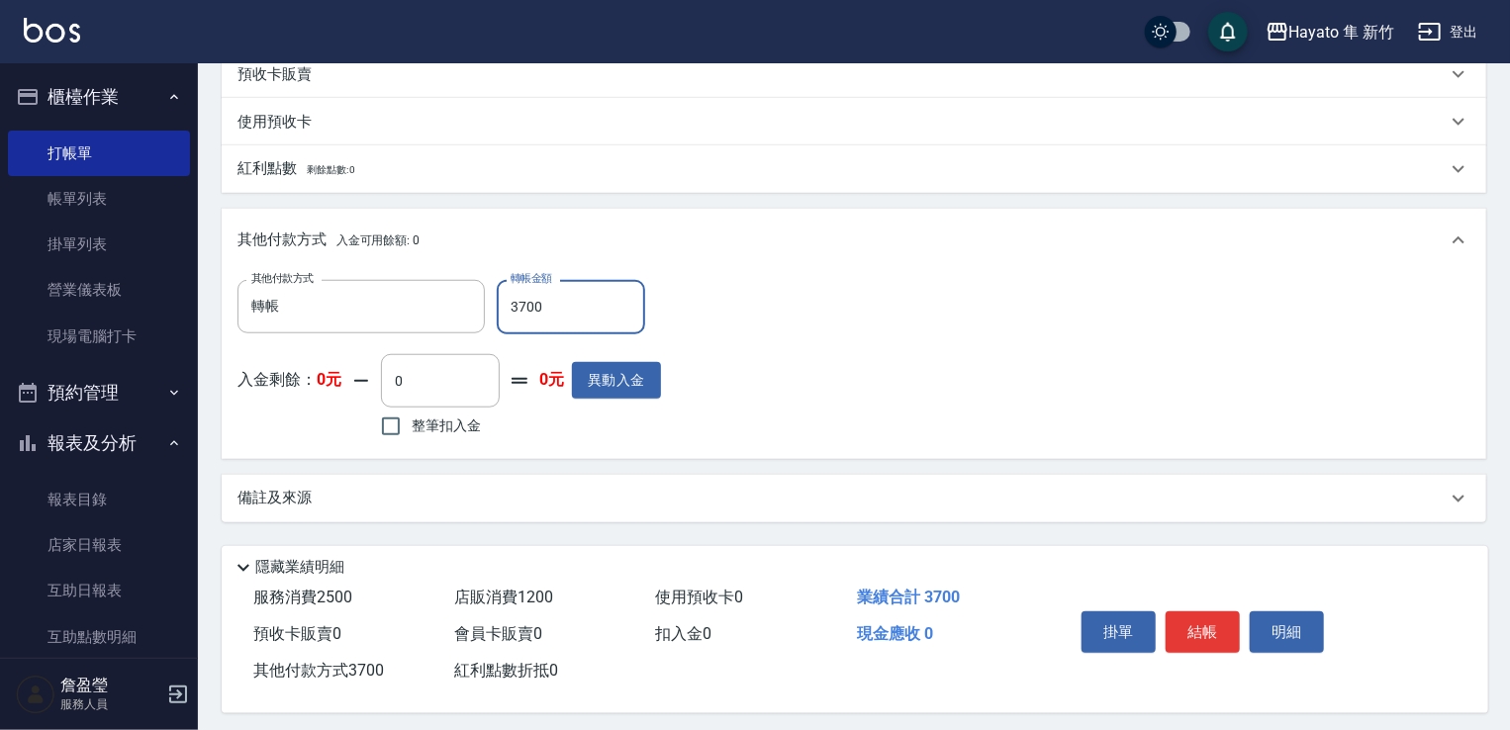
type input "3700"
click at [490, 508] on div "備註及來源" at bounding box center [842, 498] width 1209 height 21
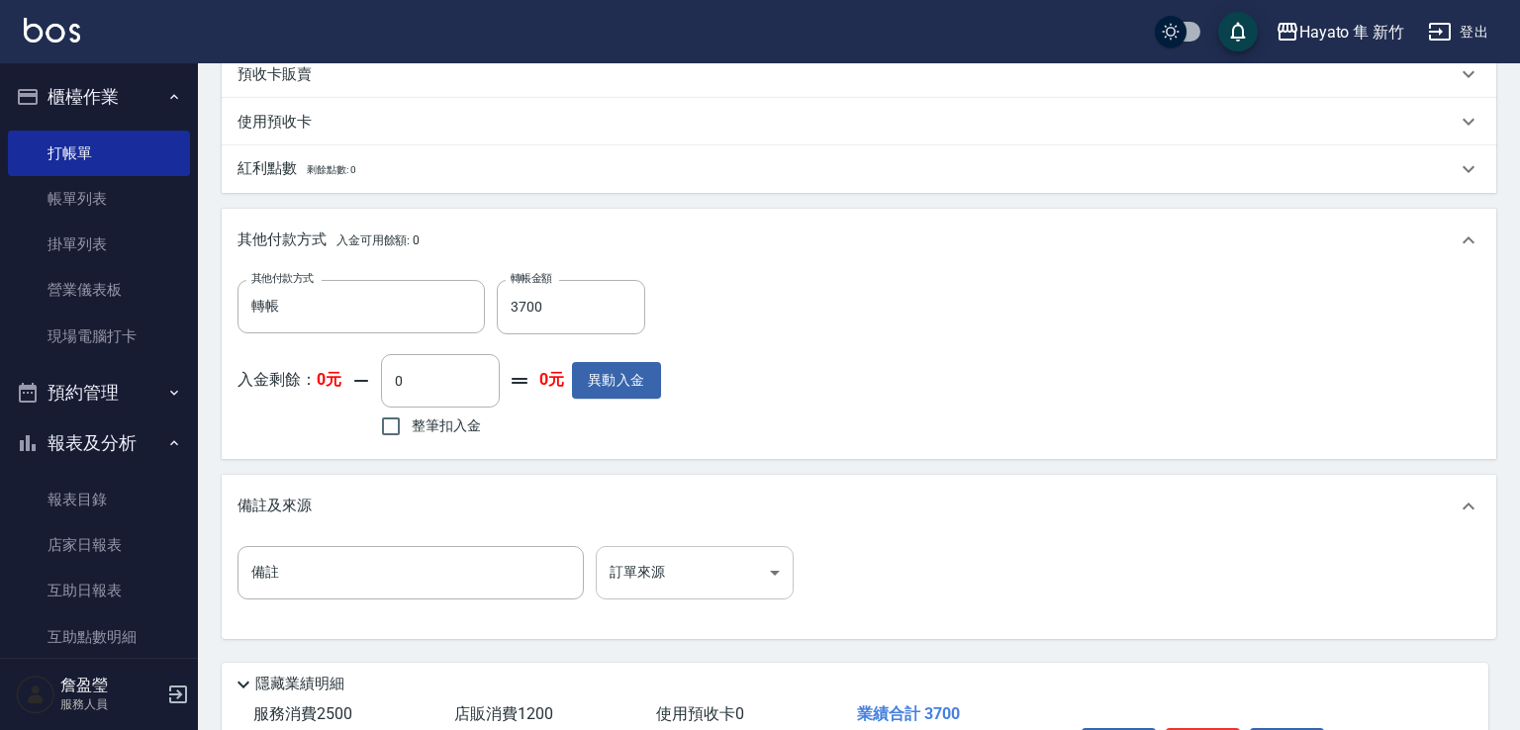
click at [610, 572] on body "Hayato 隼 新竹 登出 櫃檯作業 打帳單 帳單列表 掛單列表 營業儀表板 現場電腦打卡 預約管理 預約管理 報表及分析 報表目錄 店家日報表 互助日報表…" at bounding box center [760, 75] width 1520 height 1558
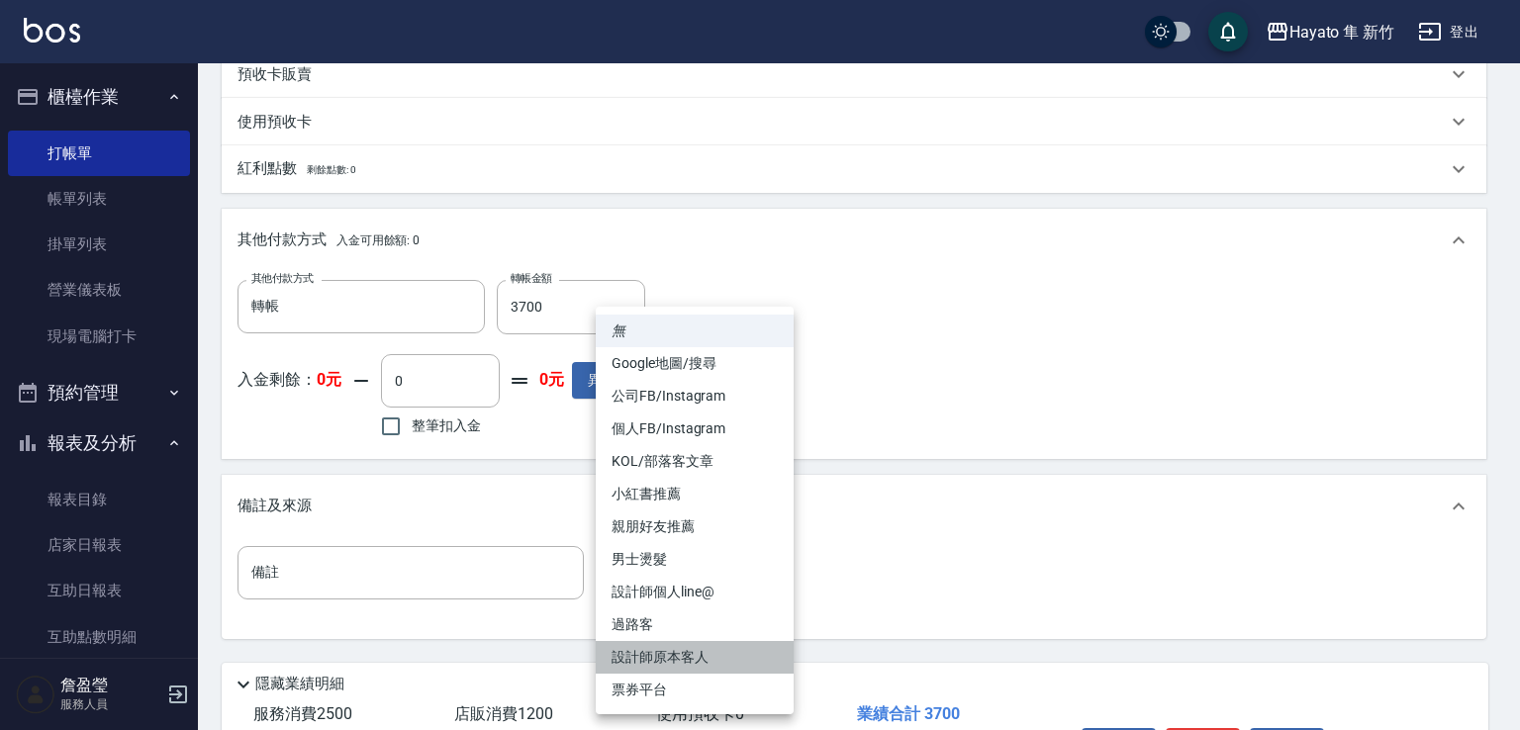
click at [652, 645] on li "設計師原本客人" at bounding box center [695, 657] width 198 height 33
type input "設計師原本客人"
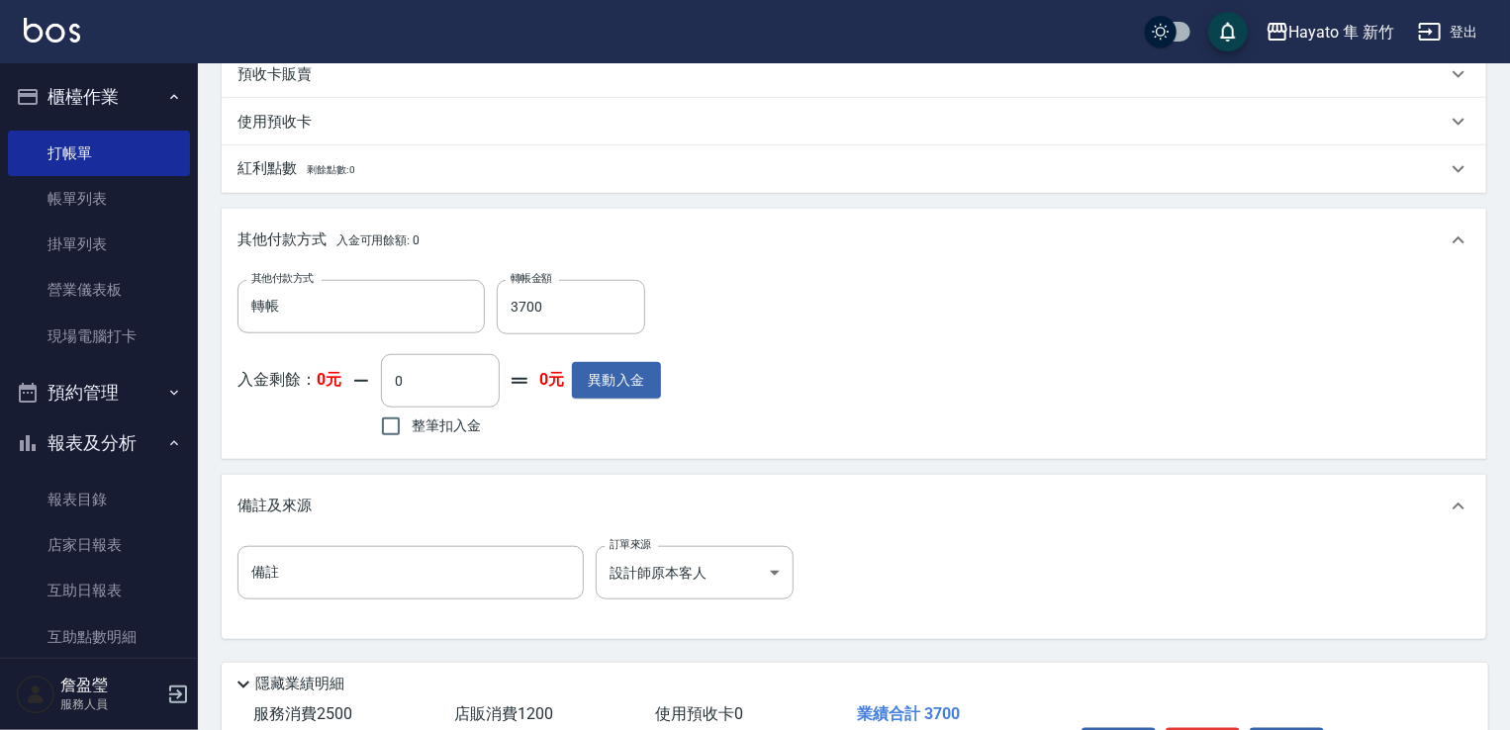
click at [956, 555] on div "備註 備註 訂單來源 設計師原本客人 設計師原本客人 訂單來源" at bounding box center [854, 584] width 1233 height 77
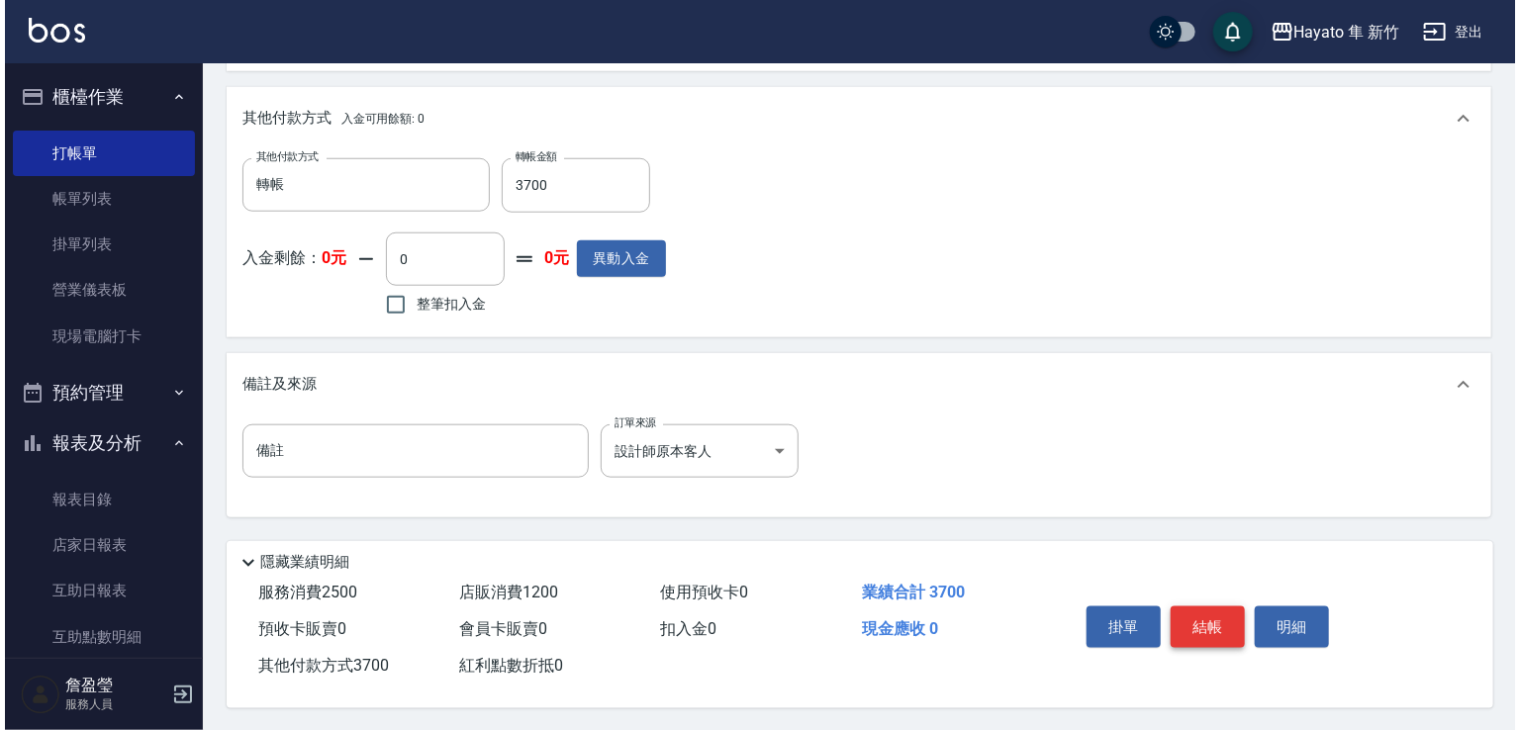
scroll to position [833, 0]
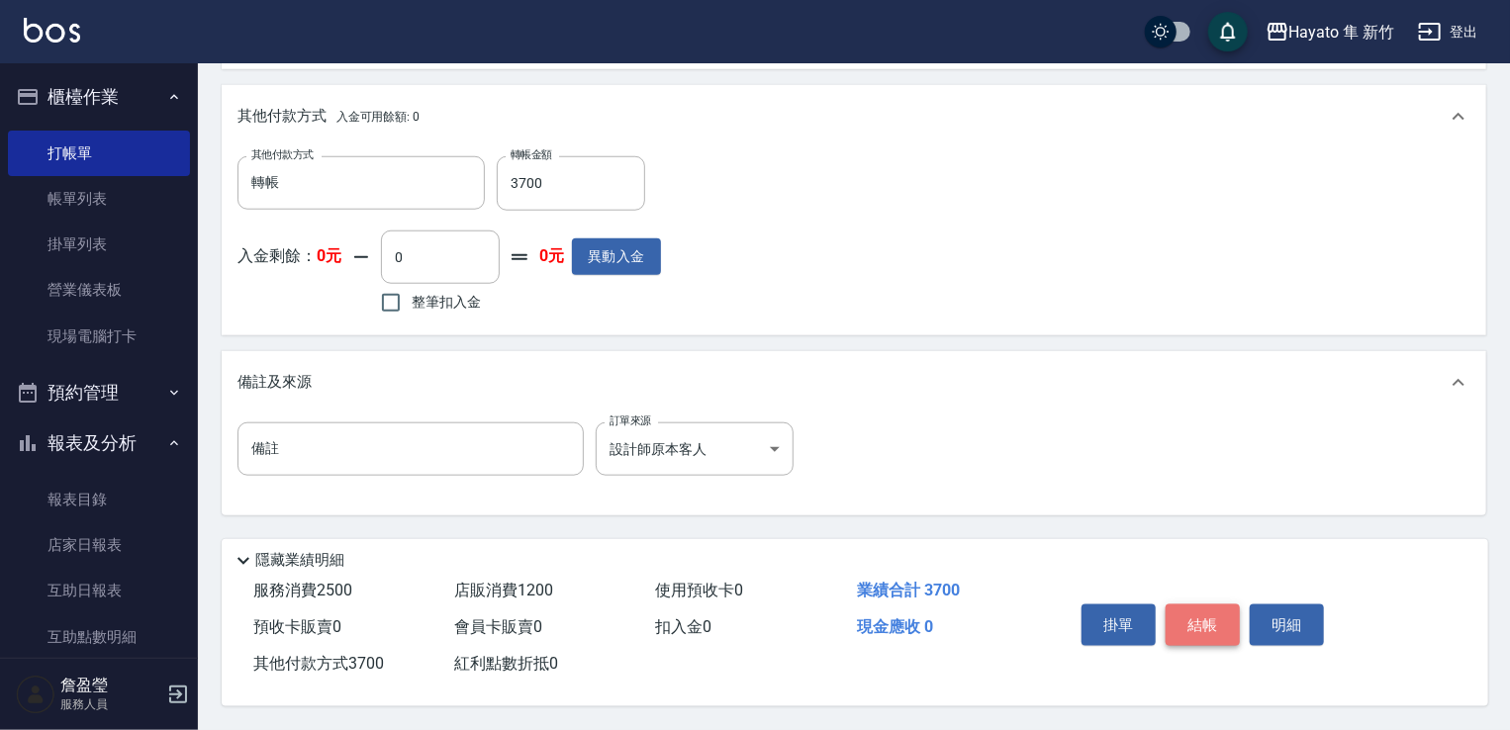
click at [1205, 629] on button "結帳" at bounding box center [1203, 626] width 74 height 42
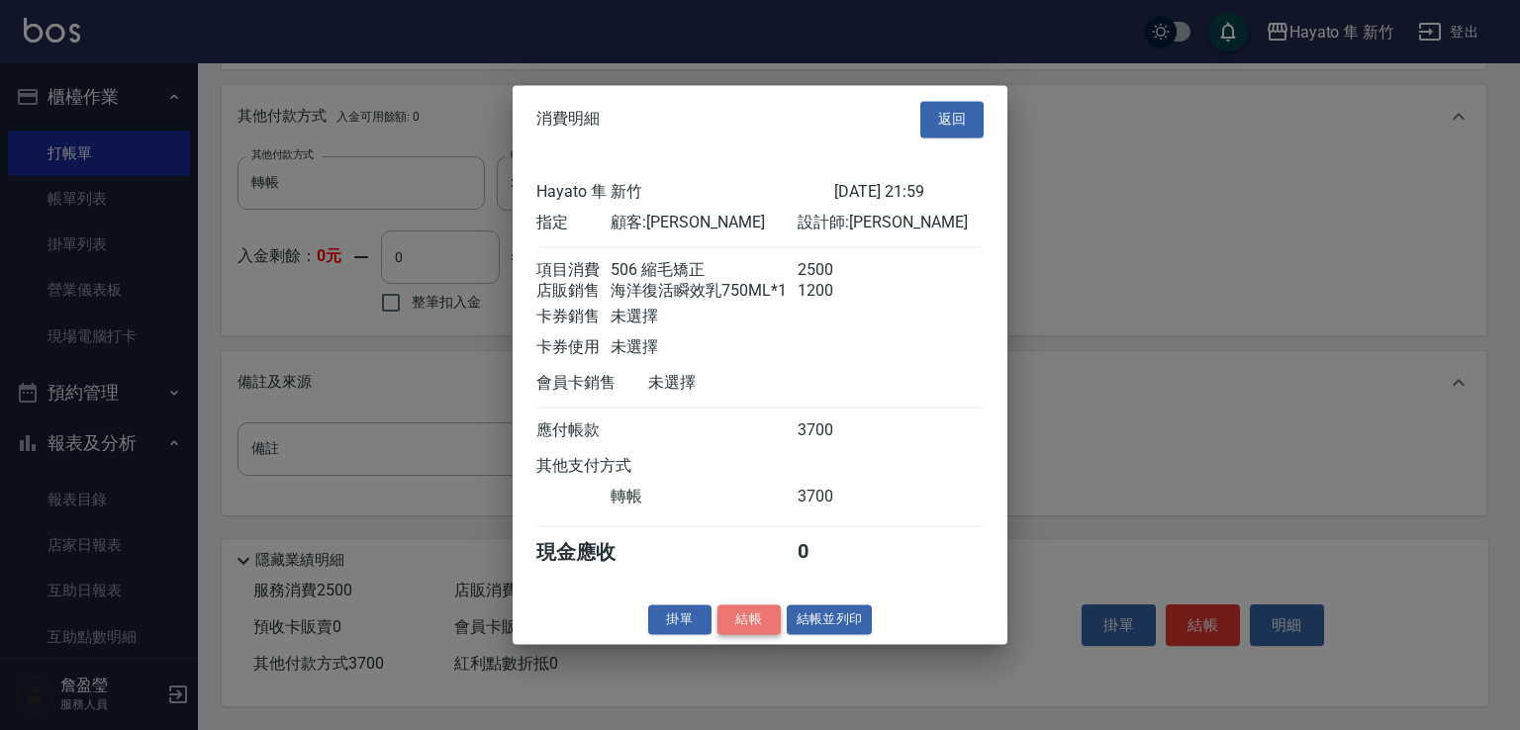
click at [764, 635] on button "結帳" at bounding box center [749, 620] width 63 height 31
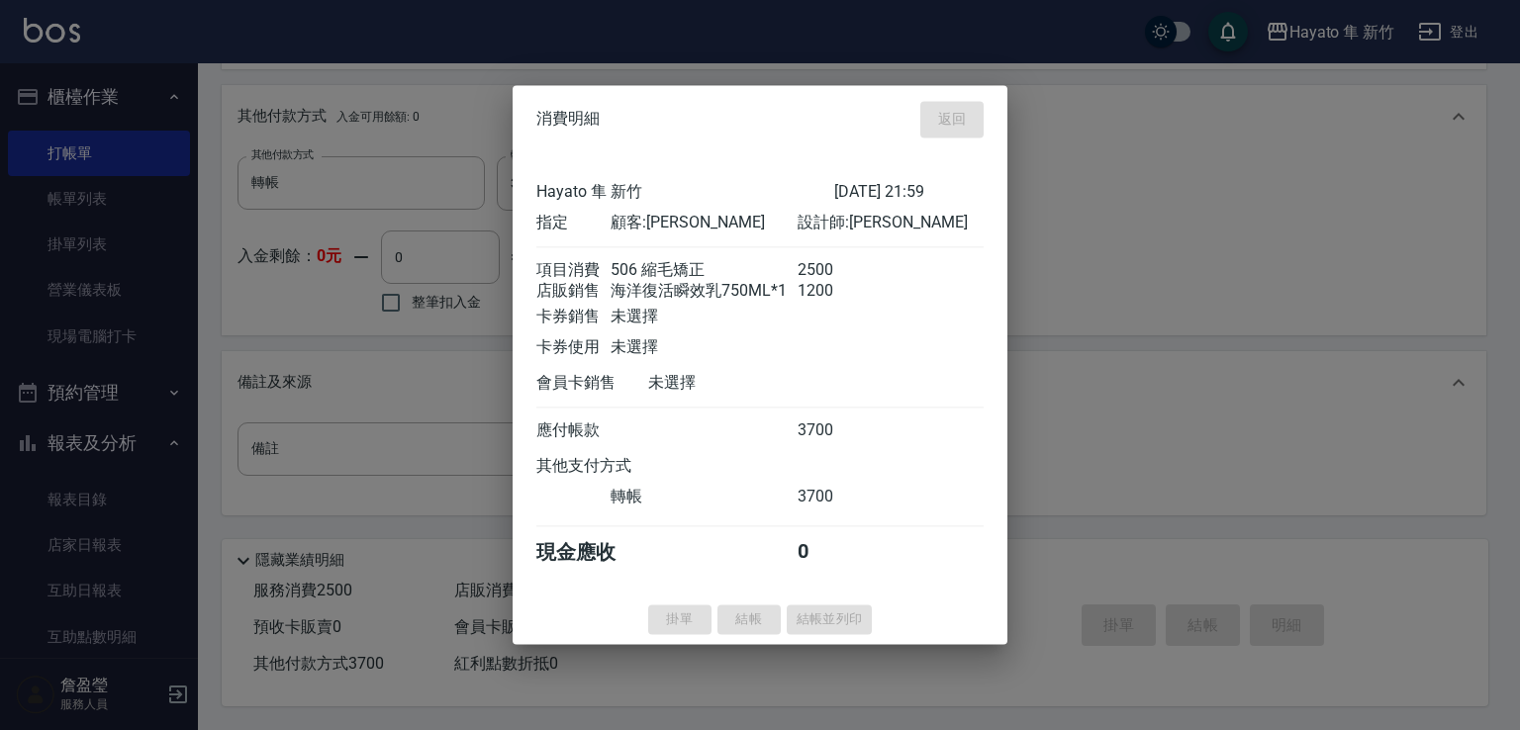
type input "[DATE] 22:00"
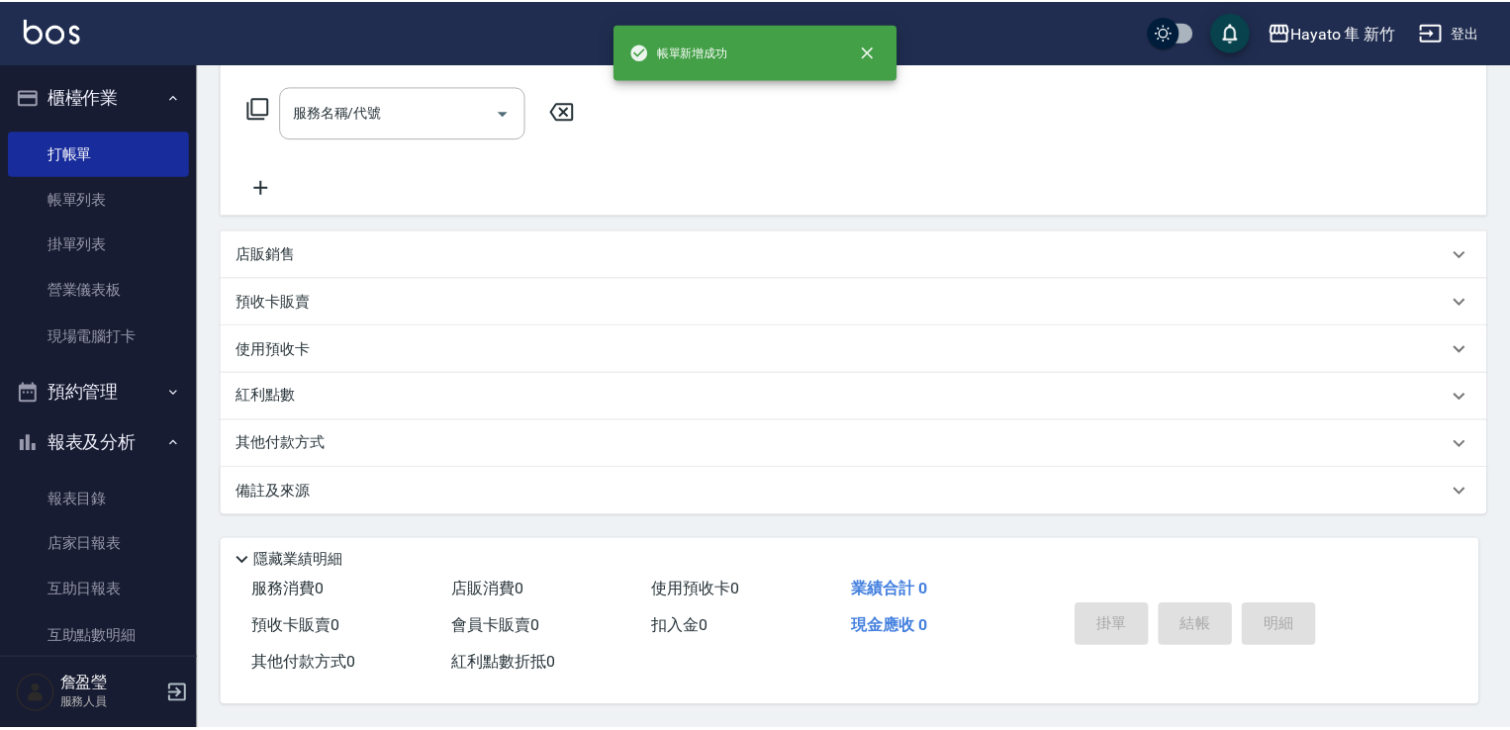
scroll to position [0, 0]
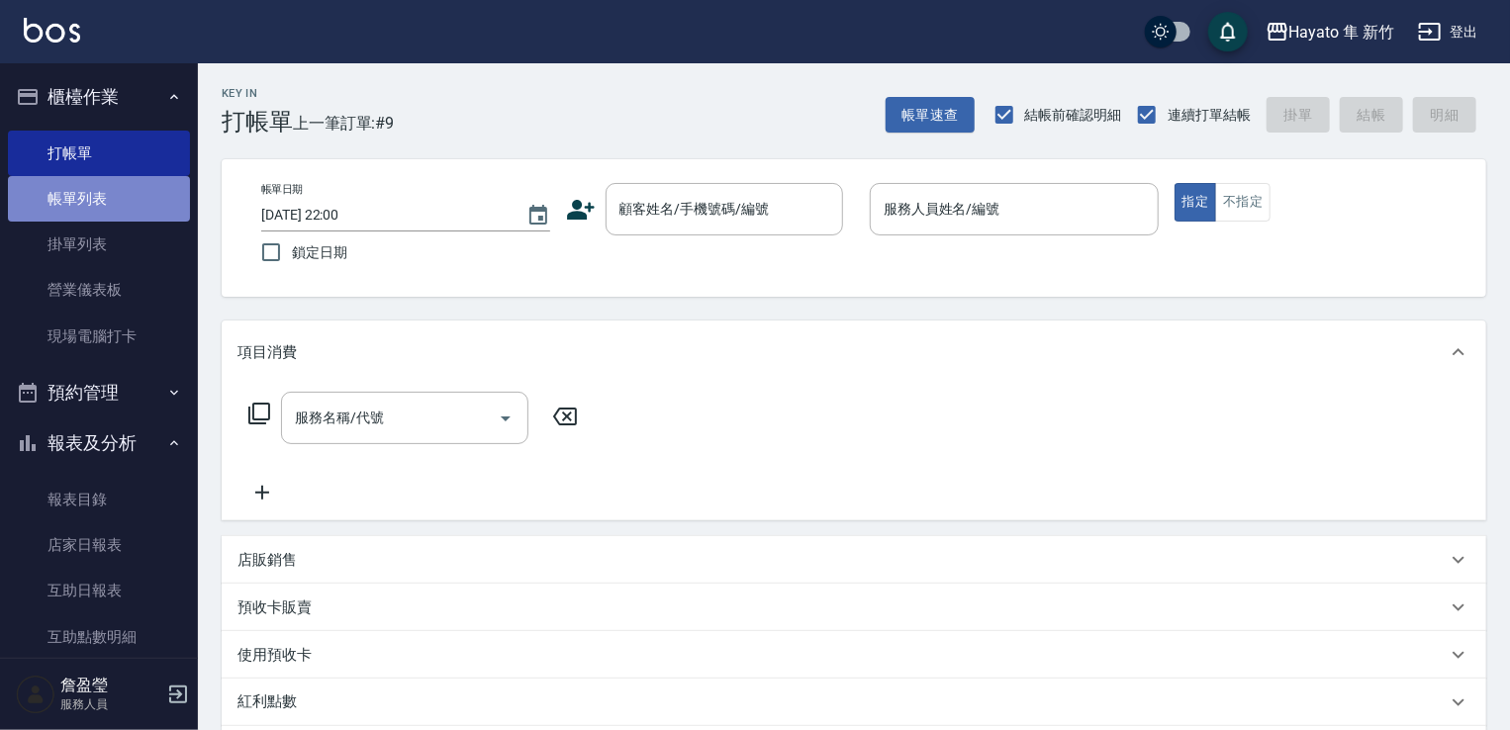
click at [115, 199] on link "帳單列表" at bounding box center [99, 199] width 182 height 46
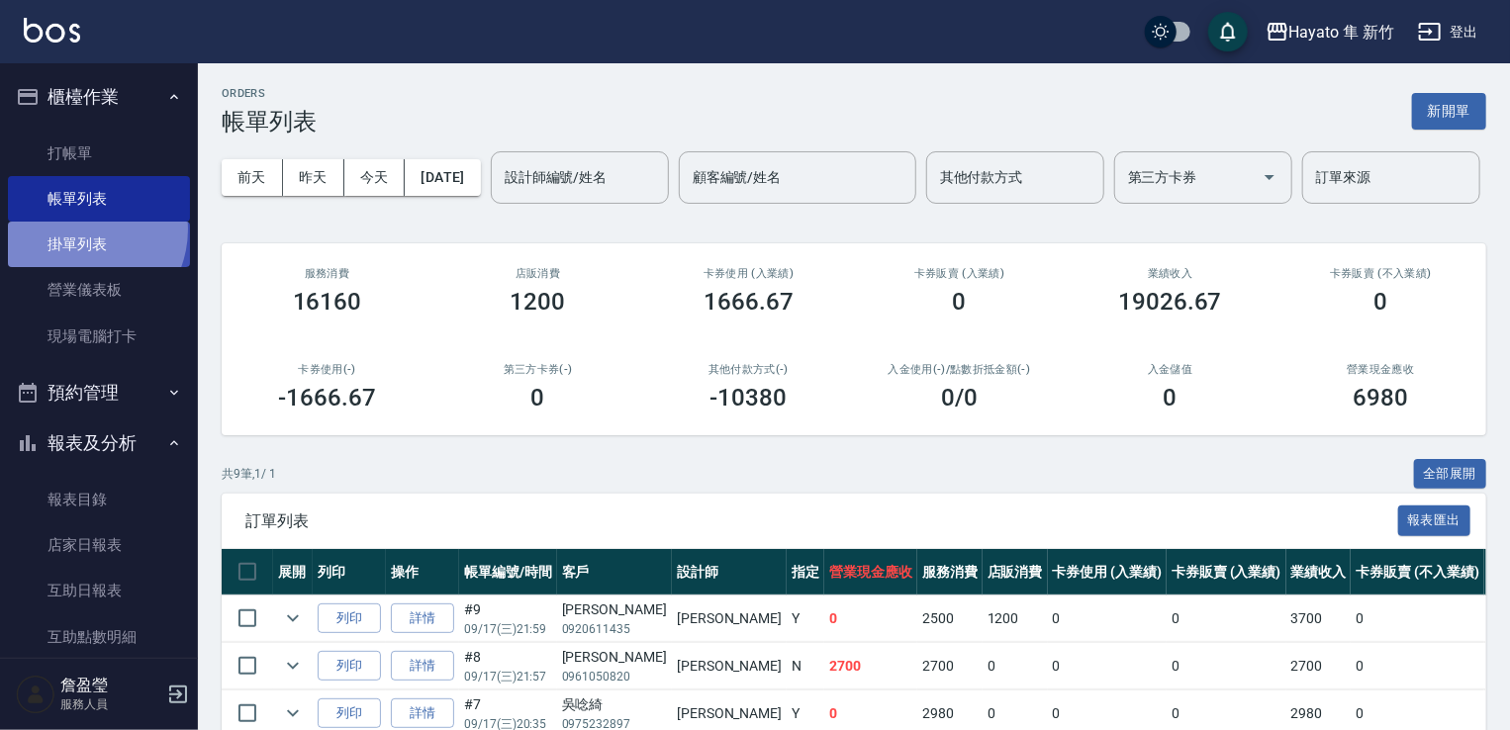
click at [78, 230] on link "掛單列表" at bounding box center [99, 245] width 182 height 46
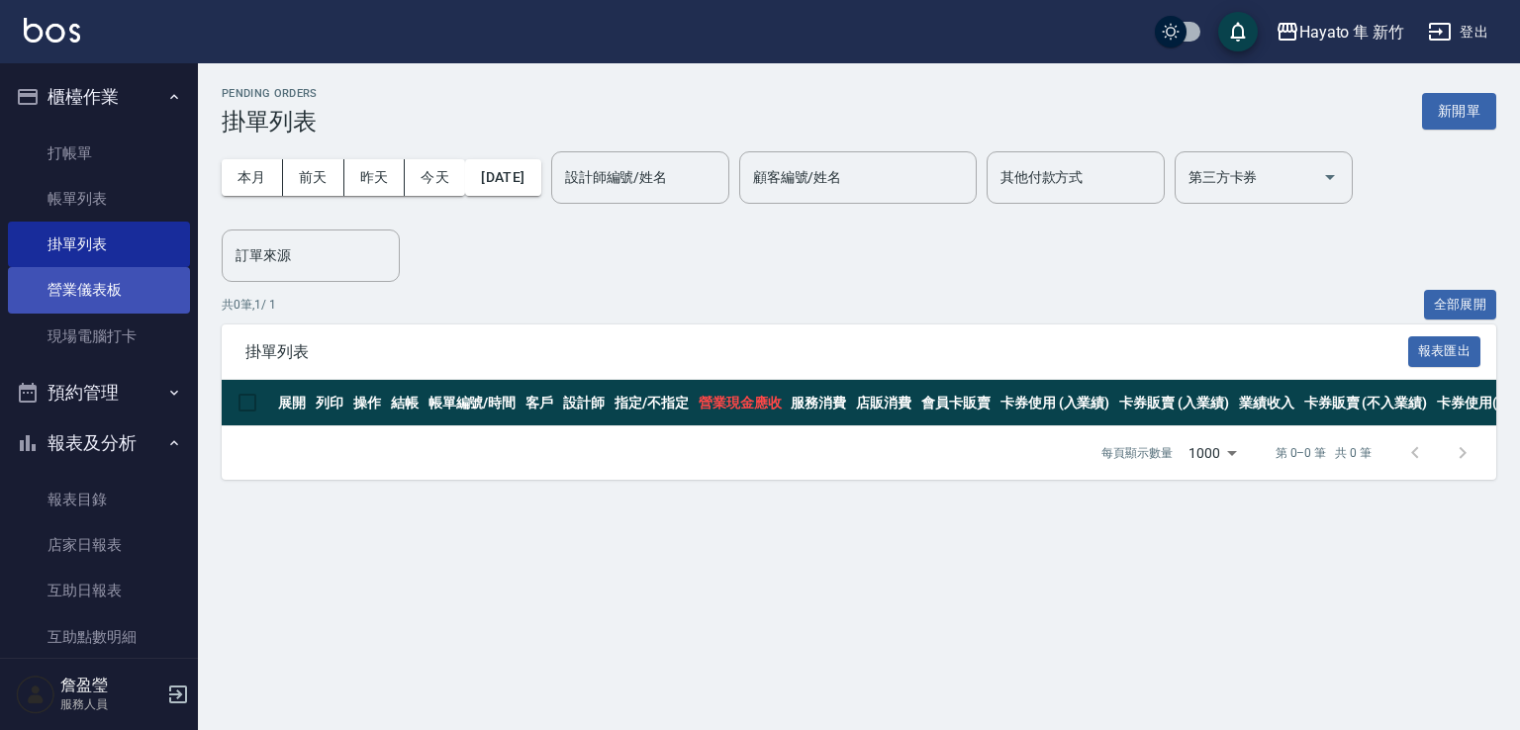
click at [113, 290] on link "營業儀表板" at bounding box center [99, 290] width 182 height 46
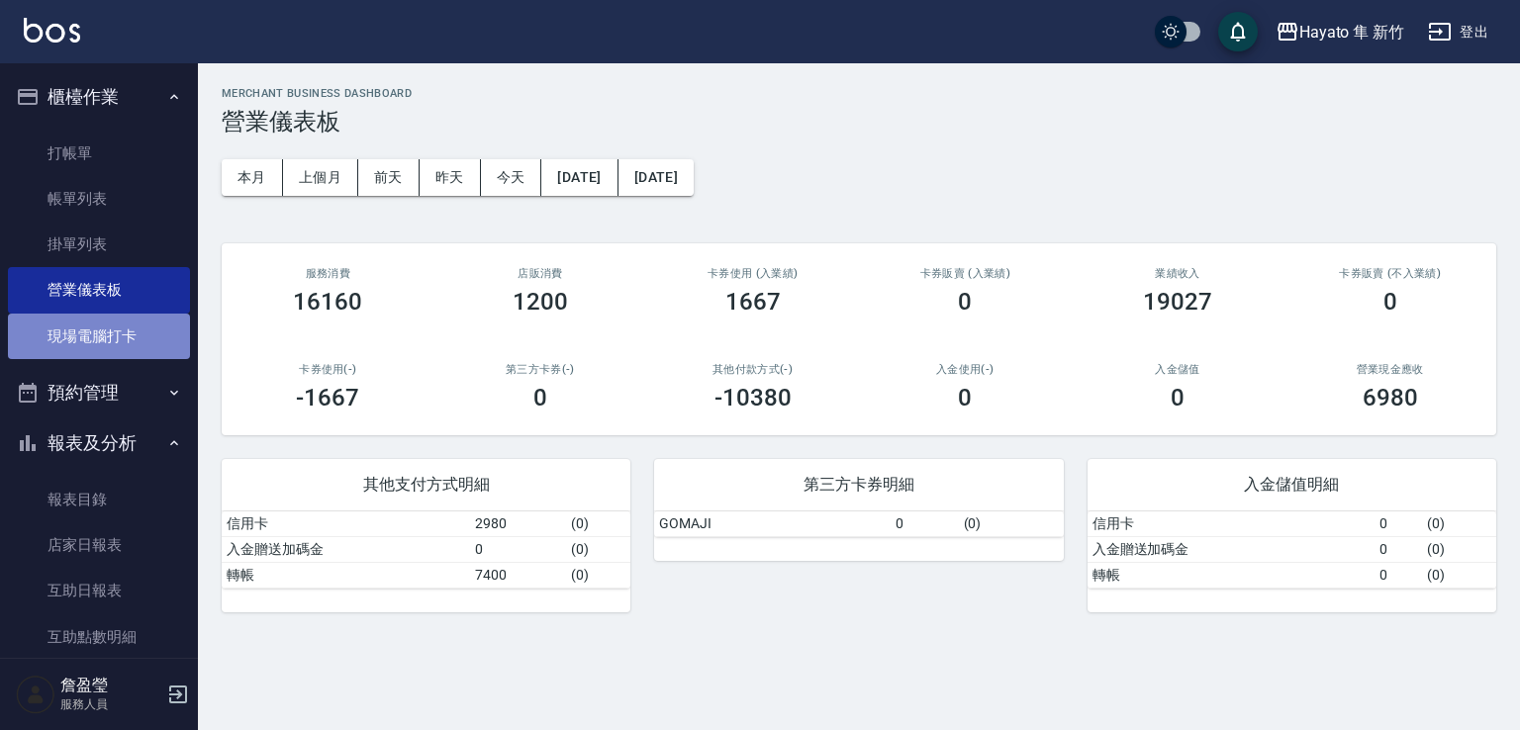
click at [113, 350] on link "現場電腦打卡" at bounding box center [99, 337] width 182 height 46
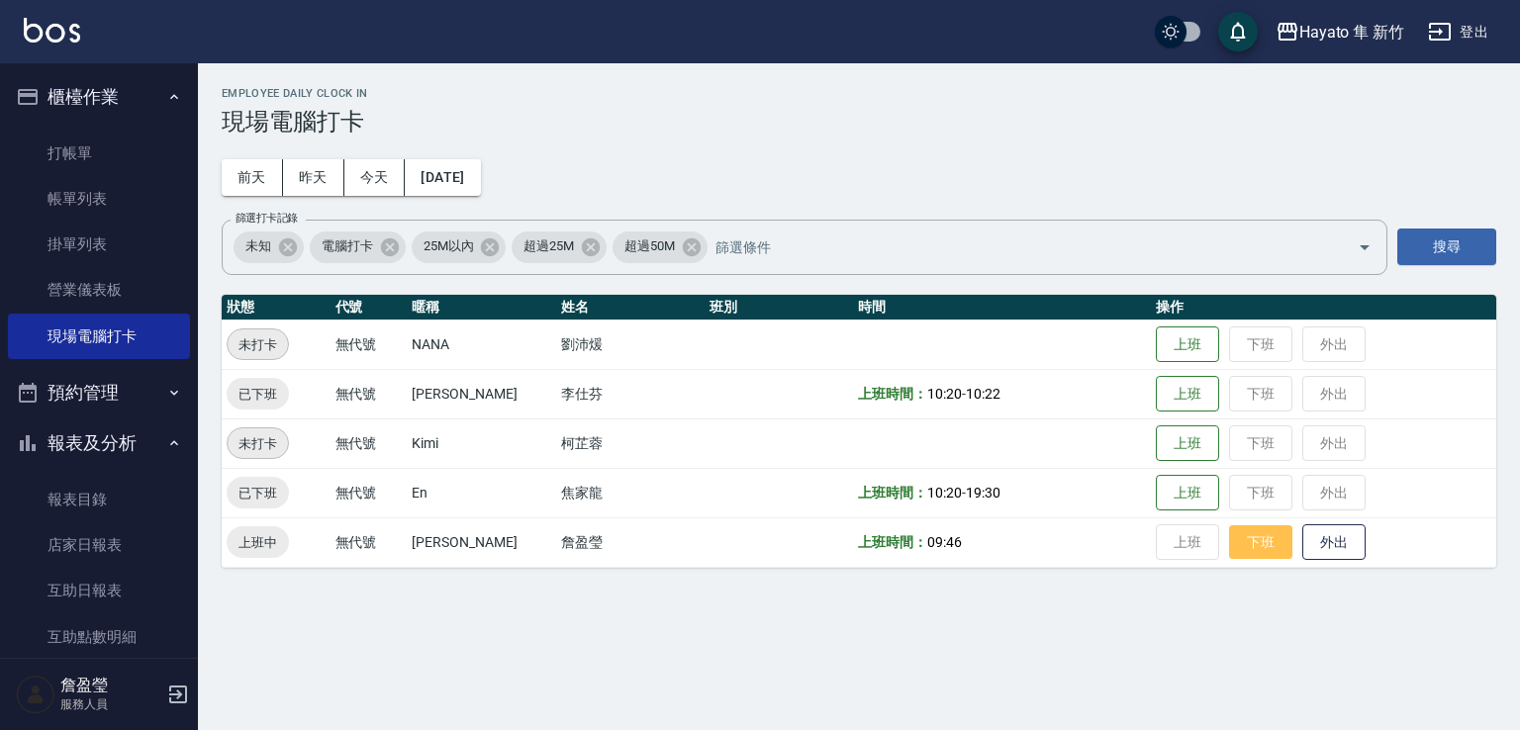
click at [1266, 541] on button "下班" at bounding box center [1260, 543] width 63 height 35
